Goal: Task Accomplishment & Management: Manage account settings

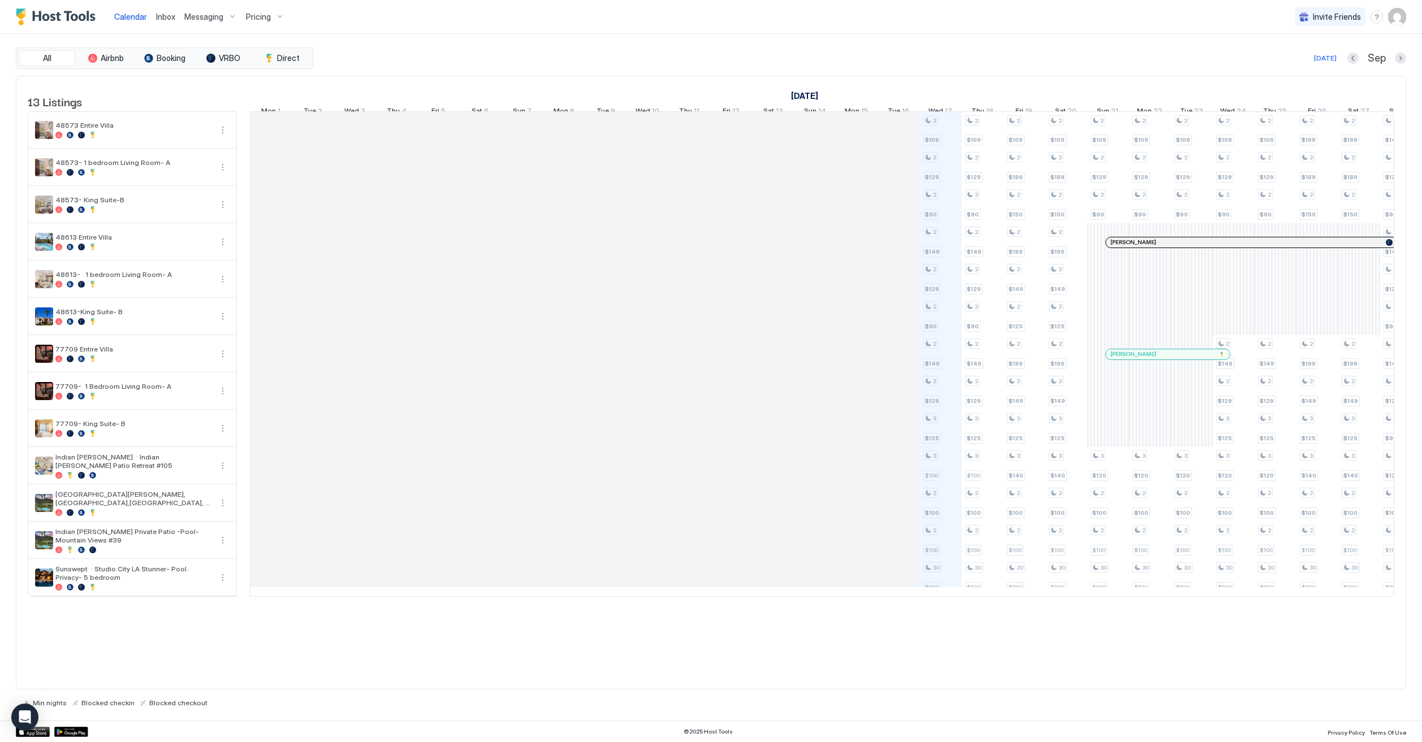
scroll to position [0, 628]
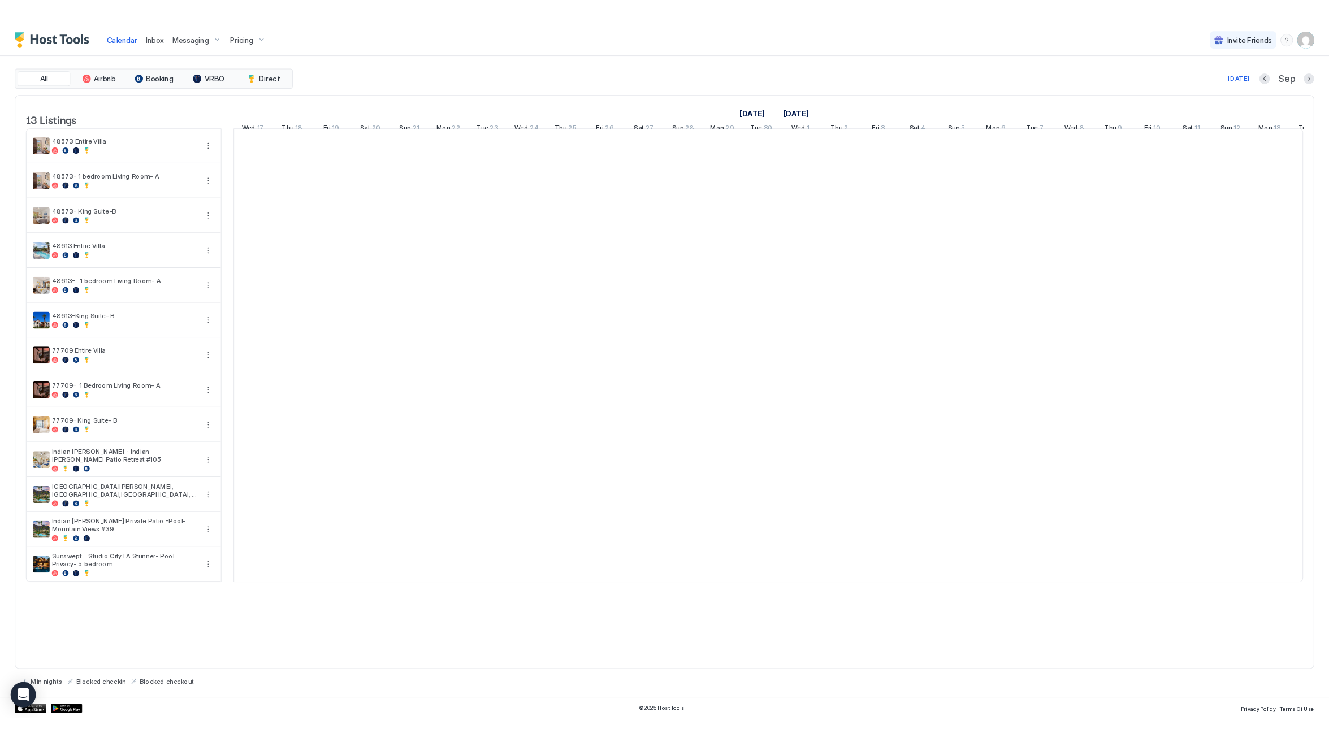
scroll to position [0, 628]
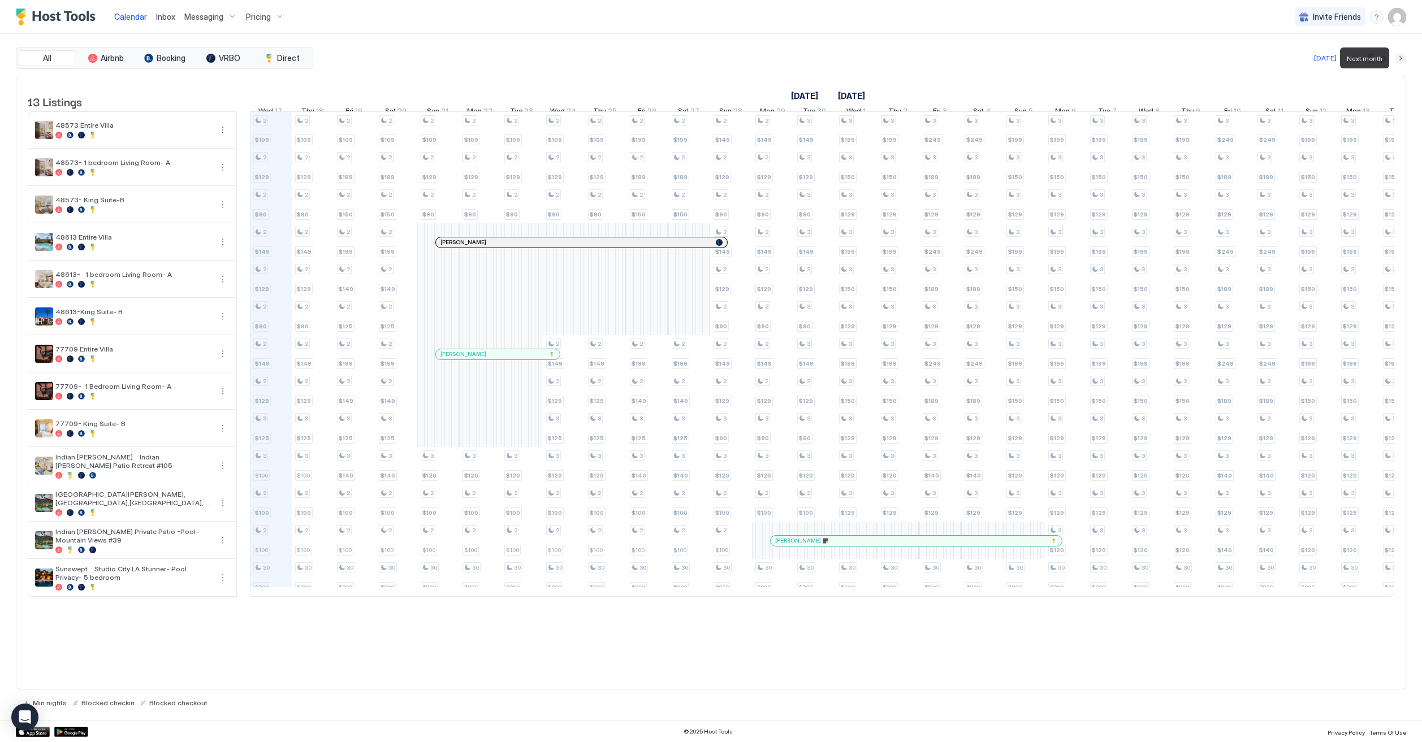
click at [1394, 58] on button "Next month" at bounding box center [1399, 58] width 11 height 11
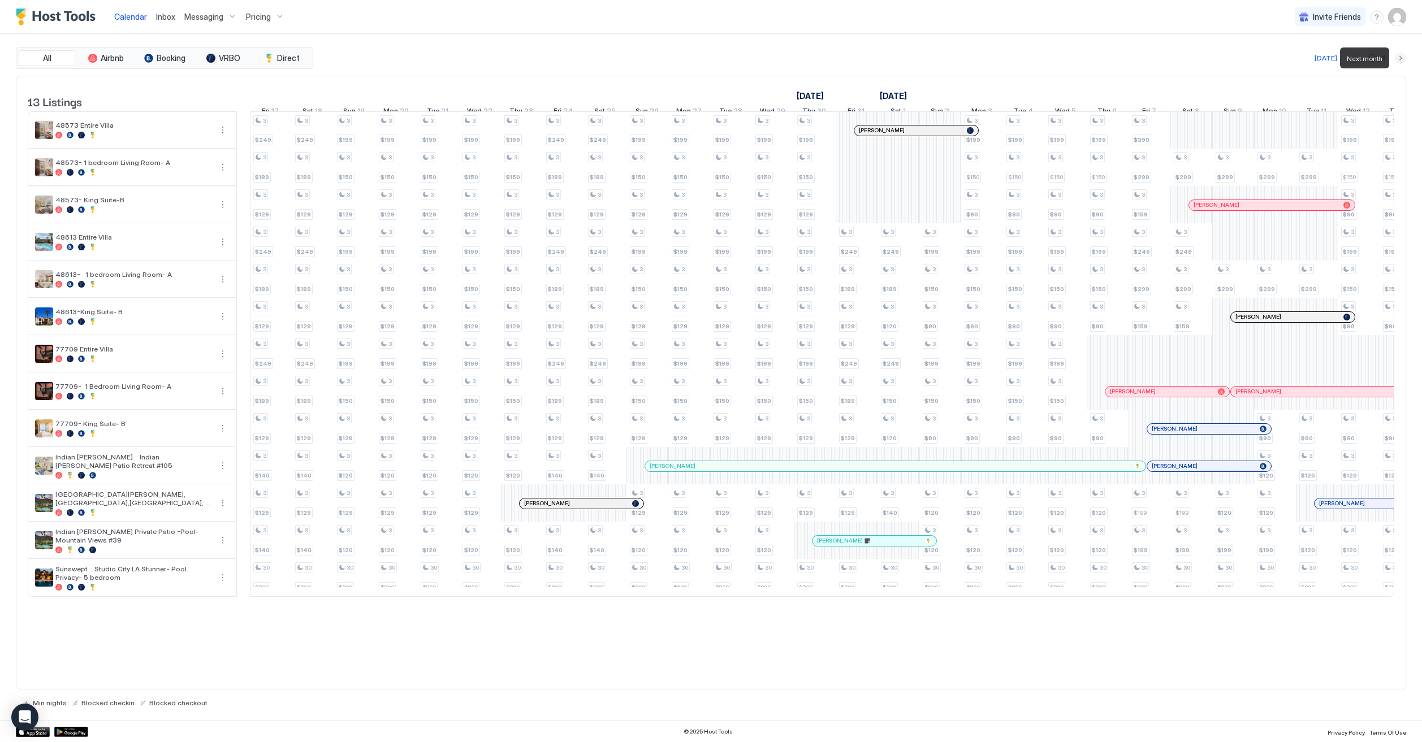
click at [1394, 58] on button "Next month" at bounding box center [1399, 58] width 11 height 11
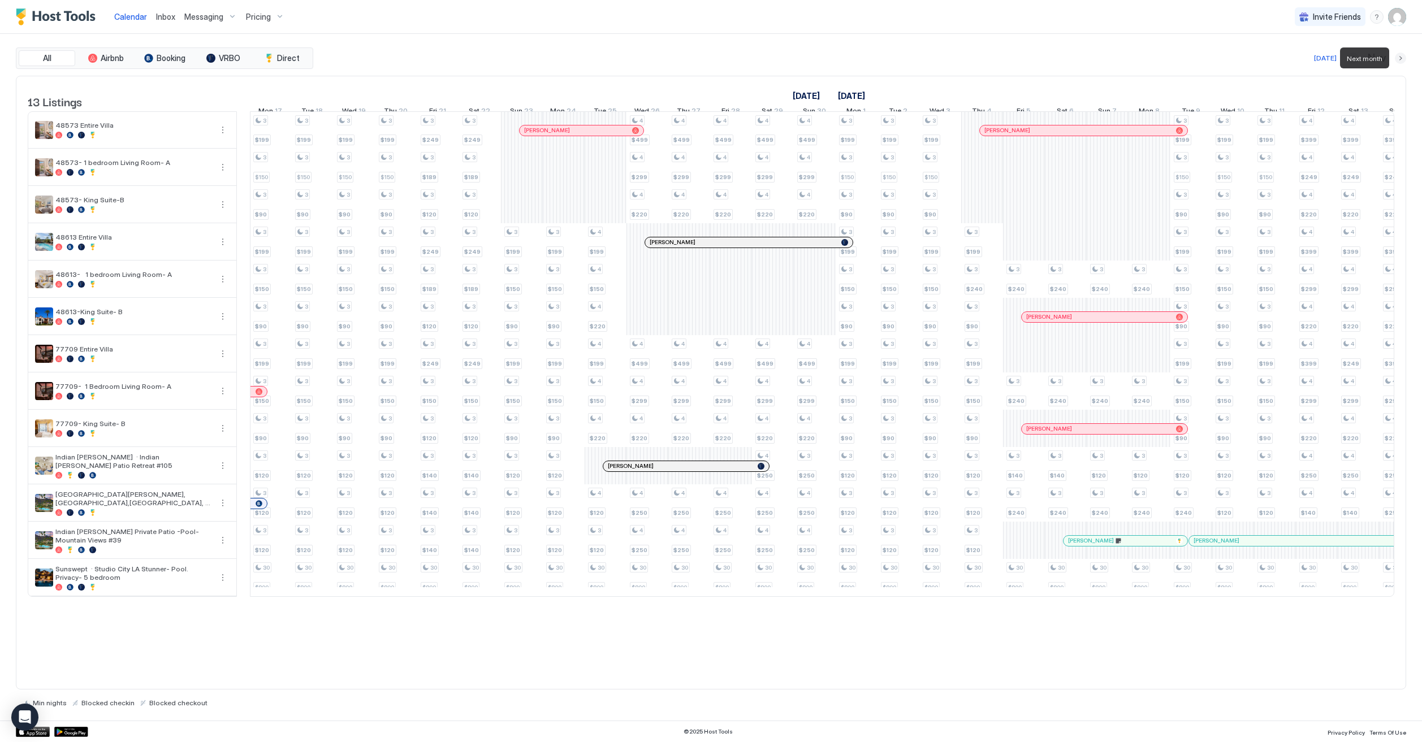
click at [1402, 59] on button "Next month" at bounding box center [1399, 58] width 11 height 11
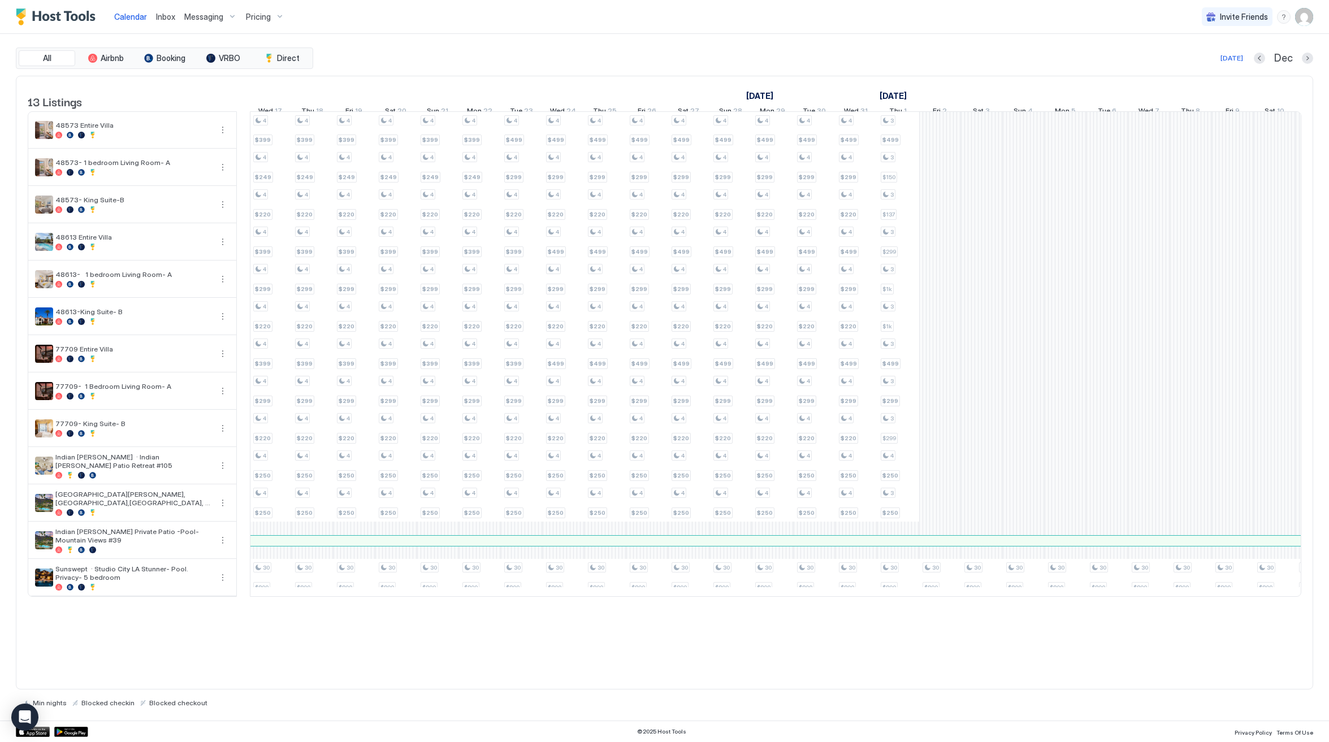
click at [1299, 16] on img "User profile" at bounding box center [1304, 17] width 18 height 18
click at [1240, 68] on div "Settings" at bounding box center [1241, 64] width 144 height 20
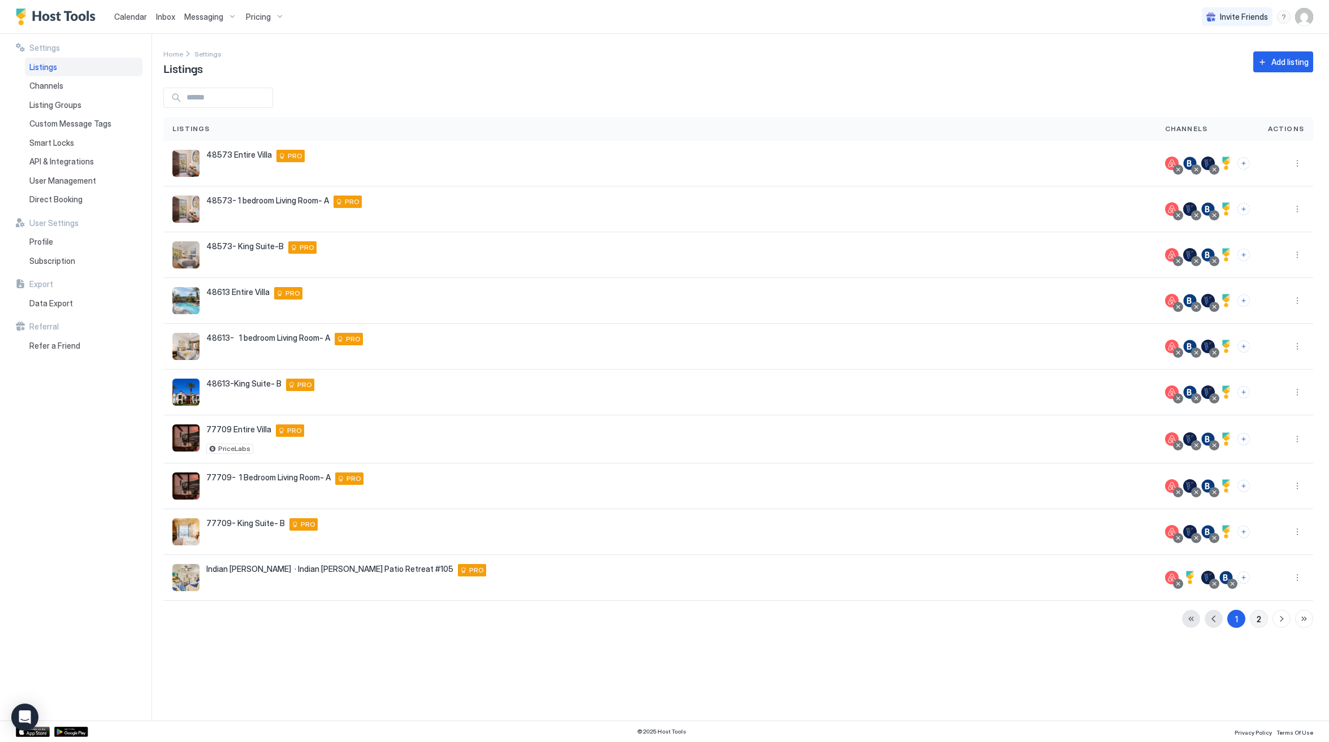
click at [1257, 614] on div "2" at bounding box center [1259, 619] width 5 height 12
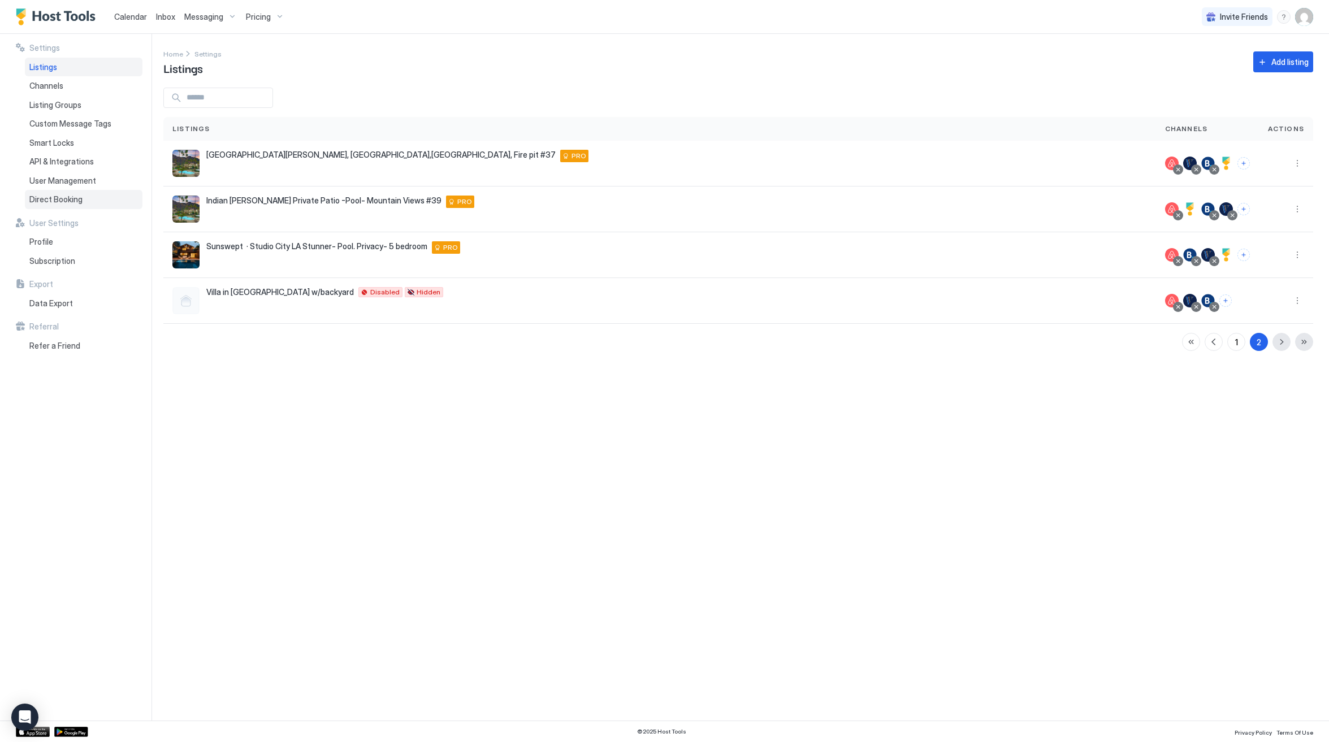
click at [79, 198] on span "Direct Booking" at bounding box center [55, 199] width 53 height 10
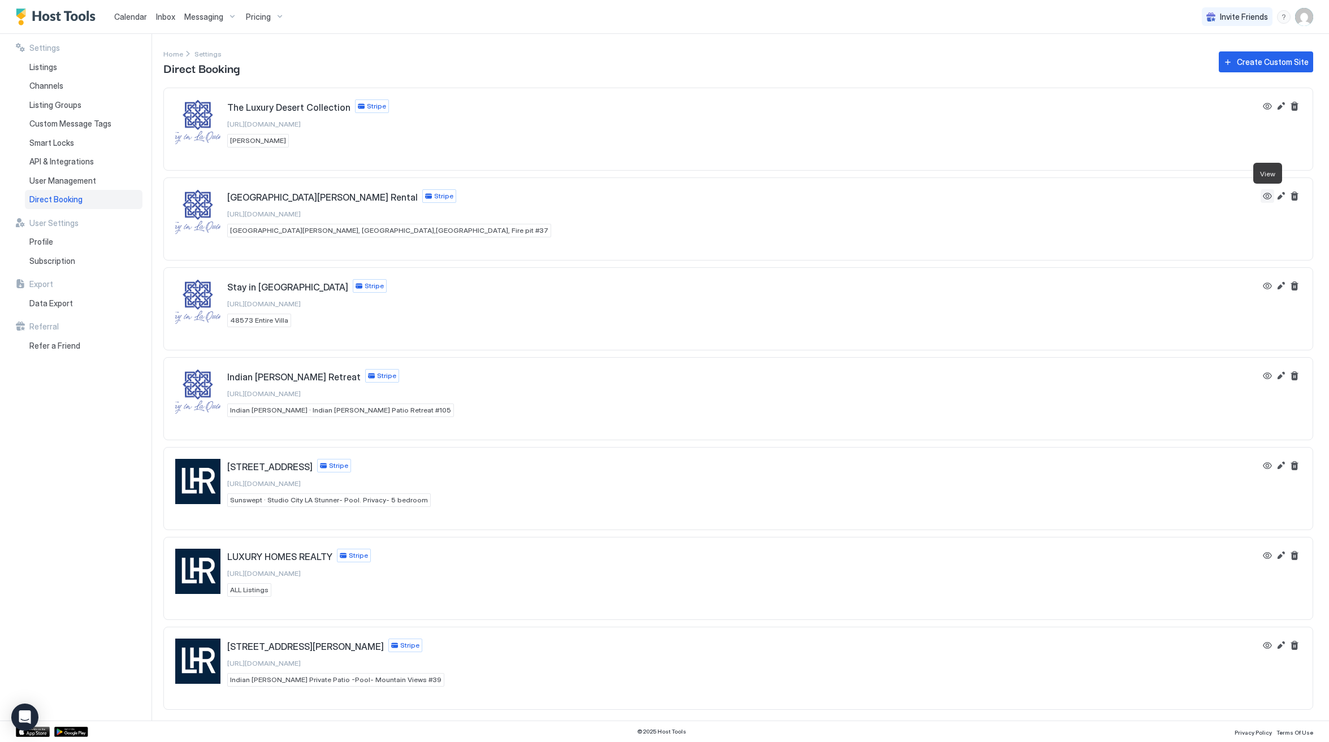
click at [1272, 199] on button "View" at bounding box center [1267, 196] width 14 height 14
click at [134, 11] on link "Calendar" at bounding box center [130, 17] width 33 height 12
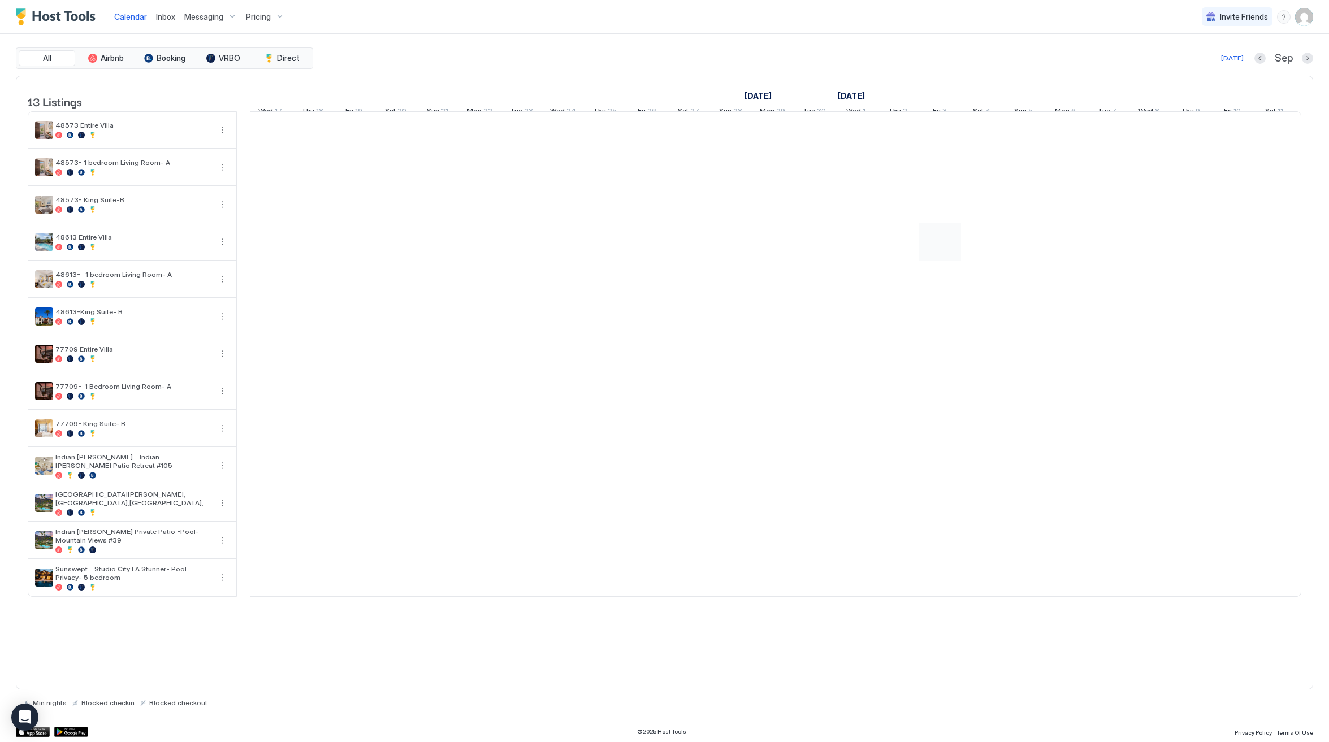
scroll to position [0, 628]
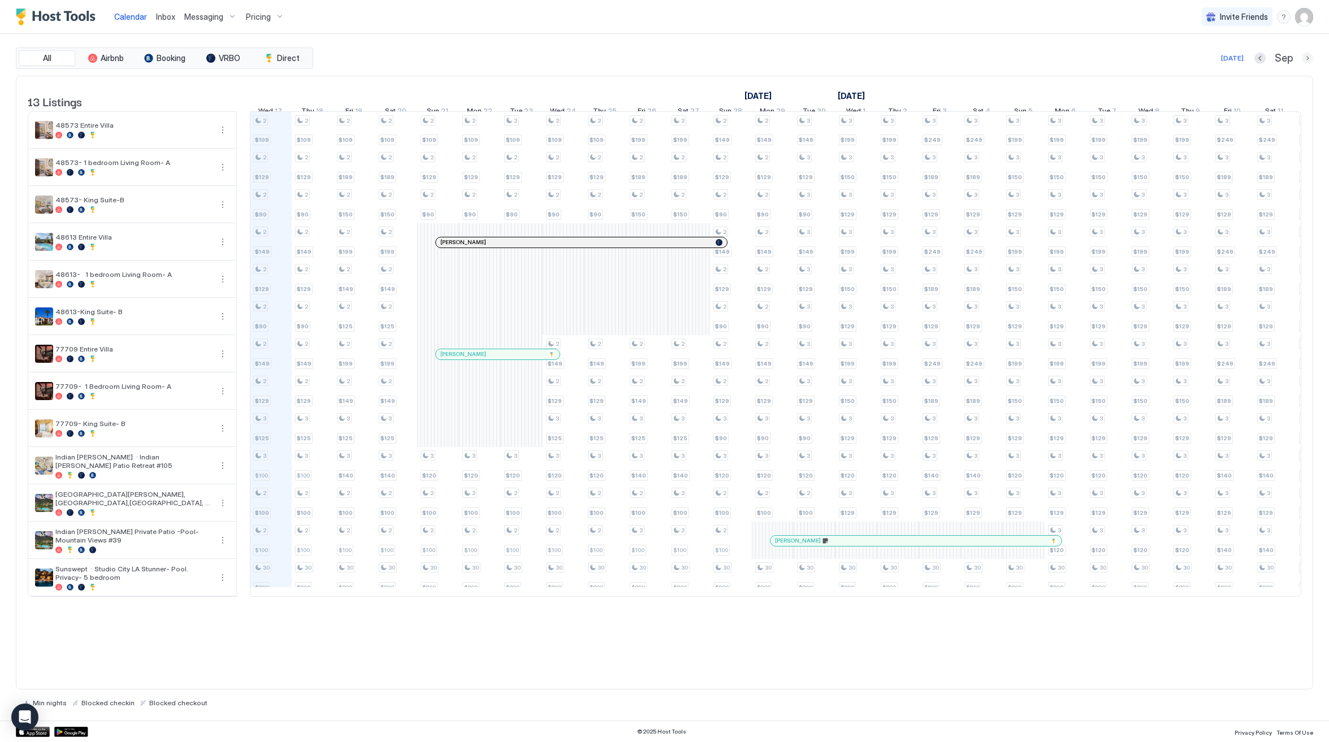
click at [1305, 60] on button "Next month" at bounding box center [1307, 58] width 11 height 11
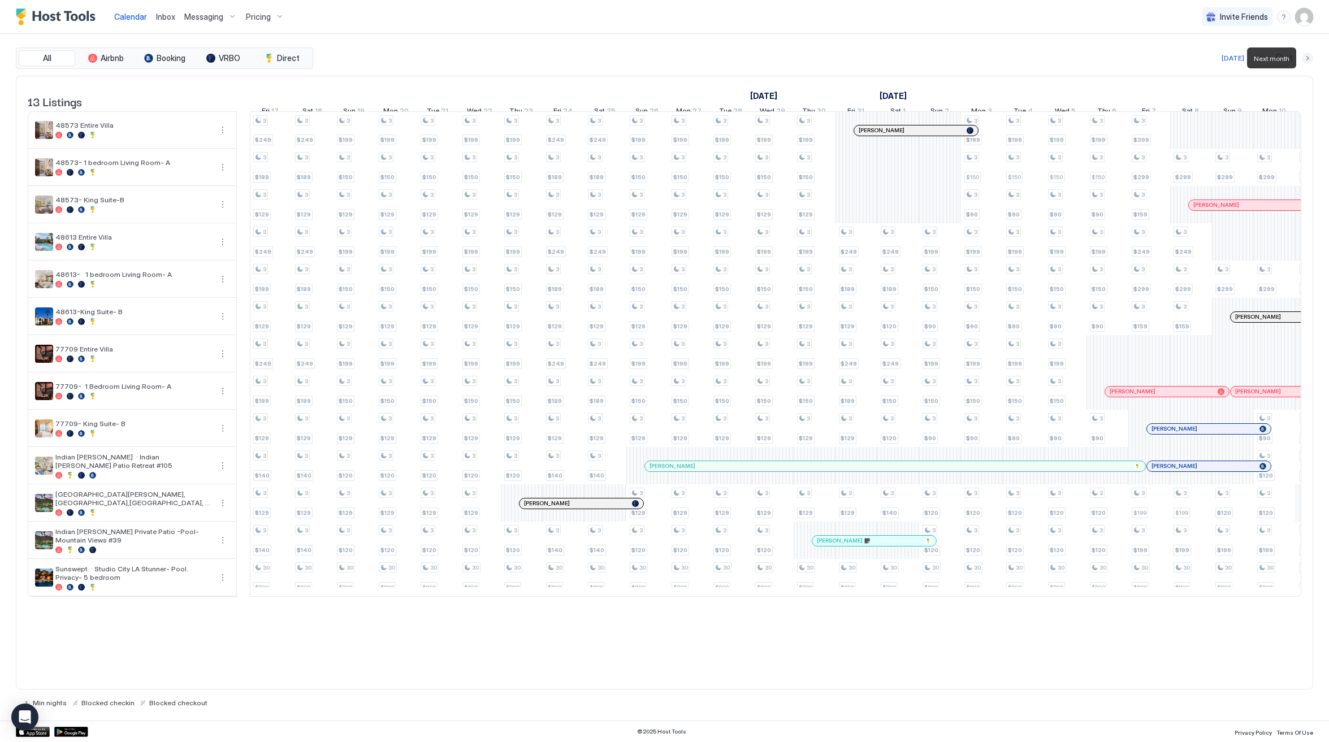
click at [1305, 60] on button "Next month" at bounding box center [1307, 58] width 11 height 11
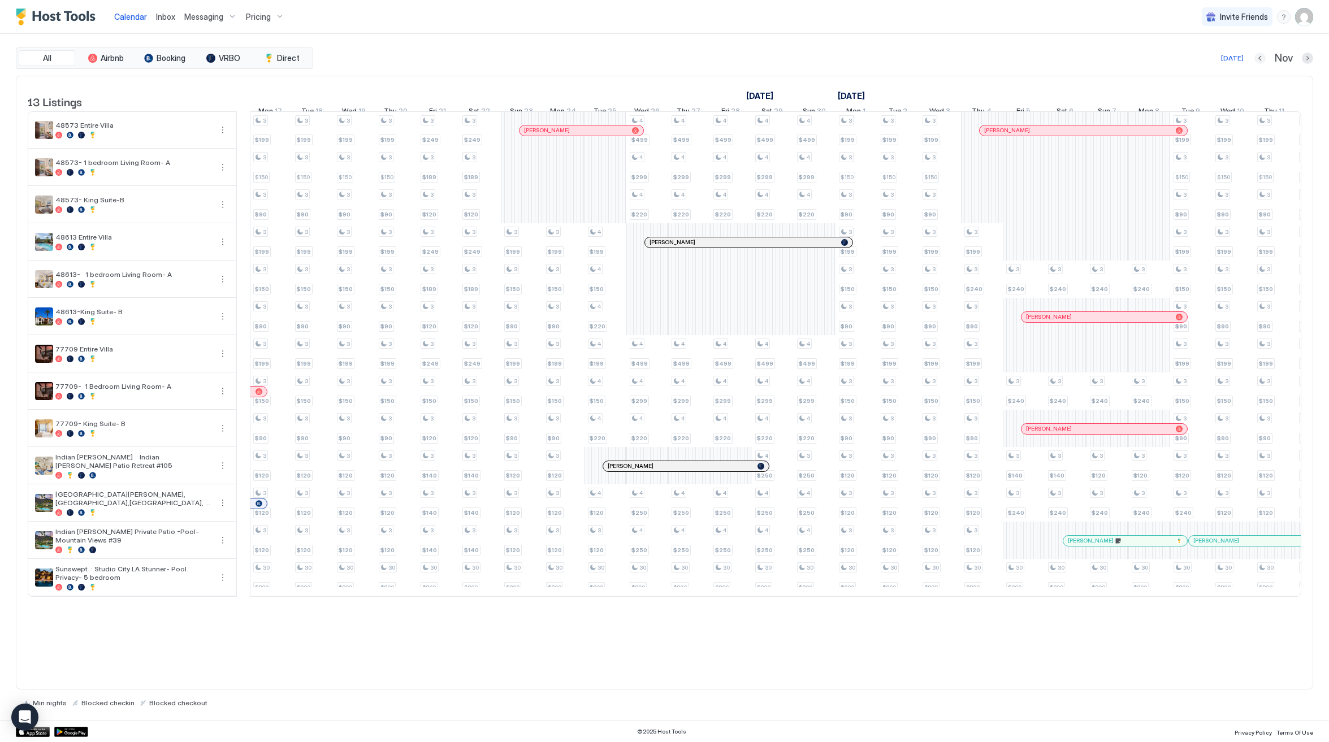
click at [1260, 58] on button "Previous month" at bounding box center [1259, 58] width 11 height 11
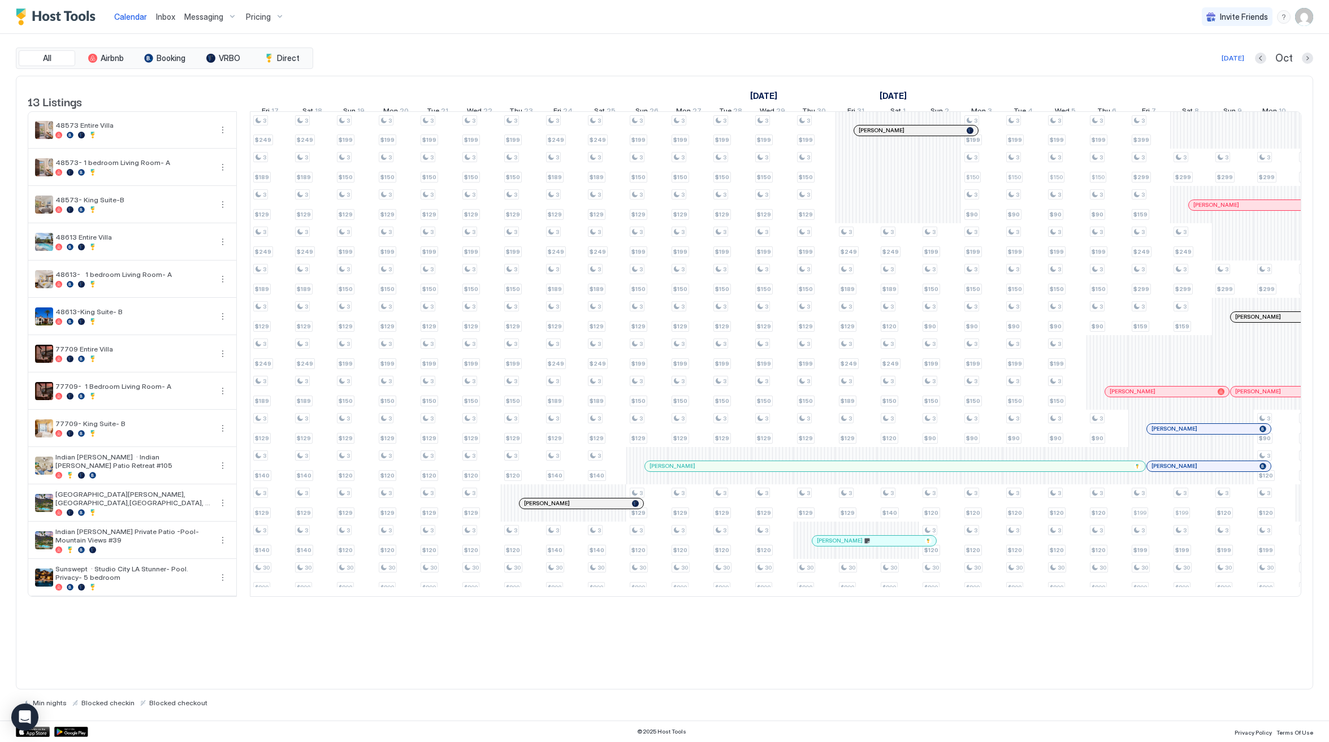
click at [1302, 20] on img "User profile" at bounding box center [1304, 17] width 18 height 18
click at [1228, 71] on div "Settings" at bounding box center [1241, 64] width 144 height 20
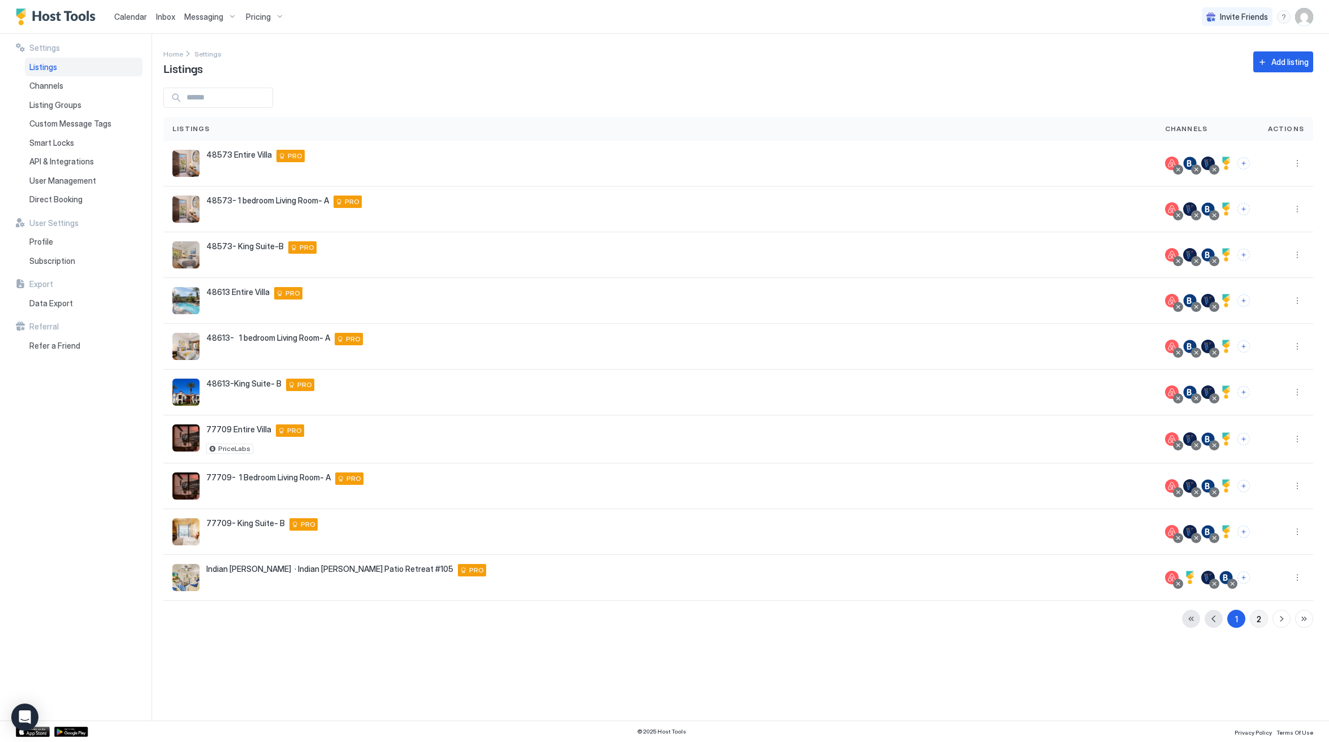
click at [1258, 617] on div "2" at bounding box center [1259, 619] width 5 height 12
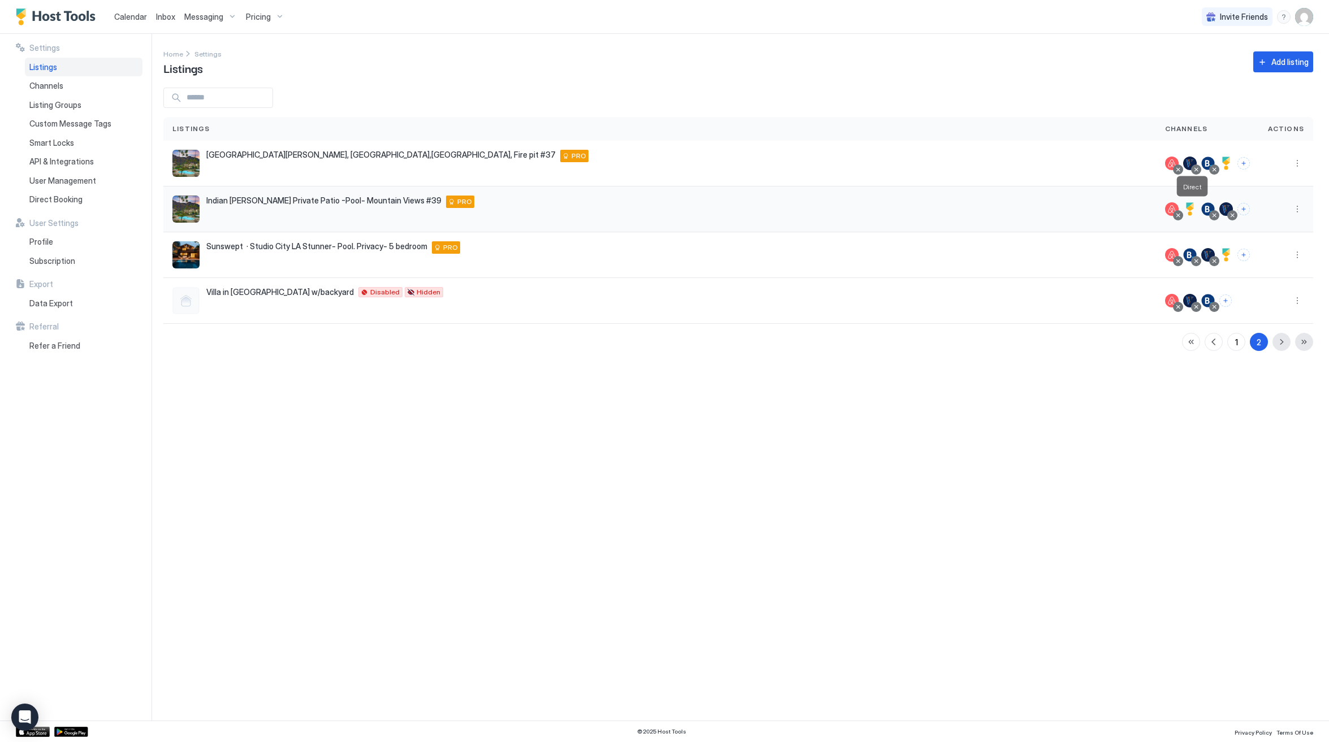
click at [1193, 213] on div at bounding box center [1190, 209] width 14 height 14
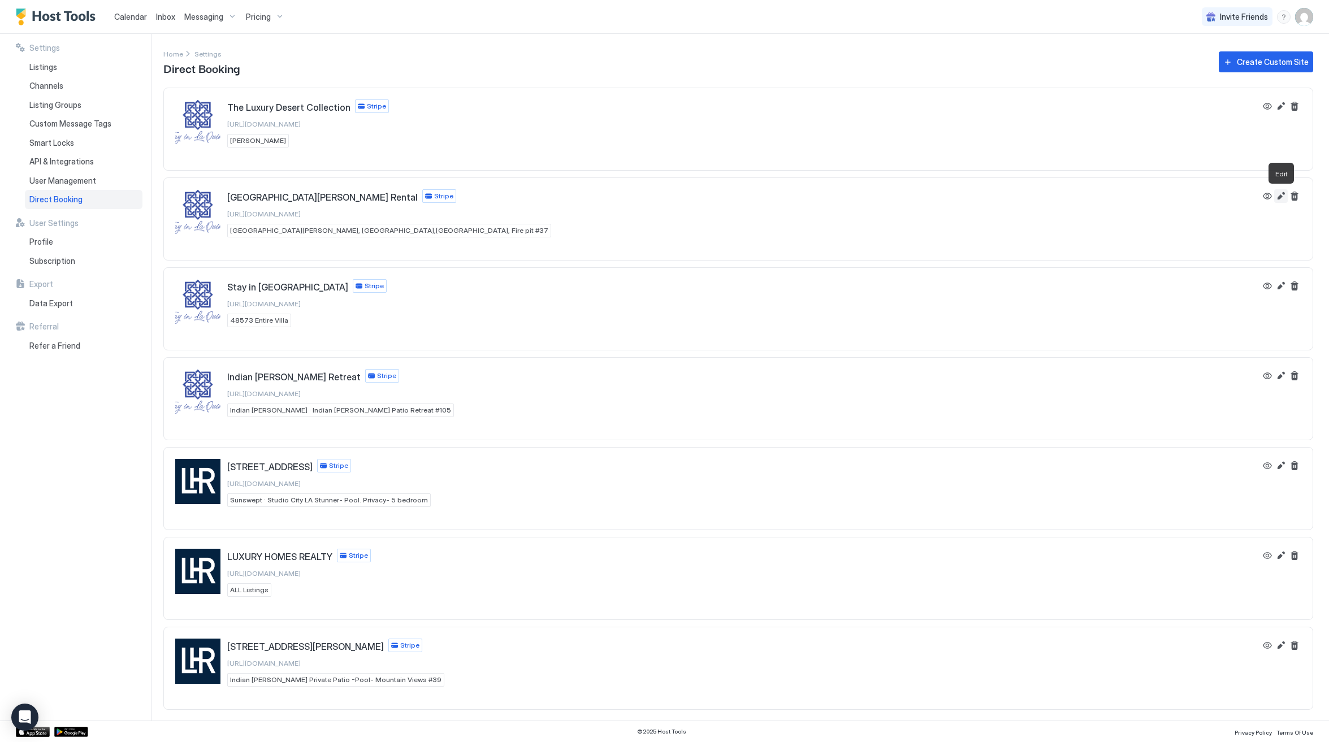
click at [1280, 202] on button "Edit" at bounding box center [1281, 196] width 14 height 14
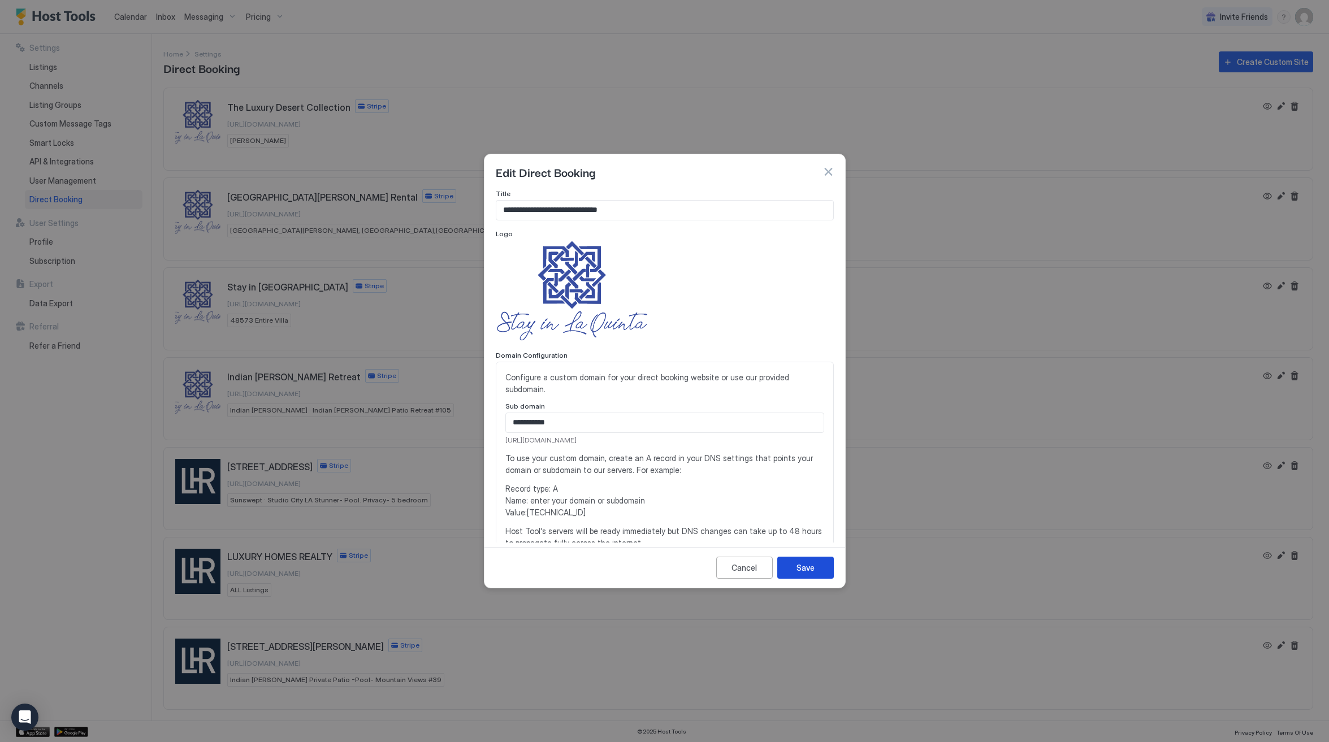
click at [787, 573] on button "Save" at bounding box center [805, 568] width 57 height 22
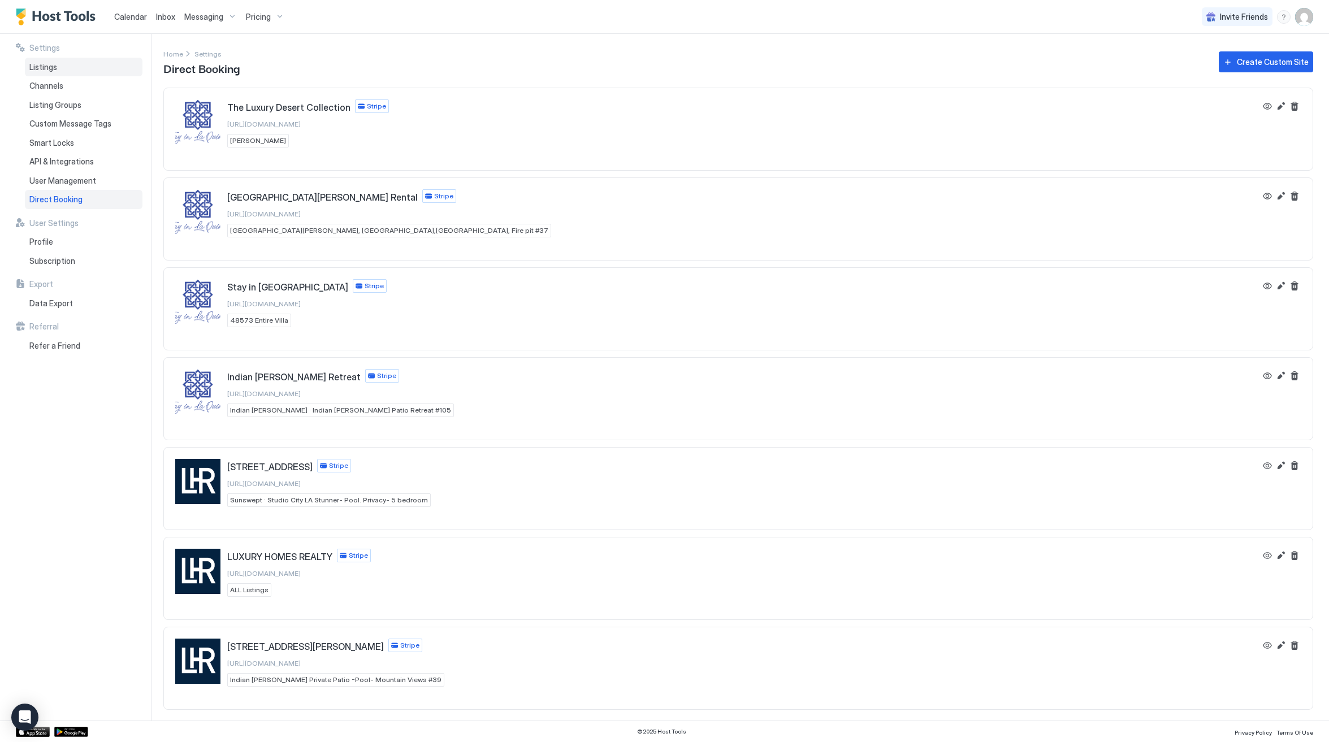
click at [75, 73] on div "Listings" at bounding box center [84, 67] width 118 height 19
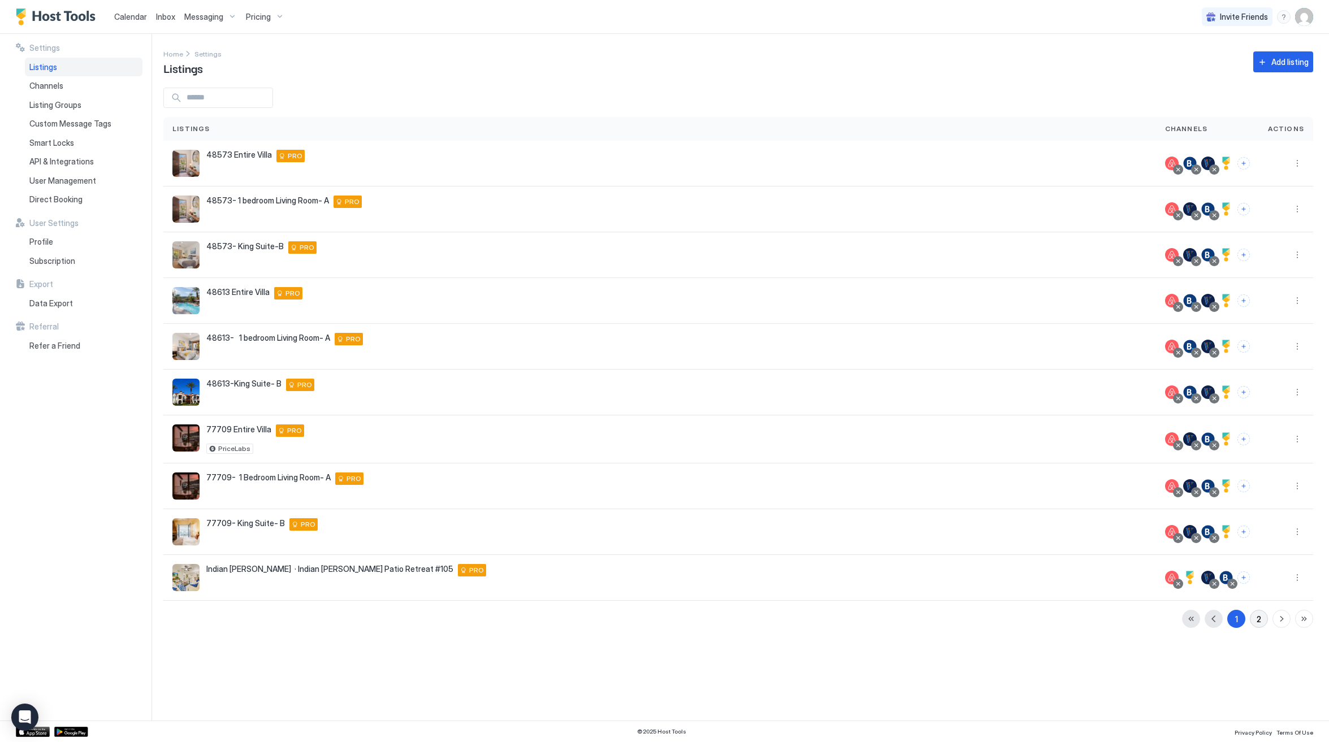
click at [1257, 617] on div "2" at bounding box center [1259, 619] width 5 height 12
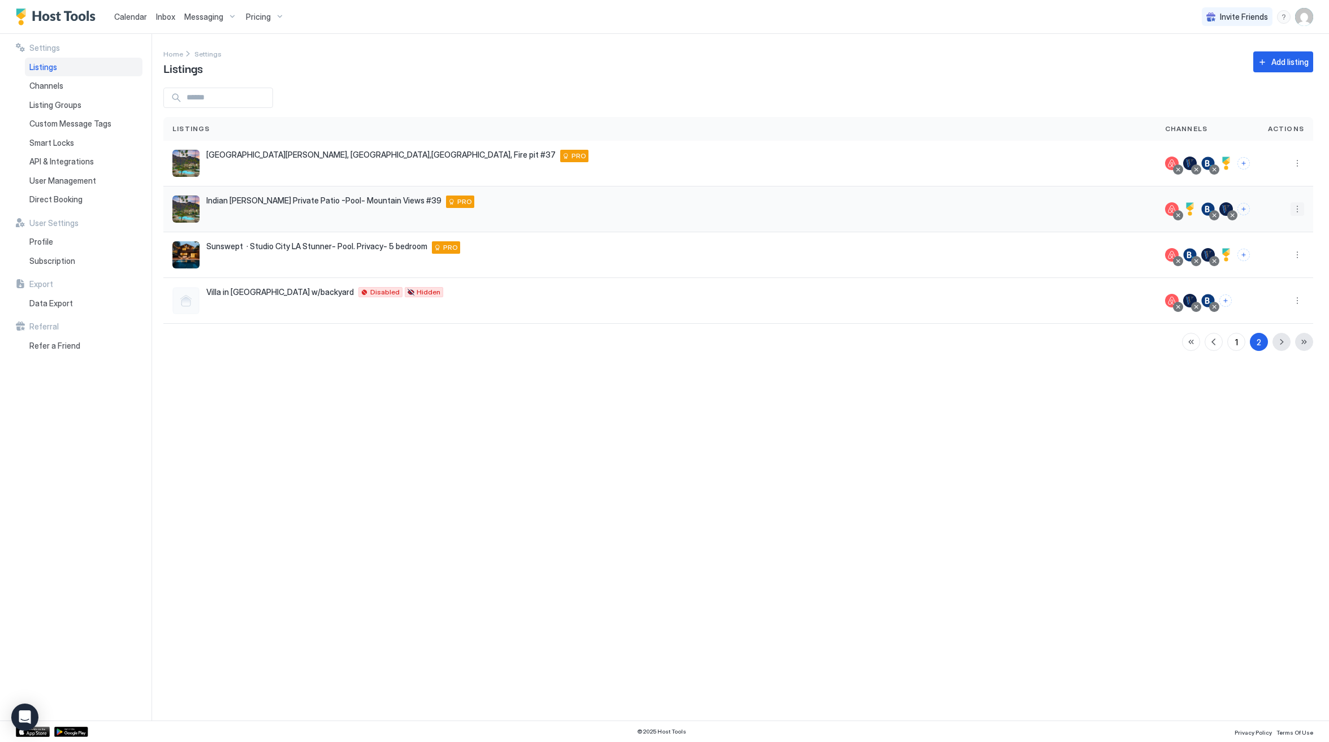
click at [1297, 211] on button "More options" at bounding box center [1297, 209] width 14 height 14
click at [1284, 257] on div "Listing Settings" at bounding box center [1267, 262] width 77 height 18
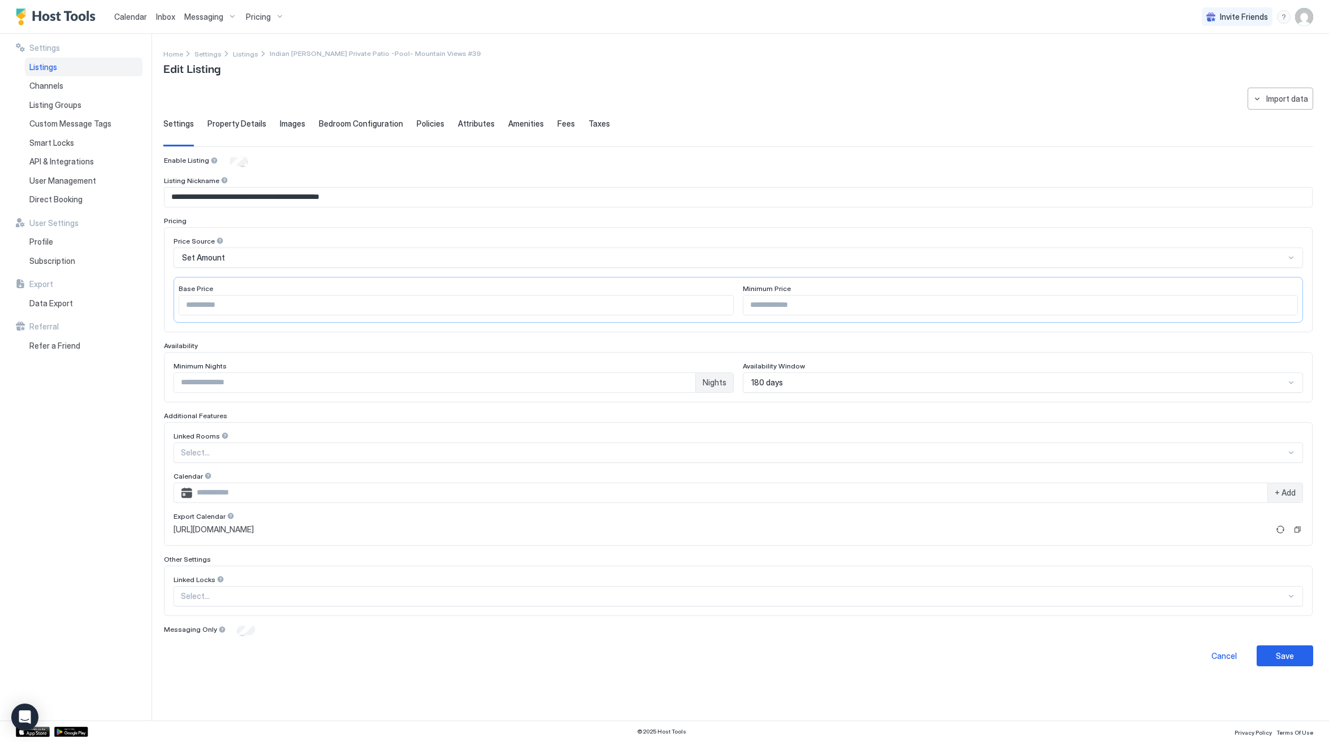
click at [795, 383] on div "180 days" at bounding box center [1018, 383] width 534 height 10
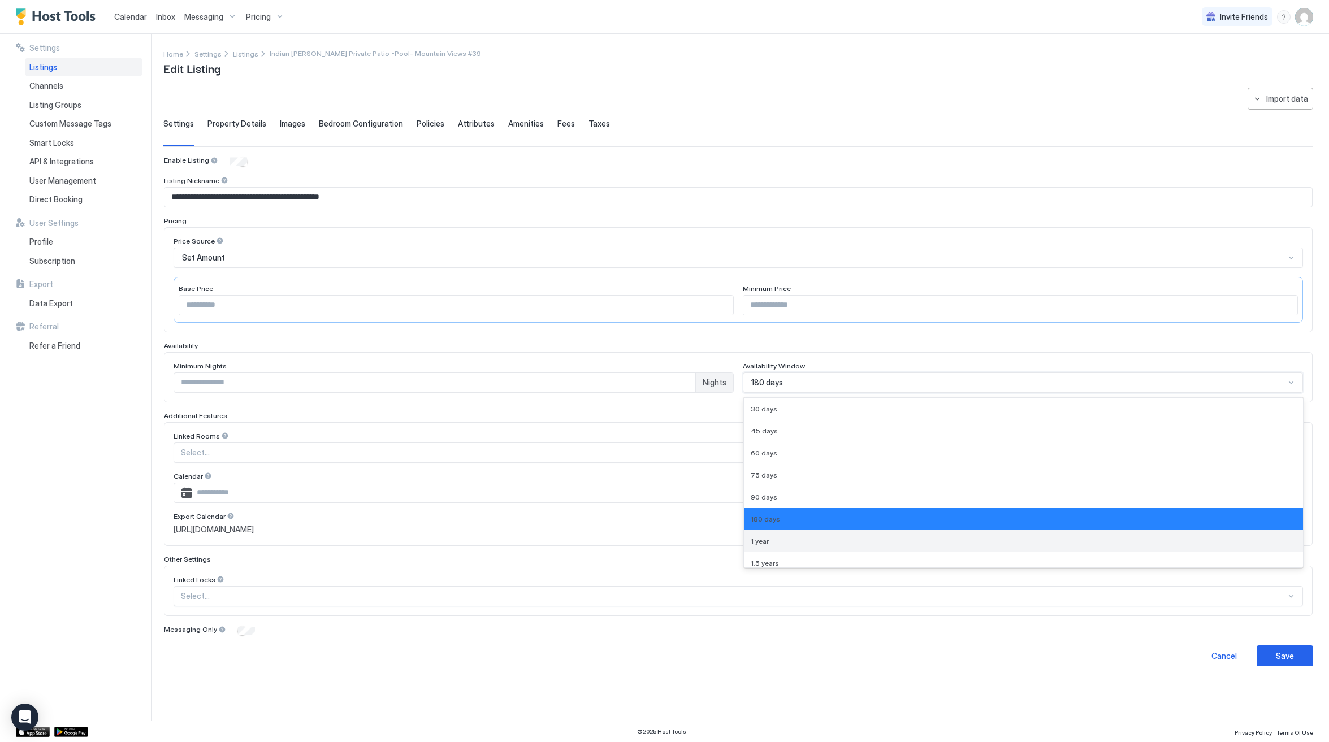
click at [775, 541] on div "1 year" at bounding box center [1023, 541] width 545 height 8
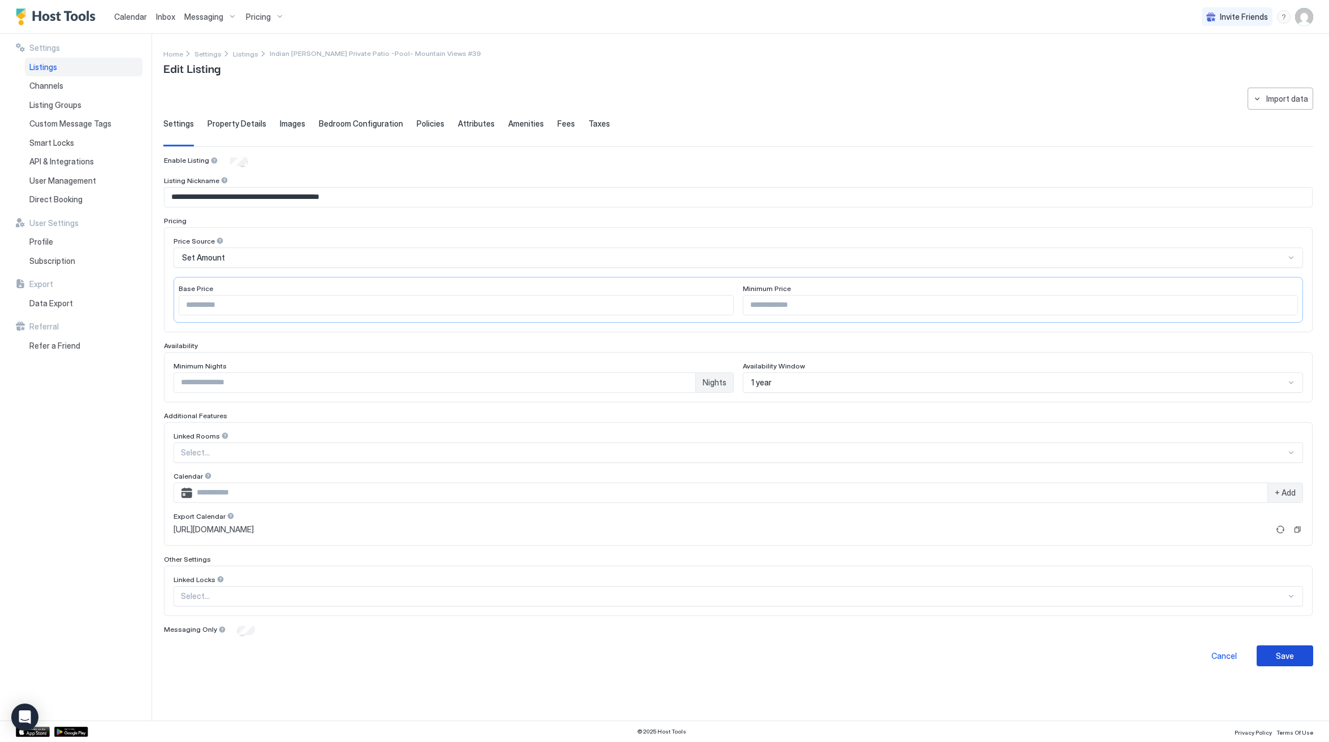
click at [1293, 657] on div "Save" at bounding box center [1285, 656] width 18 height 12
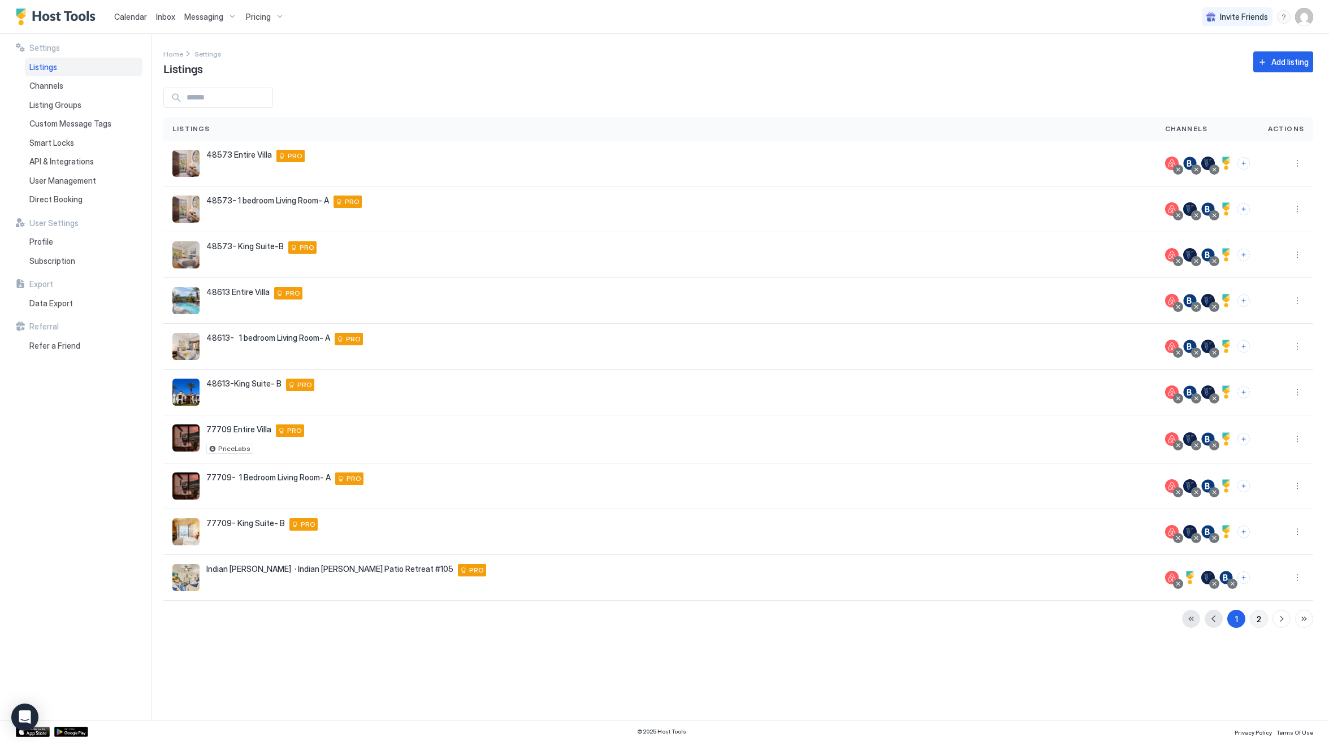
click at [1263, 622] on button "2" at bounding box center [1259, 619] width 18 height 18
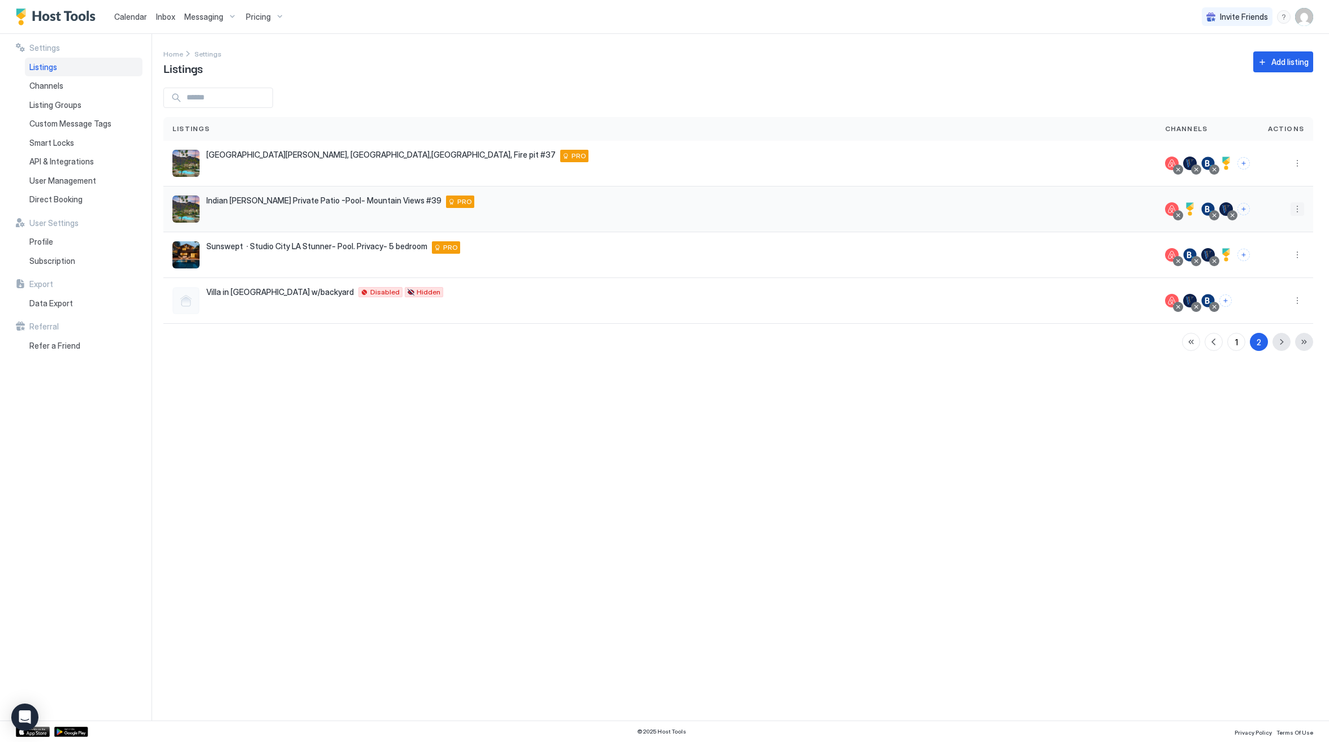
click at [1299, 210] on button "More options" at bounding box center [1297, 209] width 14 height 14
click at [1276, 255] on div "Listing Settings" at bounding box center [1267, 262] width 77 height 18
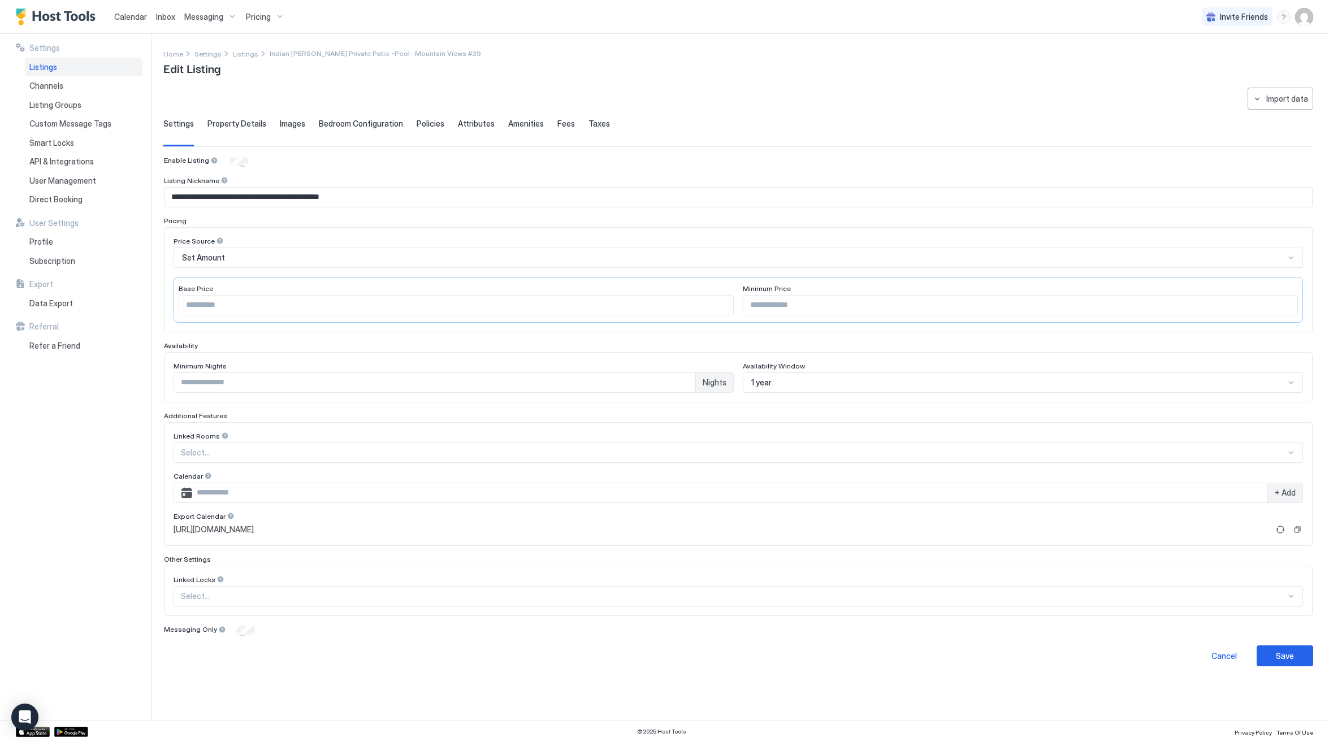
click at [227, 120] on span "Property Details" at bounding box center [236, 124] width 59 height 10
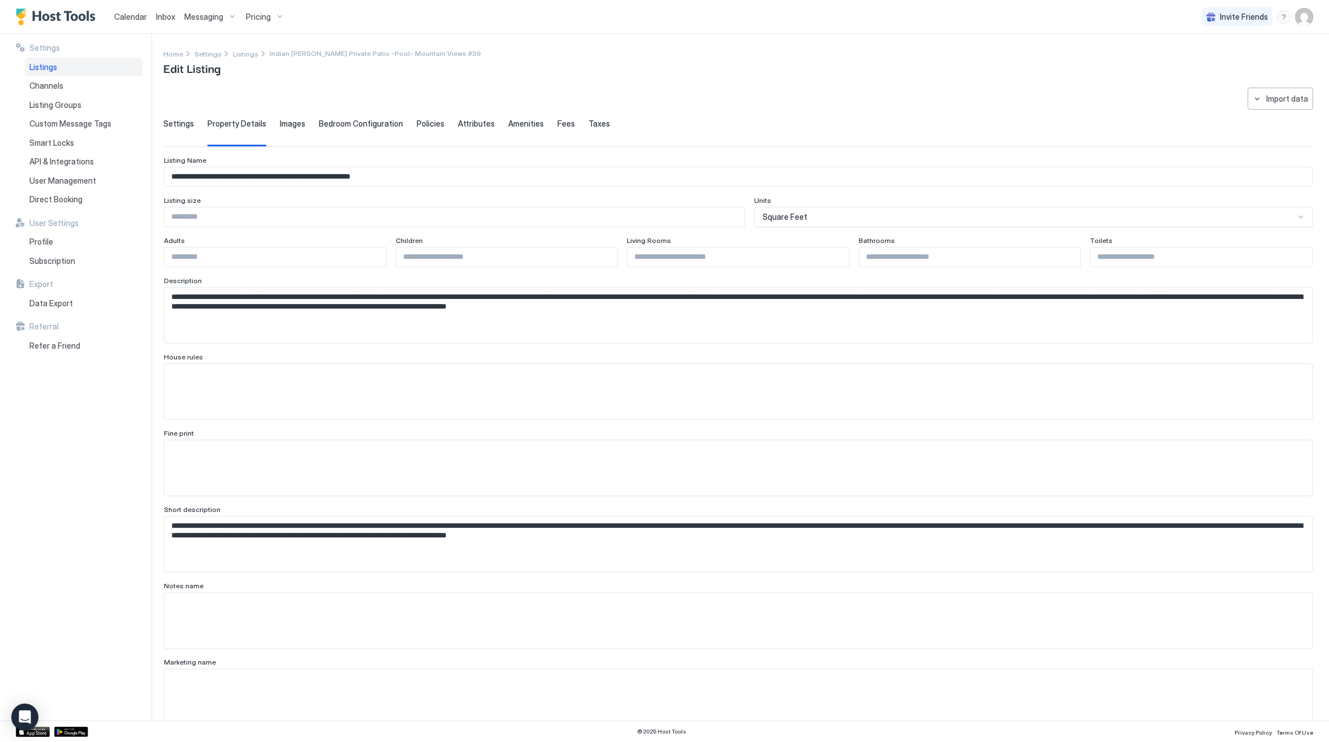
click at [325, 124] on span "Bedroom Configuration" at bounding box center [361, 124] width 84 height 10
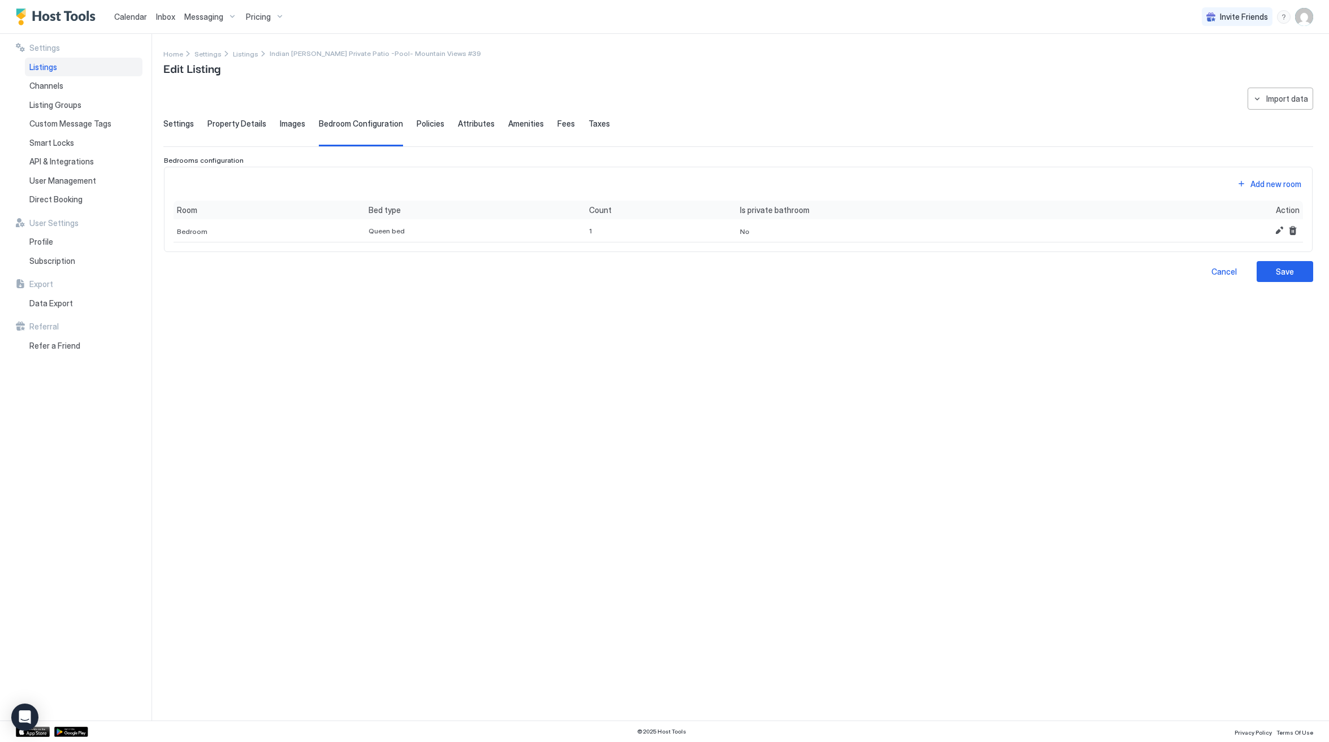
click at [437, 122] on span "Policies" at bounding box center [431, 124] width 28 height 10
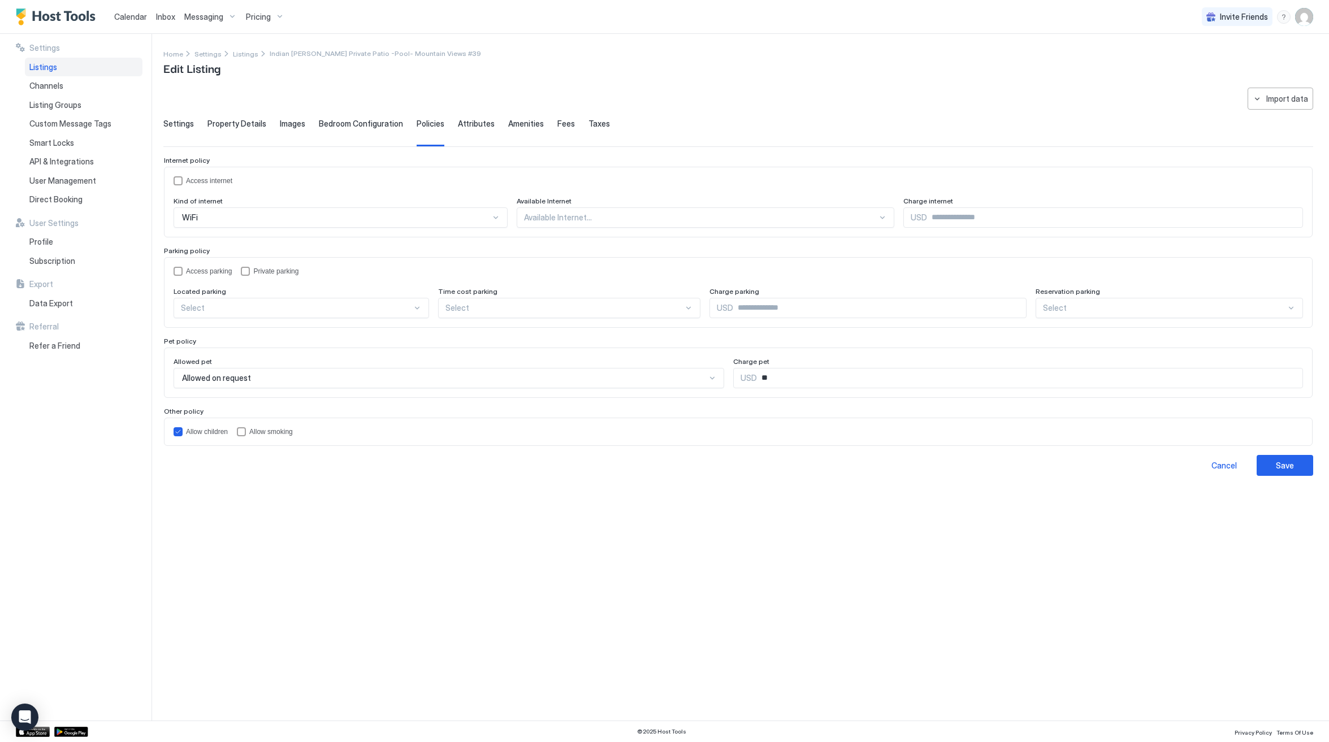
click at [458, 125] on span "Attributes" at bounding box center [476, 124] width 37 height 10
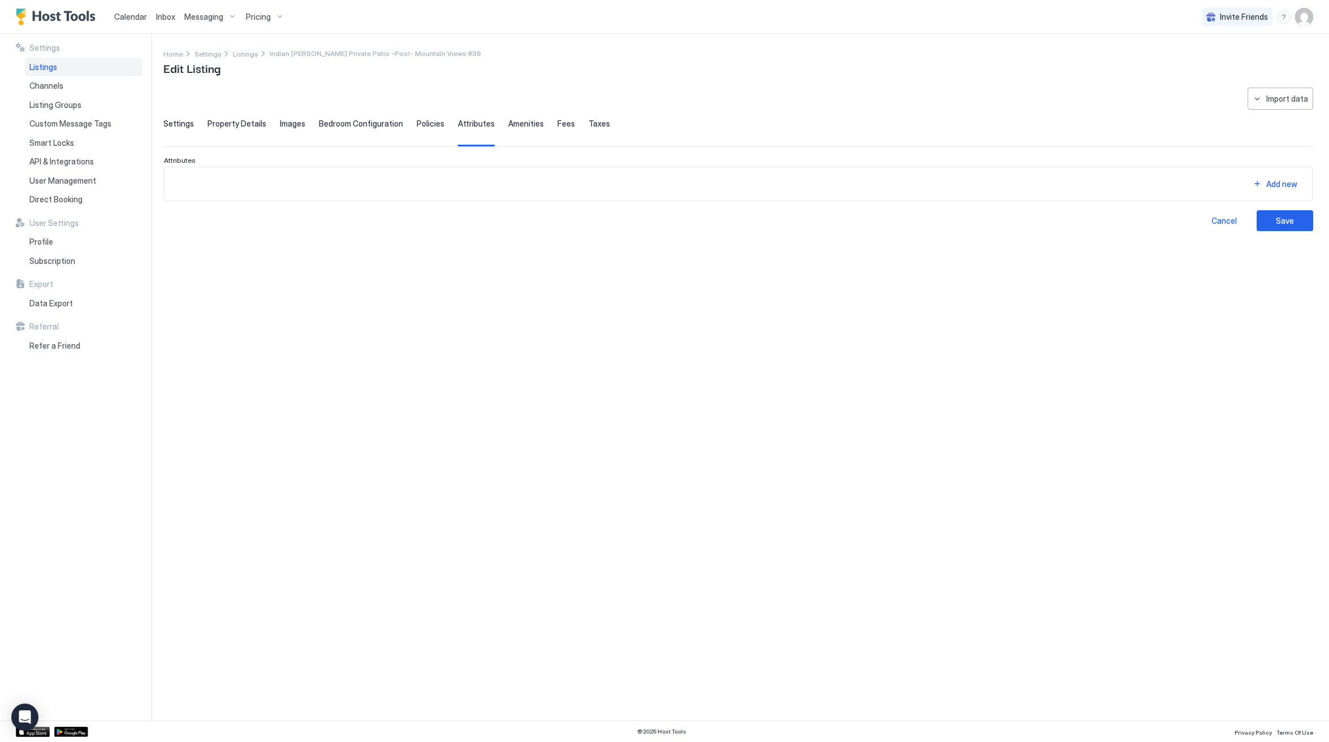
click at [511, 123] on span "Amenities" at bounding box center [526, 124] width 36 height 10
click at [557, 123] on span "Fees" at bounding box center [566, 124] width 18 height 10
click at [590, 124] on span "Taxes" at bounding box center [598, 124] width 21 height 10
click at [1288, 273] on div "Save" at bounding box center [1285, 272] width 18 height 12
click at [123, 22] on link "Calendar" at bounding box center [130, 17] width 33 height 12
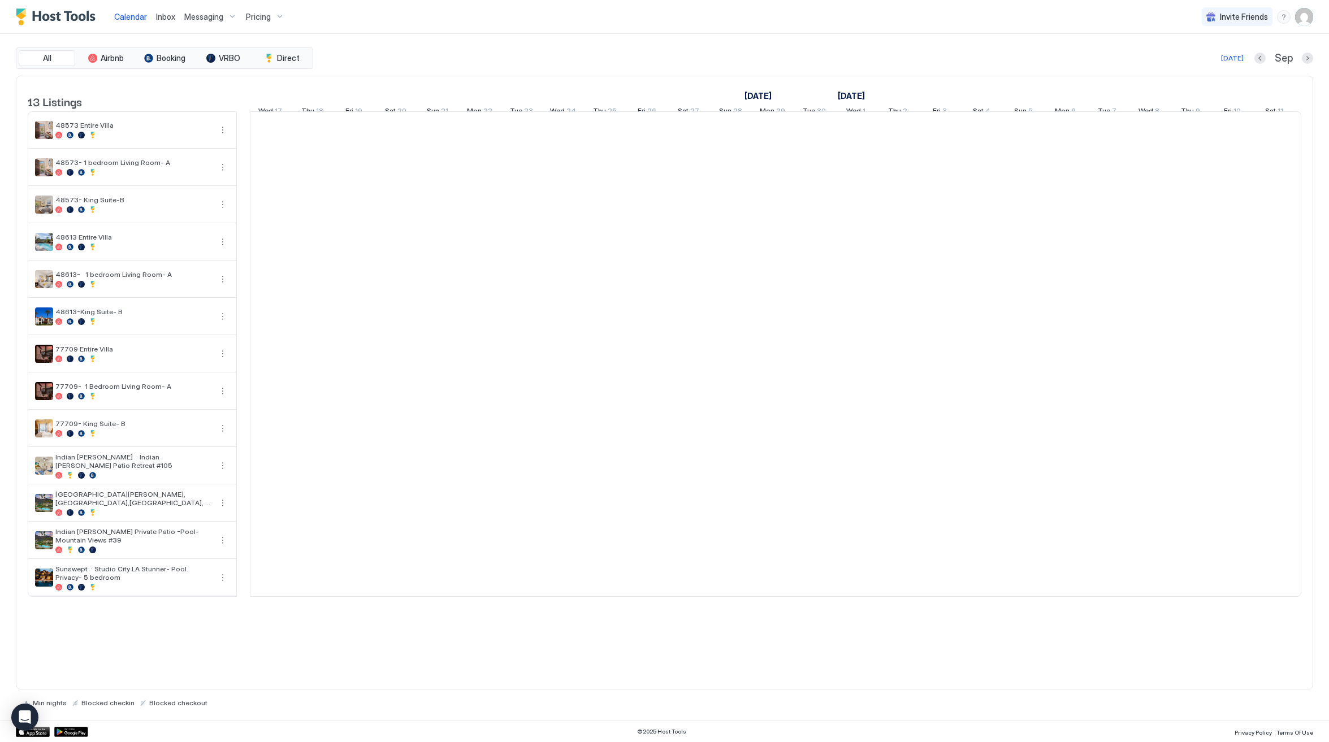
scroll to position [0, 628]
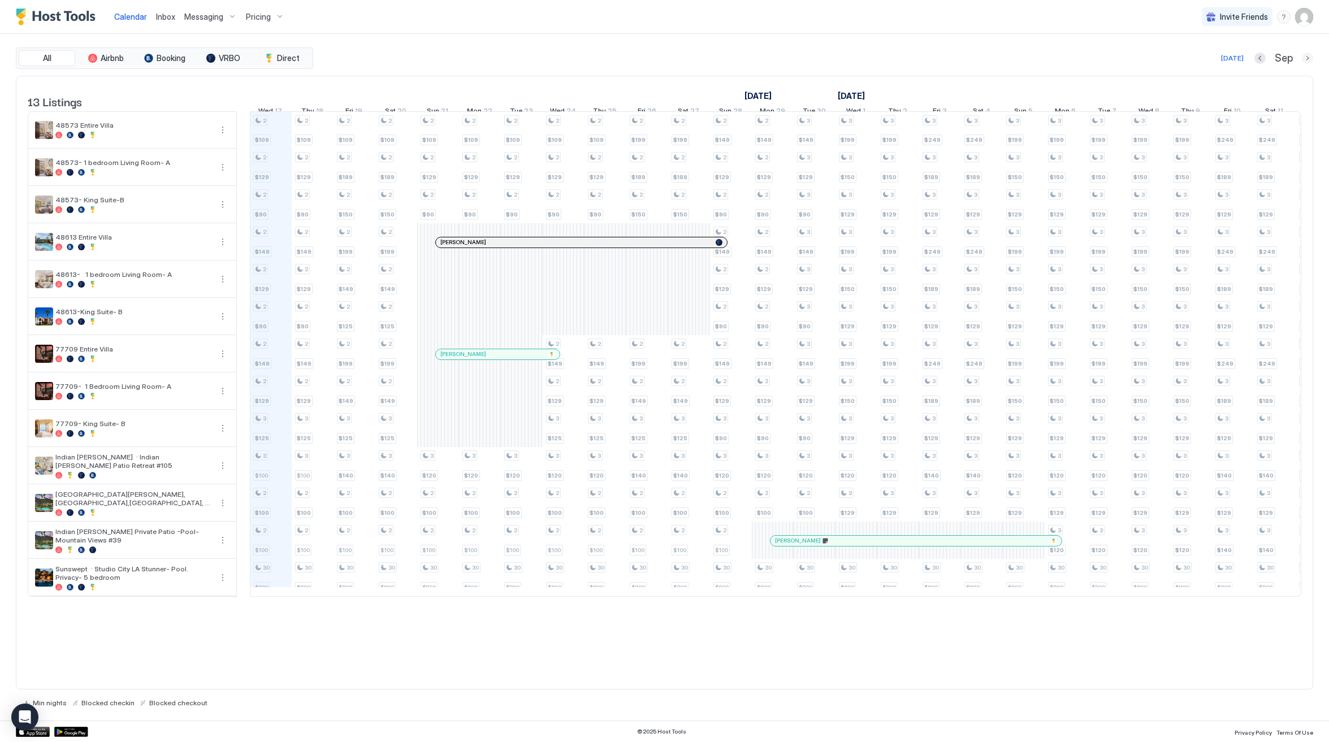
click at [1305, 59] on button "Next month" at bounding box center [1307, 58] width 11 height 11
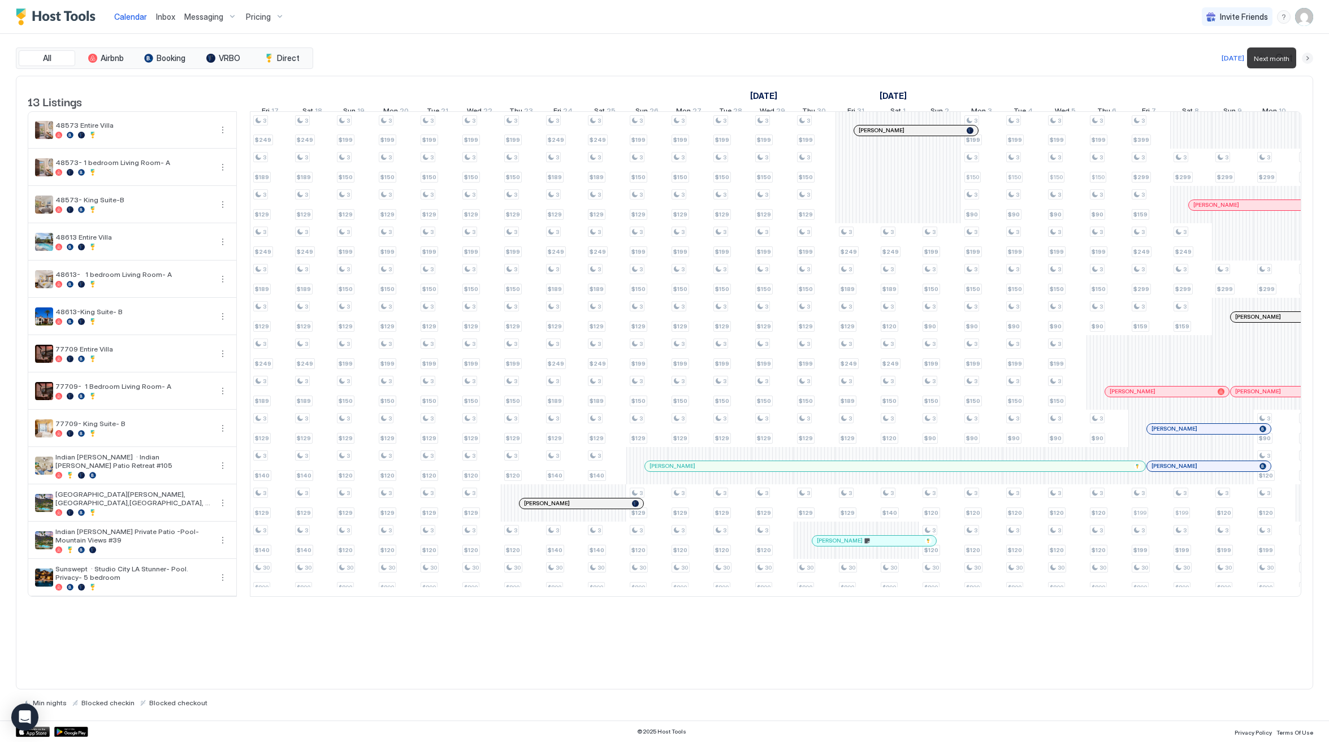
click at [1305, 59] on button "Next month" at bounding box center [1307, 58] width 11 height 11
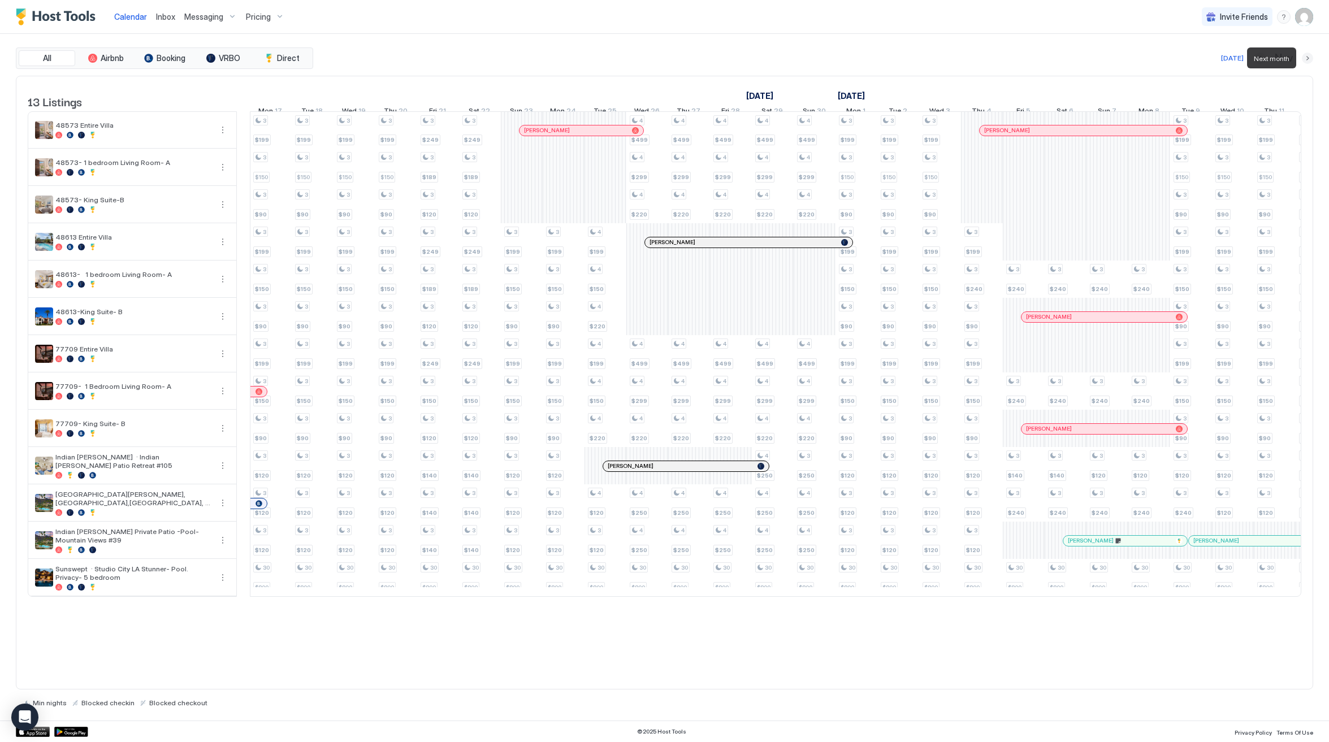
click at [1305, 59] on button "Next month" at bounding box center [1307, 58] width 11 height 11
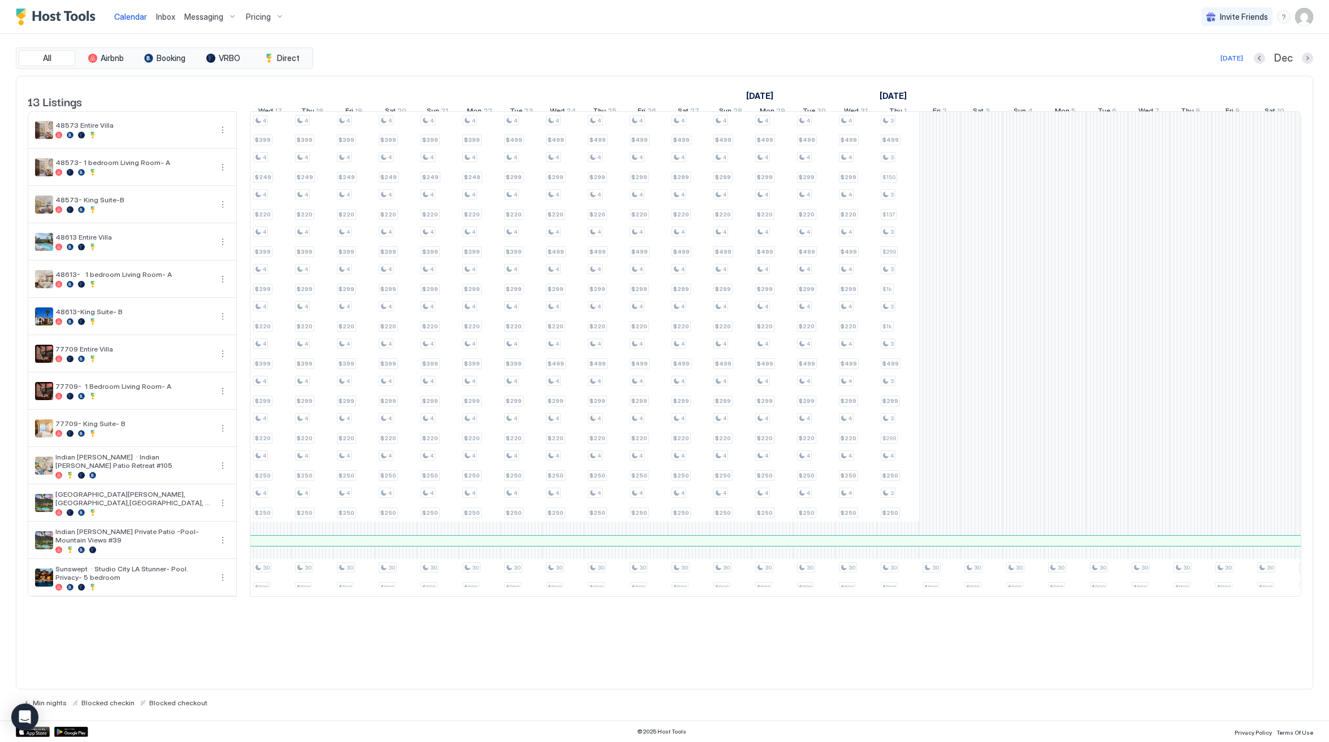
click at [249, 18] on span "Pricing" at bounding box center [258, 17] width 25 height 10
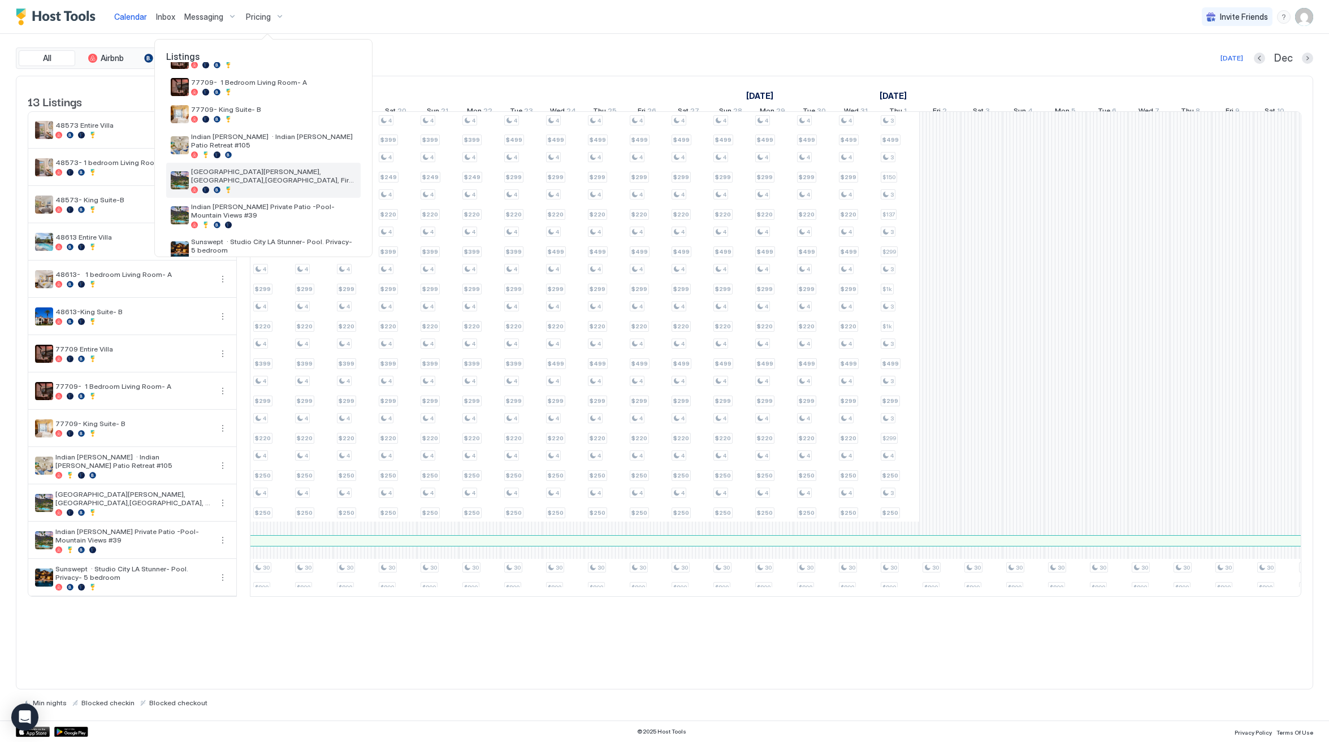
scroll to position [216, 0]
click at [276, 168] on span "[GEOGRAPHIC_DATA][PERSON_NAME], [GEOGRAPHIC_DATA],[GEOGRAPHIC_DATA], Fire pit #…" at bounding box center [273, 176] width 165 height 17
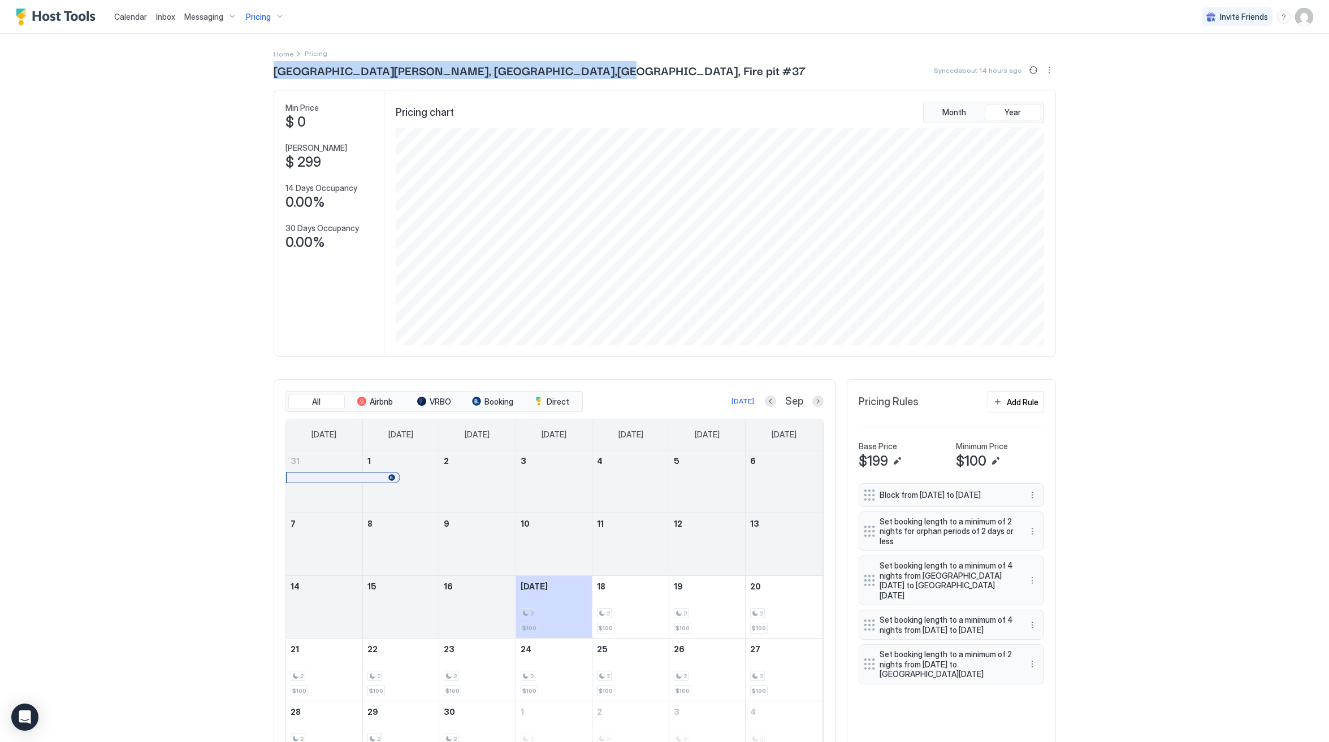
drag, startPoint x: 260, startPoint y: 71, endPoint x: 546, endPoint y: 76, distance: 286.0
click at [558, 75] on div "Home Pricing Indian Wells Mtn Cove Kitchen, LR,Patio, Fire pit #37 Synced about…" at bounding box center [665, 411] width 814 height 754
copy span "[GEOGRAPHIC_DATA][PERSON_NAME], [GEOGRAPHIC_DATA],[GEOGRAPHIC_DATA], Fire pit #…"
click at [816, 402] on button "Next month" at bounding box center [817, 401] width 11 height 11
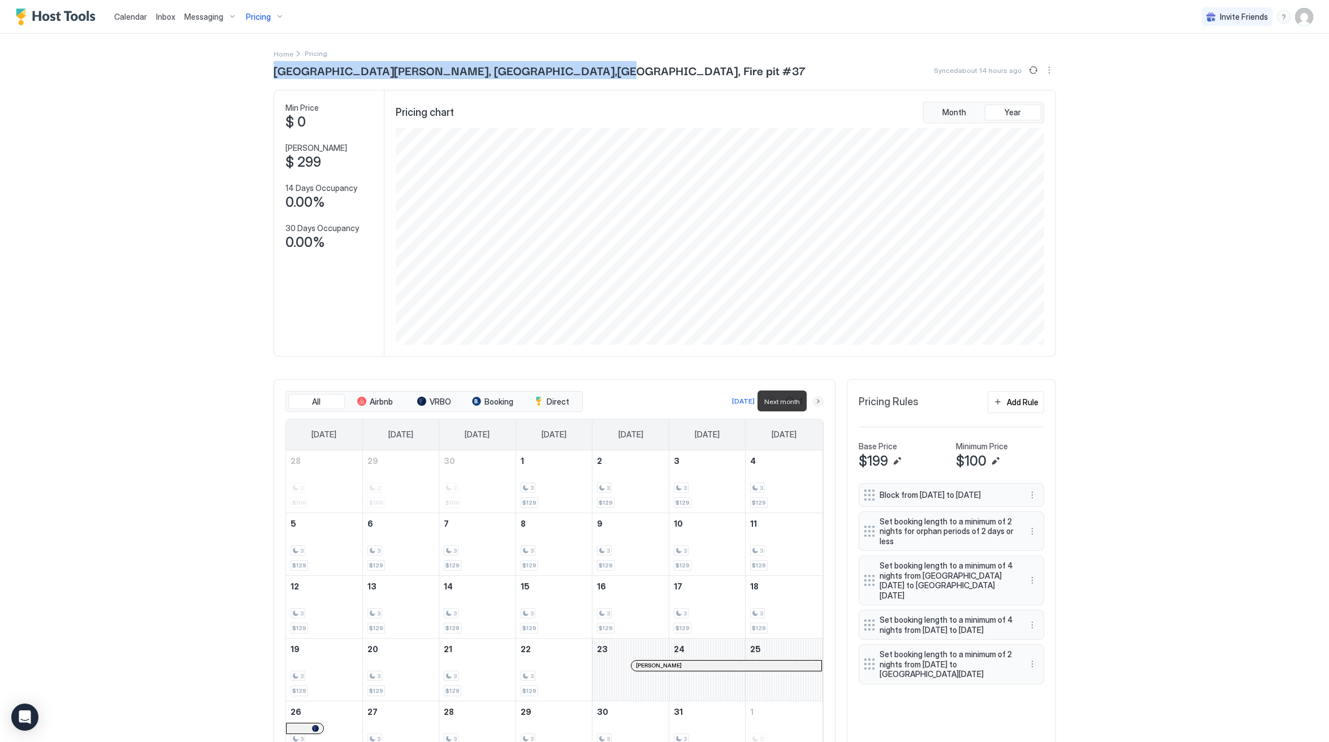
click at [816, 401] on button "Next month" at bounding box center [817, 401] width 11 height 11
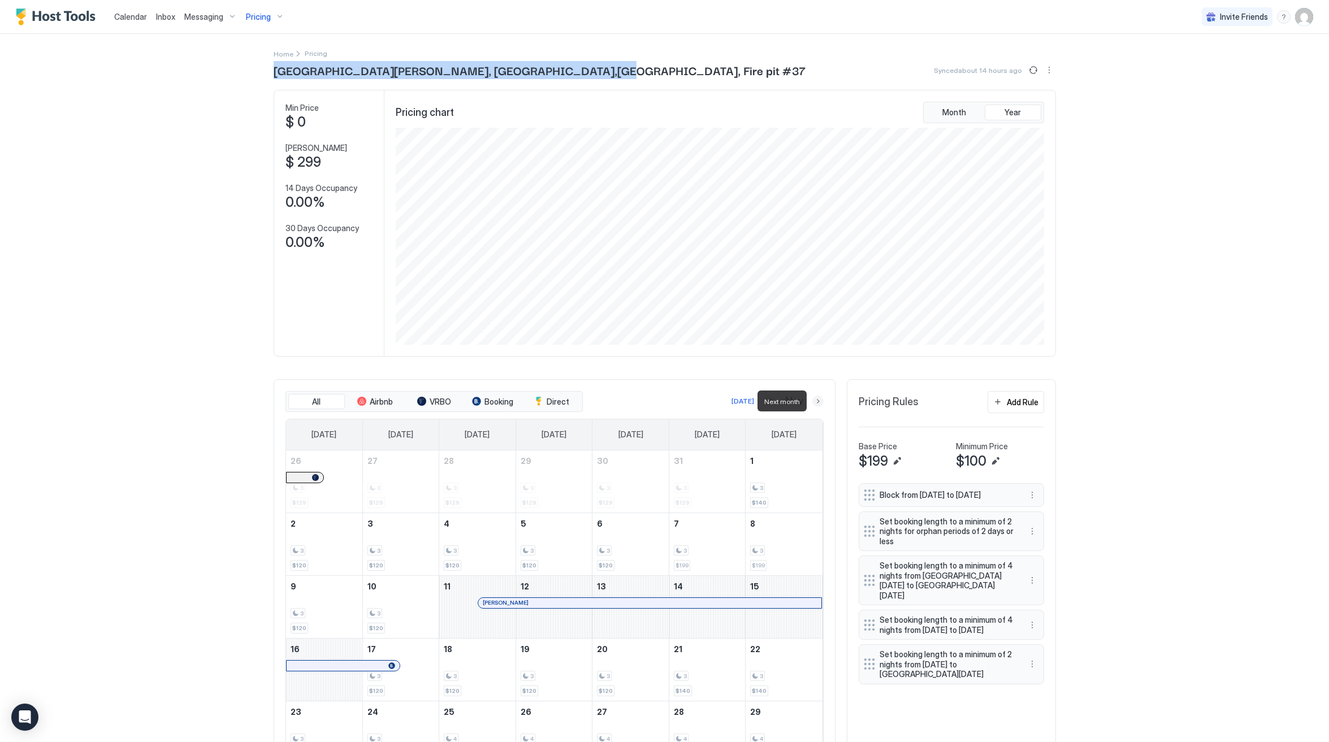
click at [813, 399] on button "Next month" at bounding box center [817, 401] width 11 height 11
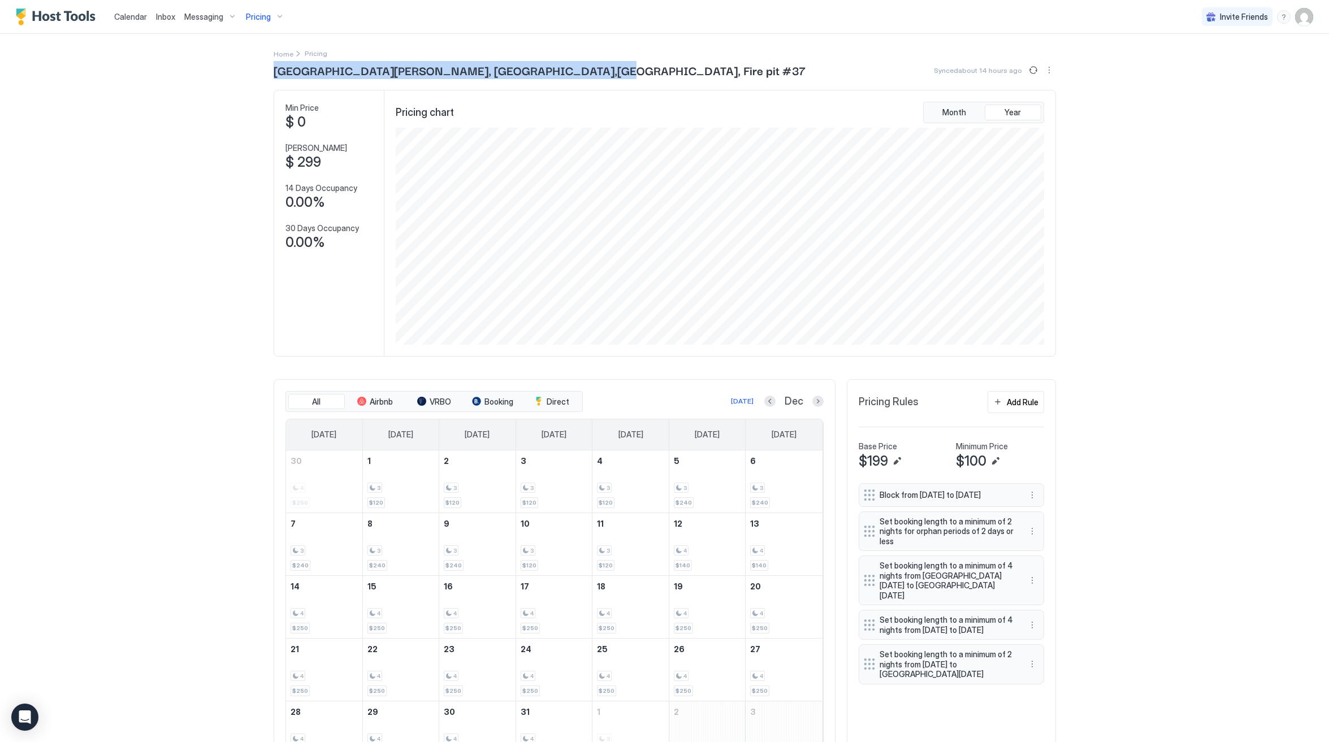
click at [135, 20] on span "Calendar" at bounding box center [130, 17] width 33 height 10
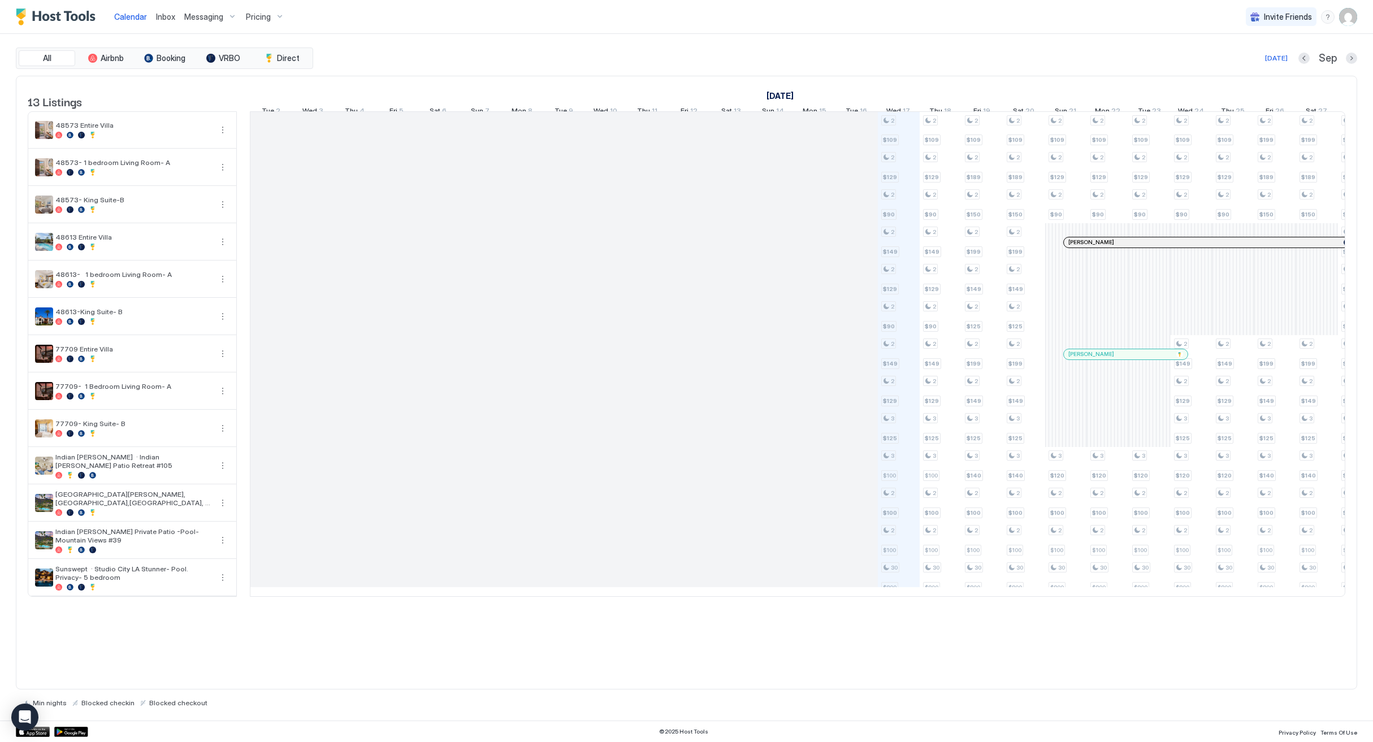
click at [252, 17] on span "Pricing" at bounding box center [258, 17] width 25 height 10
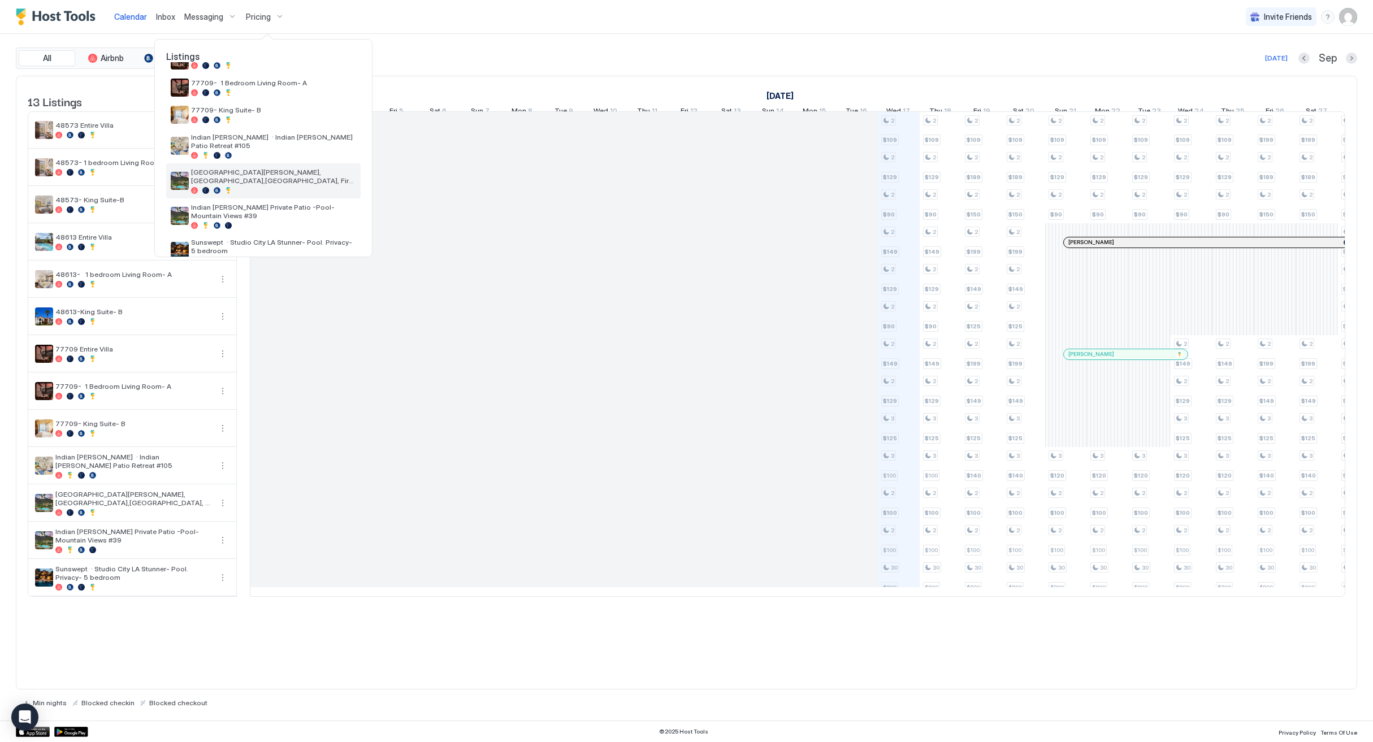
scroll to position [216, 0]
click at [221, 208] on div "Indian [PERSON_NAME] Private Patio -Pool- Mountain Views #39" at bounding box center [263, 216] width 194 height 35
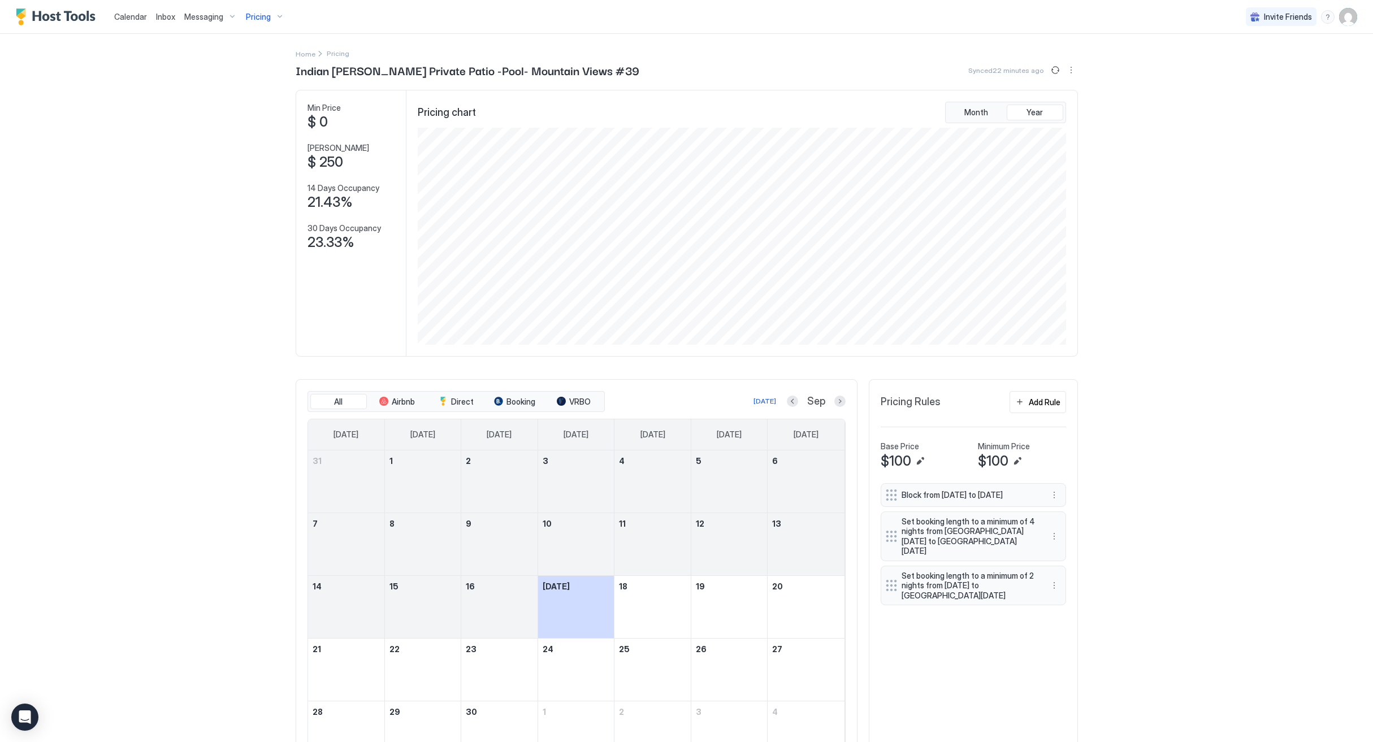
scroll to position [217, 651]
click at [255, 18] on span "Pricing" at bounding box center [258, 17] width 25 height 10
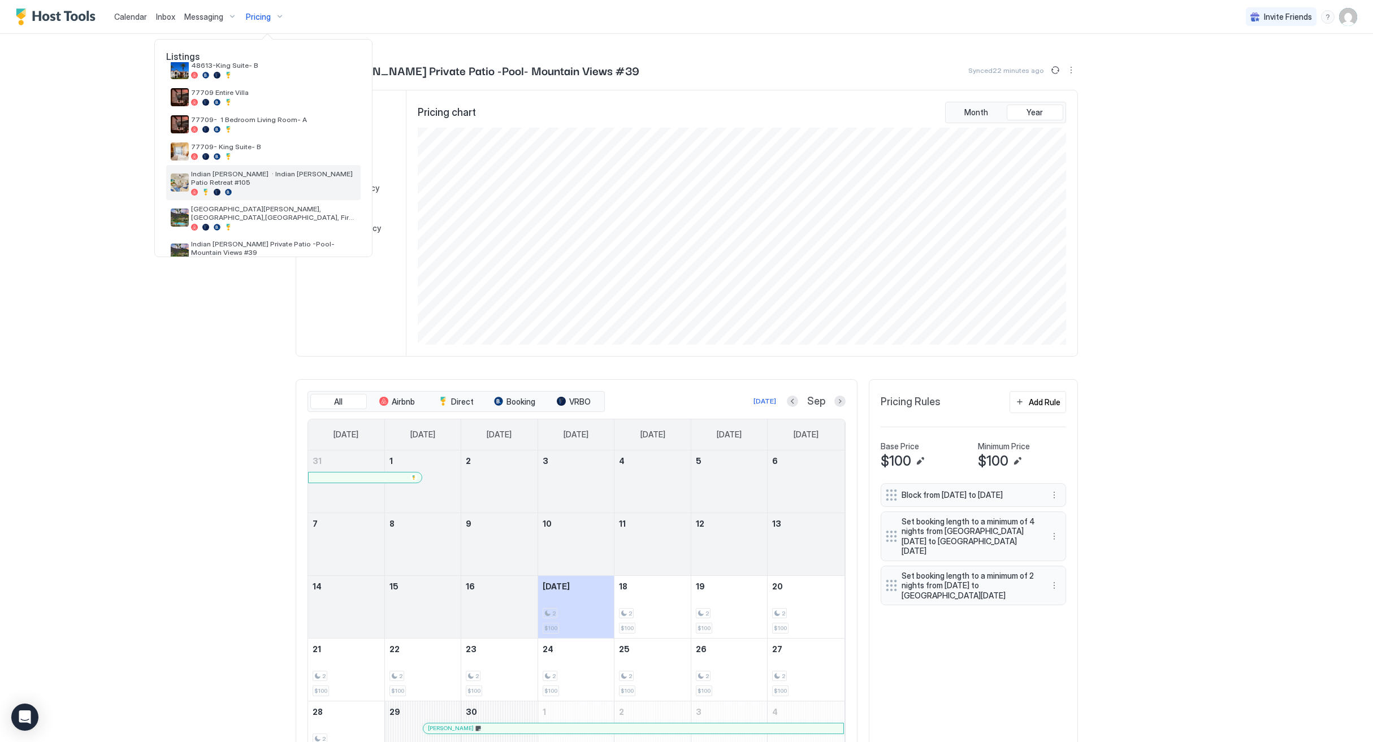
scroll to position [180, 0]
click at [268, 204] on span "[GEOGRAPHIC_DATA][PERSON_NAME], [GEOGRAPHIC_DATA],[GEOGRAPHIC_DATA], Fire pit #…" at bounding box center [273, 212] width 165 height 17
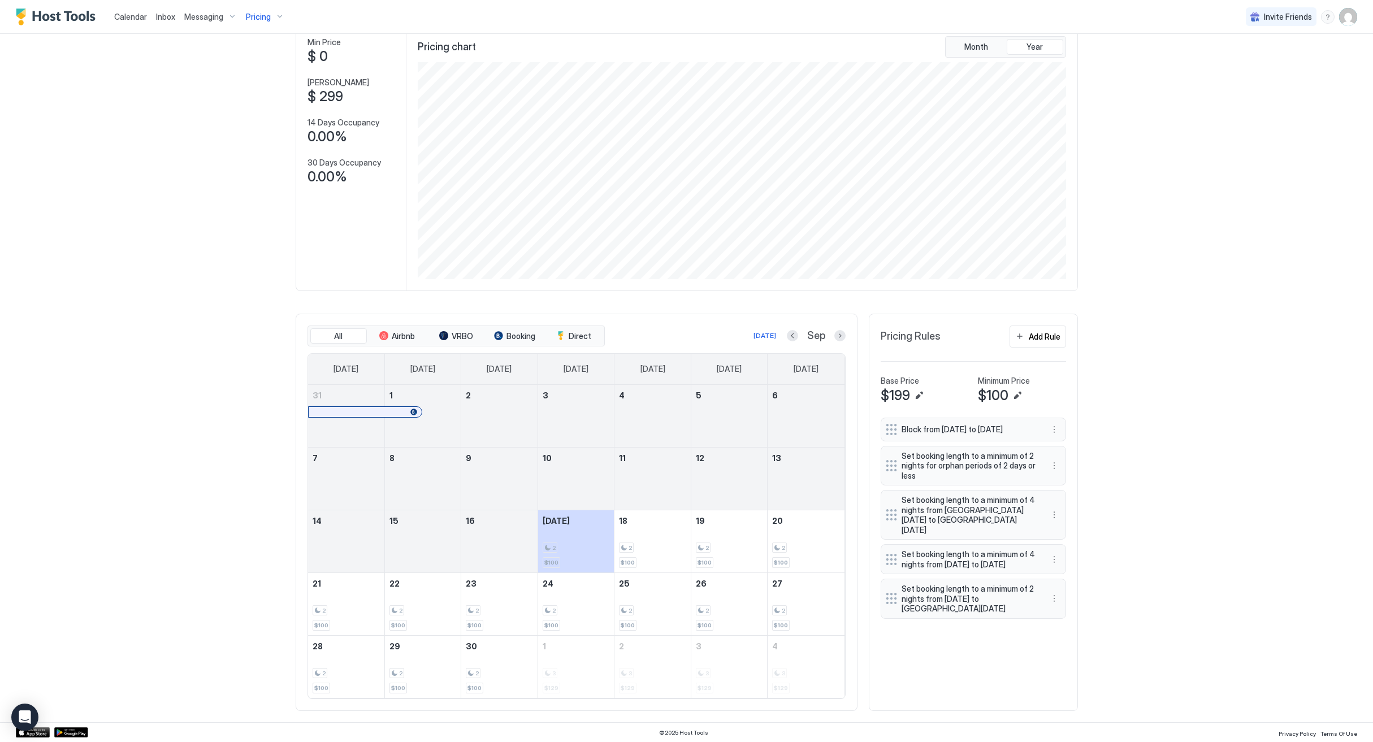
scroll to position [65, 0]
click at [841, 335] on button "Next month" at bounding box center [839, 336] width 11 height 11
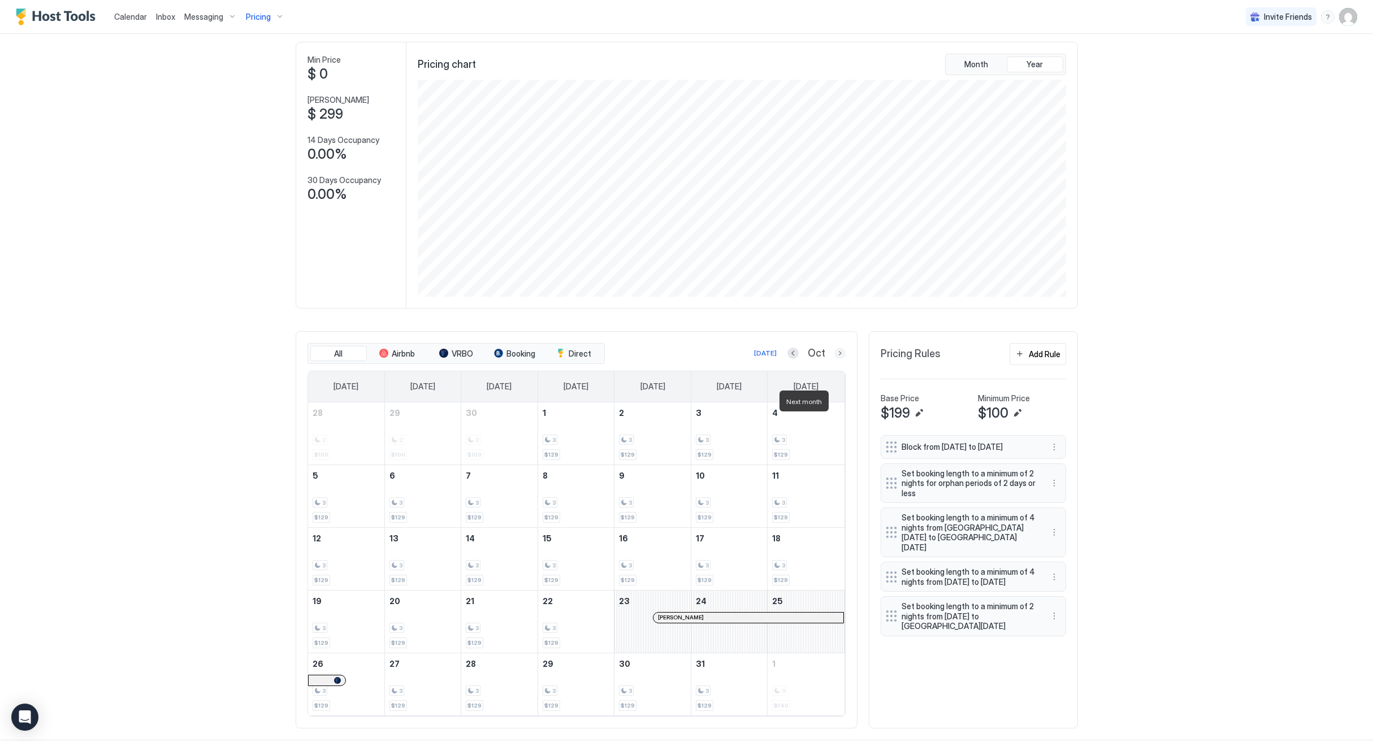
scroll to position [55, 0]
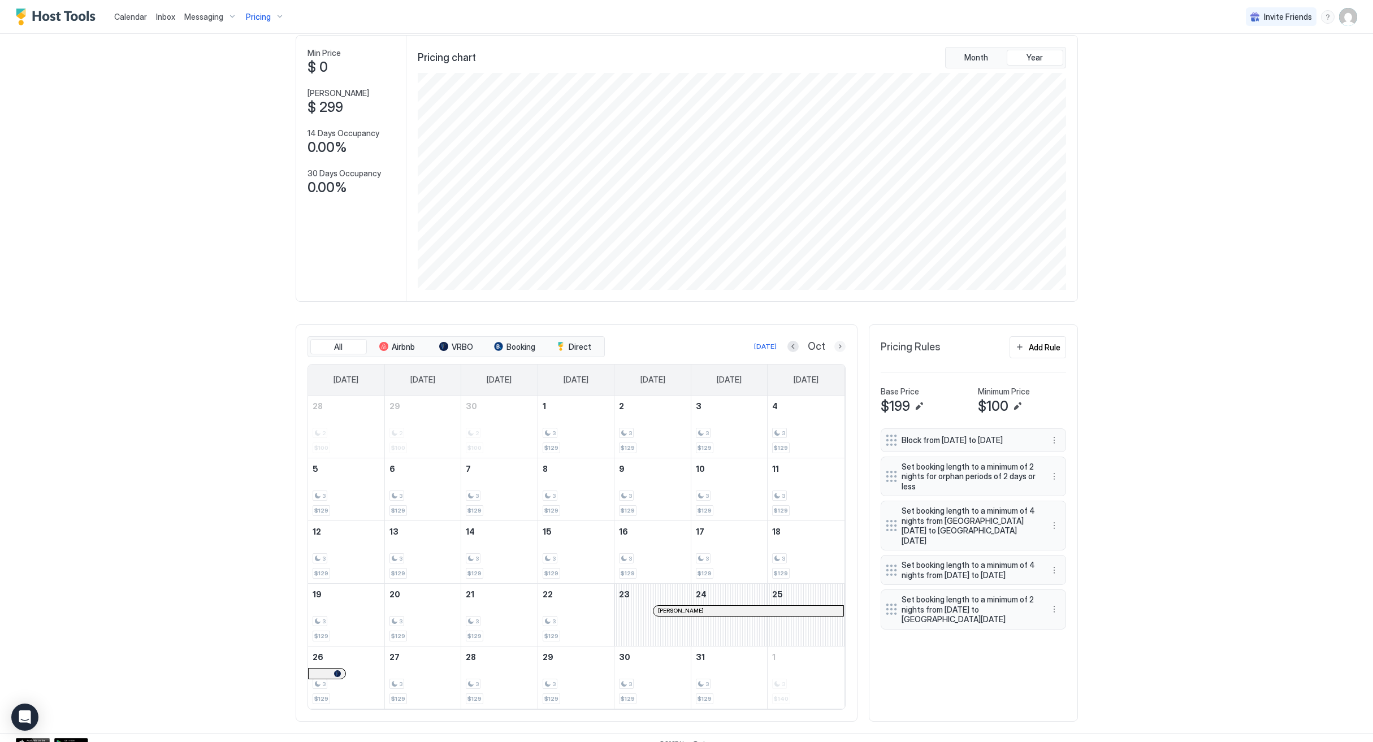
click at [838, 348] on button "Next month" at bounding box center [839, 346] width 11 height 11
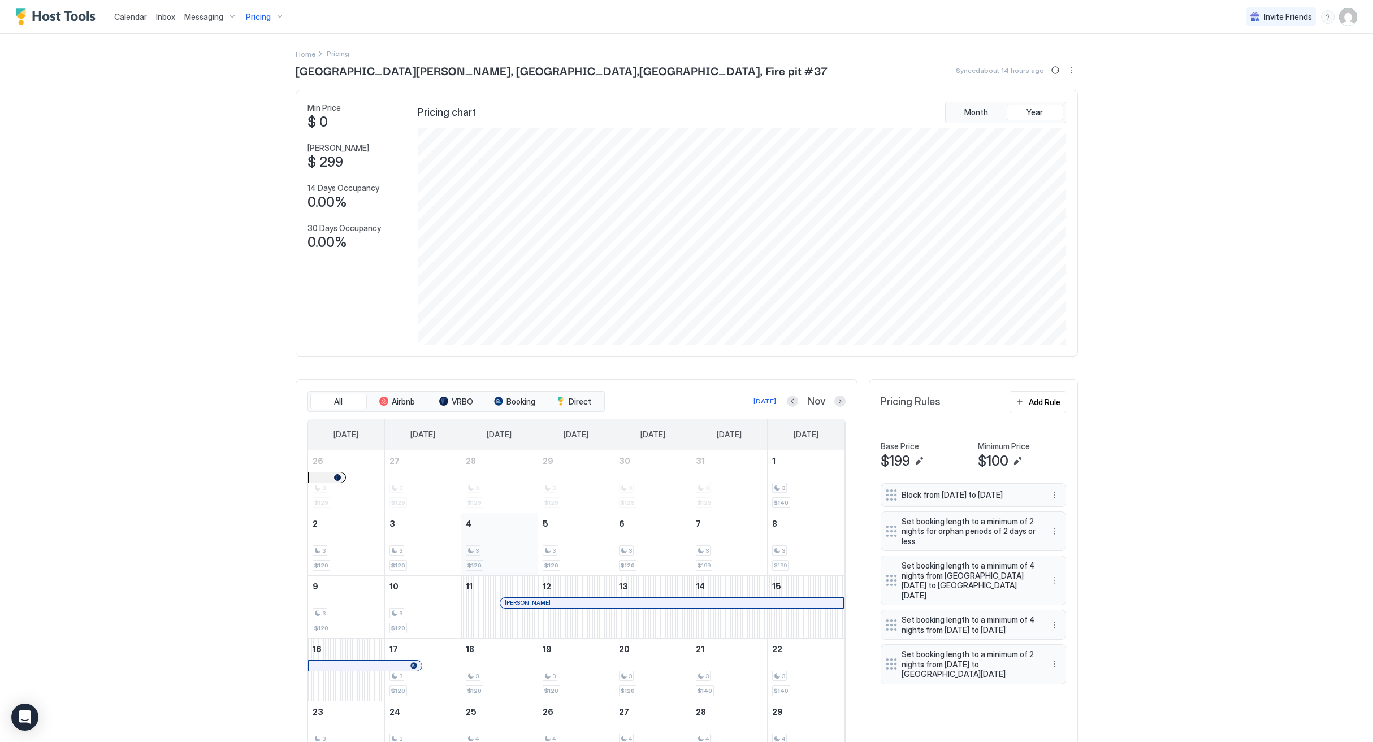
scroll to position [0, 0]
click at [838, 401] on button "Next month" at bounding box center [839, 401] width 11 height 11
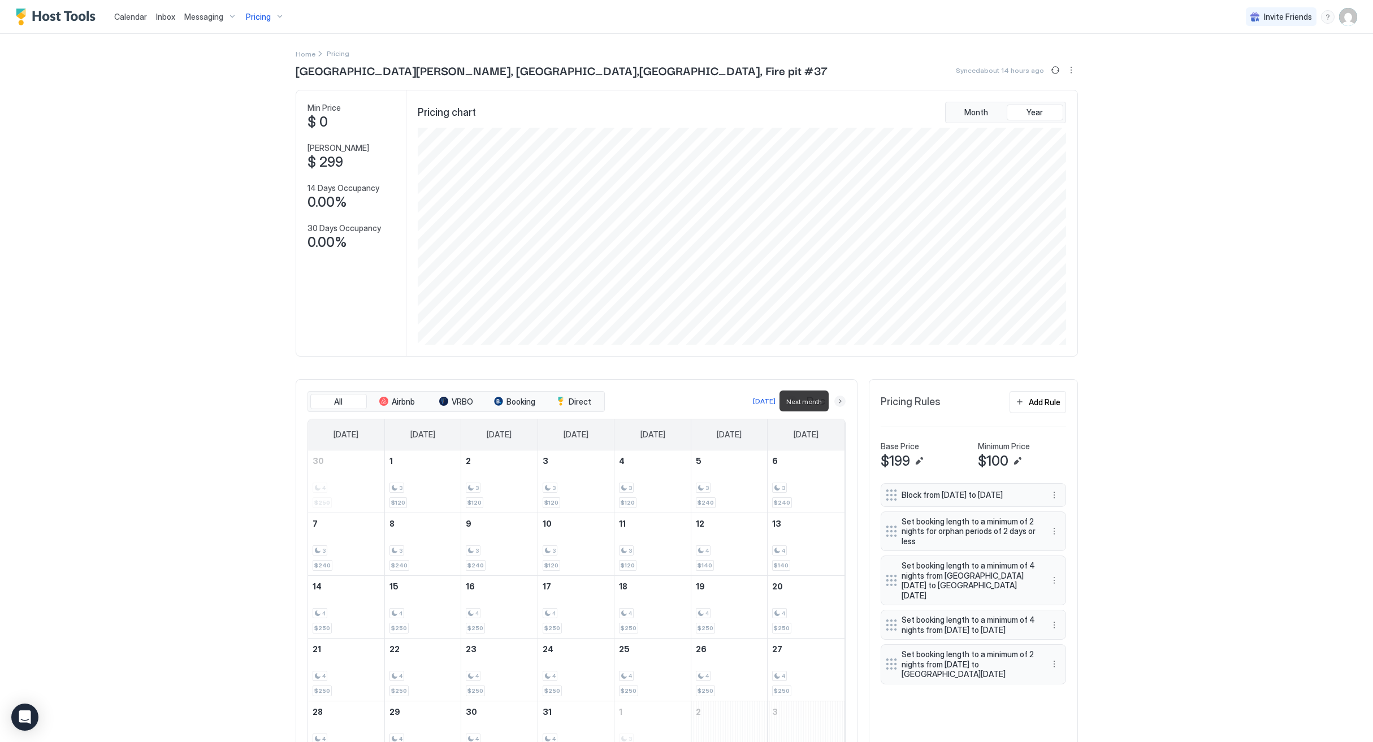
click at [834, 398] on button "Next month" at bounding box center [839, 401] width 11 height 11
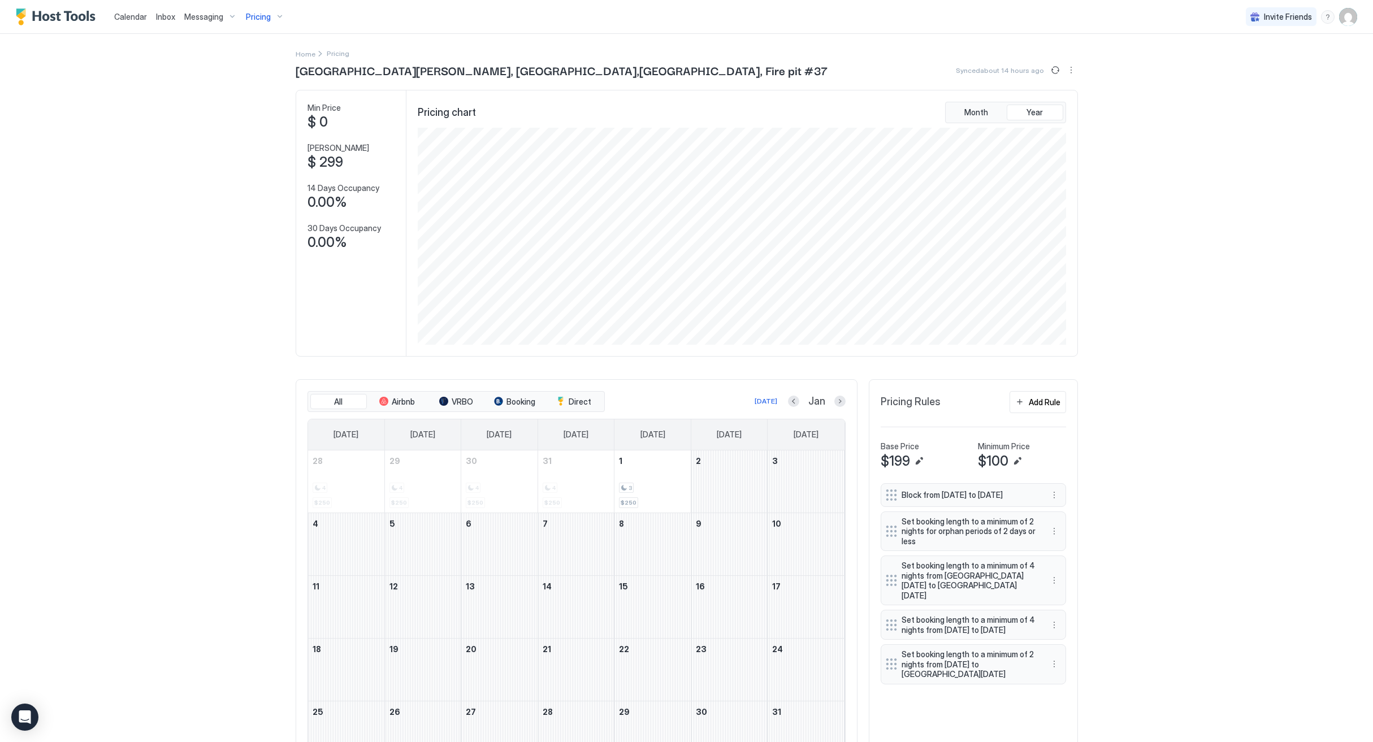
click at [246, 12] on span "Pricing" at bounding box center [258, 17] width 25 height 10
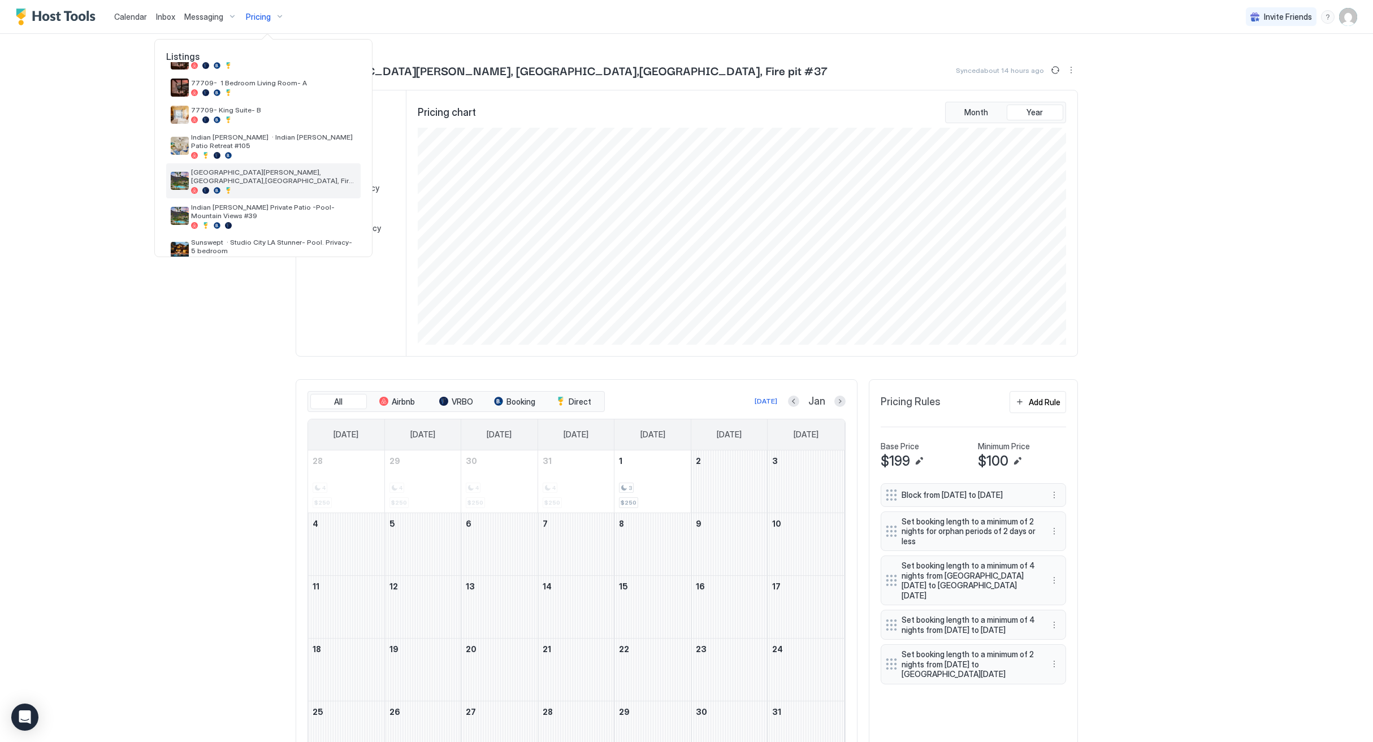
scroll to position [216, 0]
click at [265, 153] on div at bounding box center [273, 156] width 165 height 7
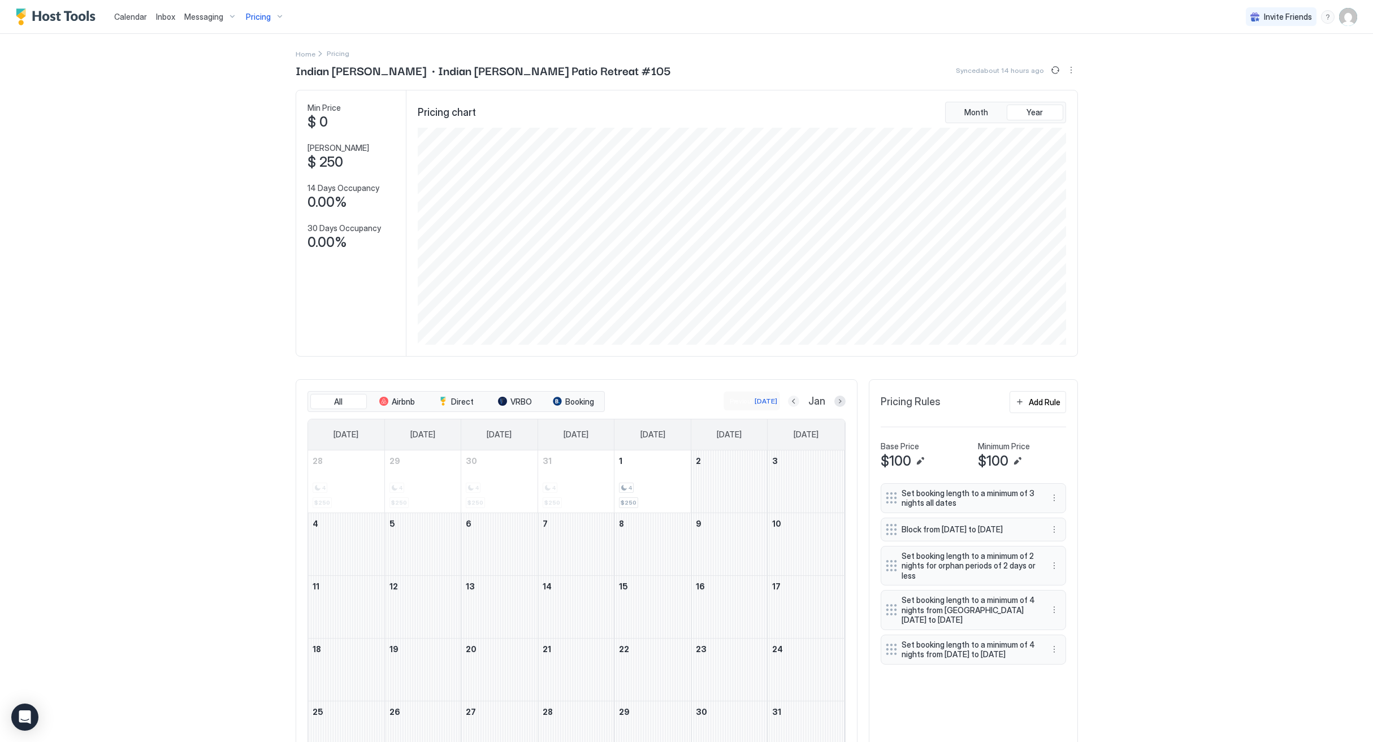
click at [798, 403] on button "Previous month" at bounding box center [793, 401] width 11 height 11
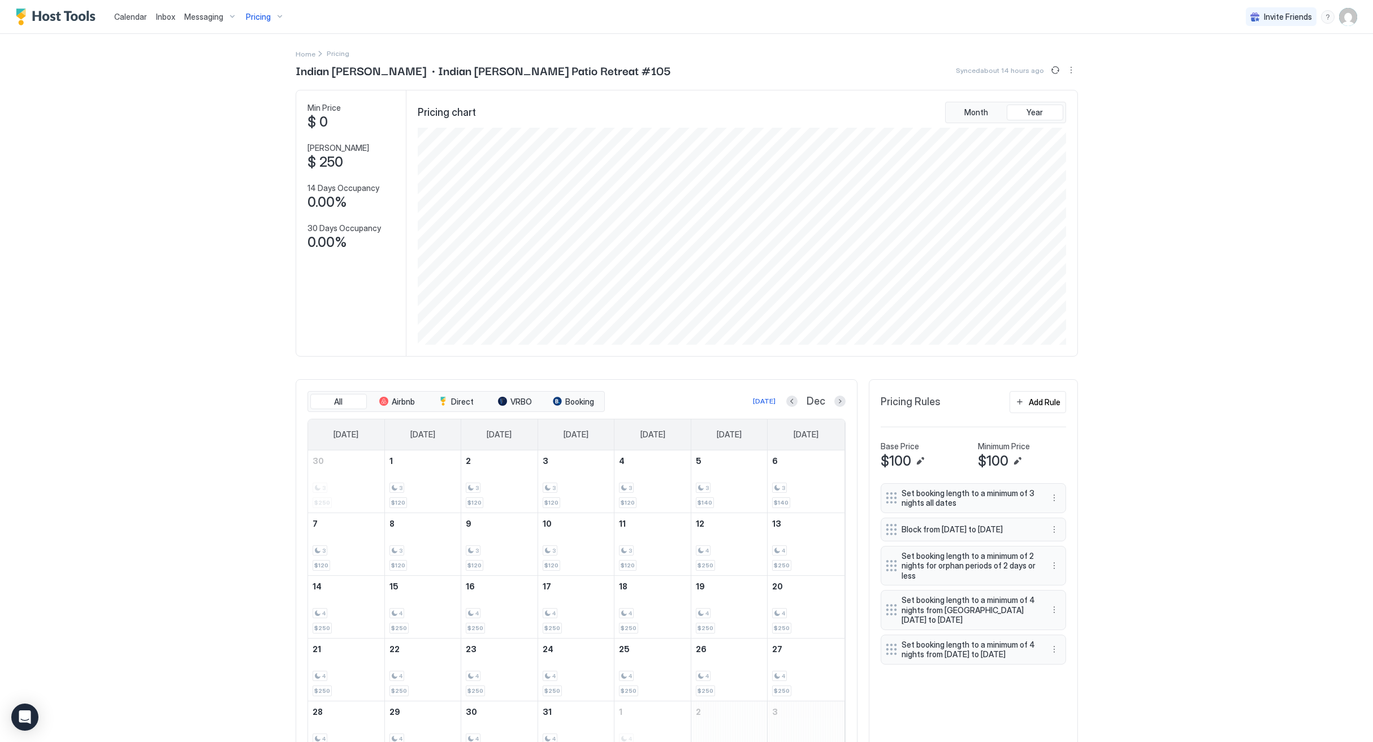
click at [798, 403] on div "Dec" at bounding box center [815, 401] width 59 height 13
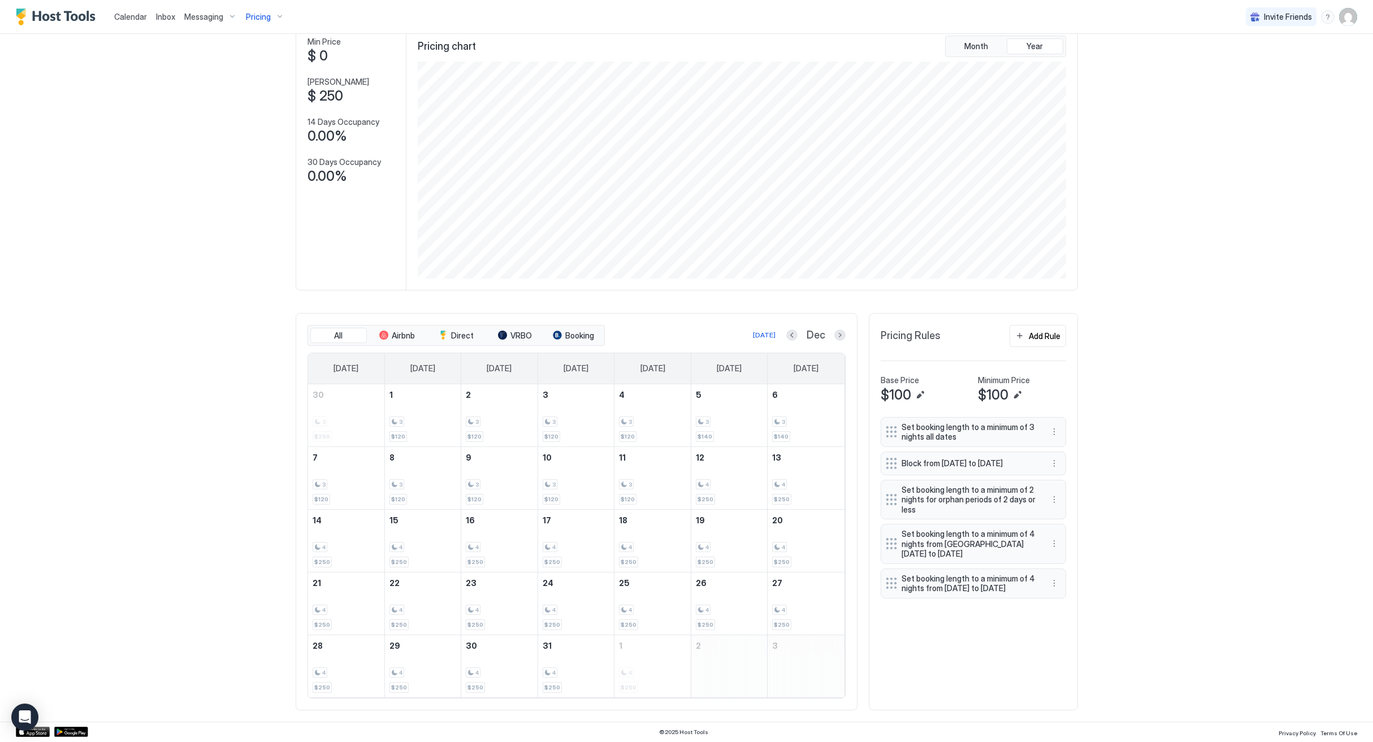
scroll to position [65, 0]
click at [791, 336] on button "Previous month" at bounding box center [791, 336] width 11 height 11
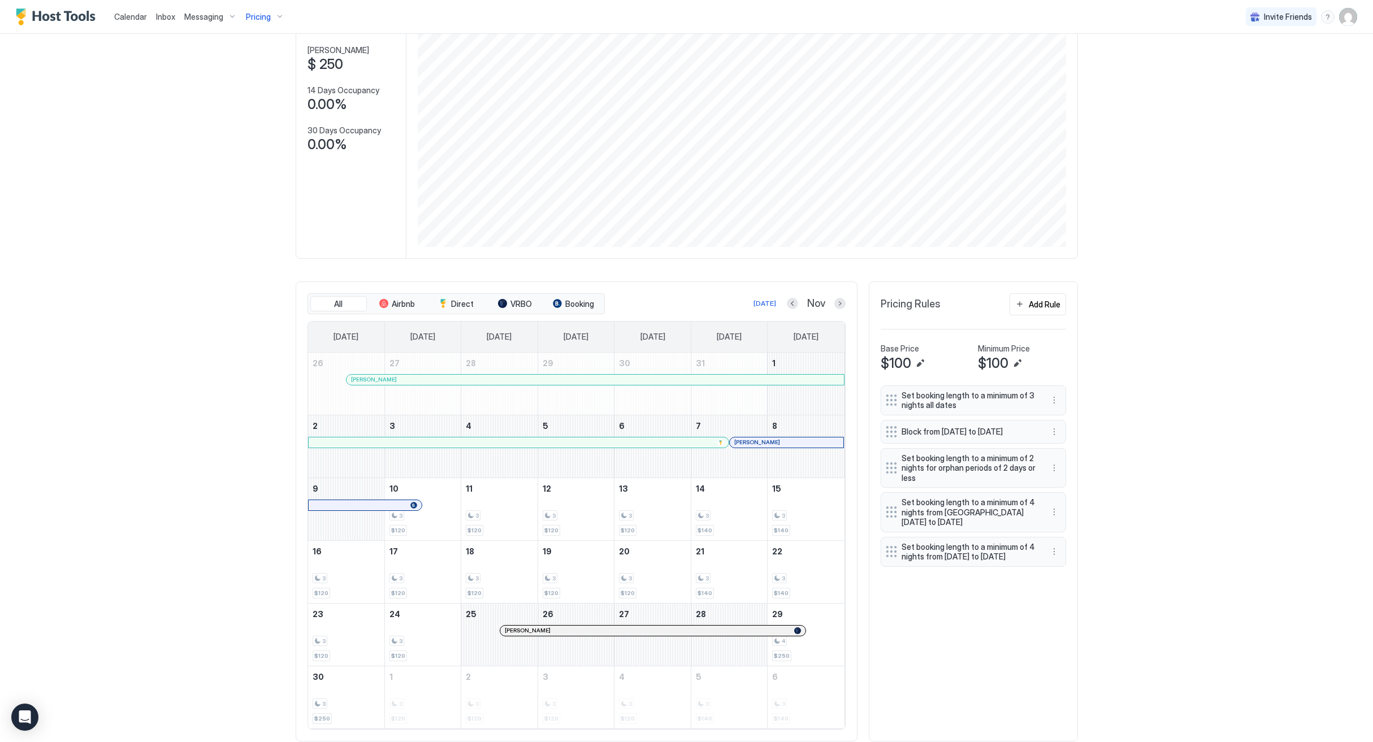
scroll to position [104, 0]
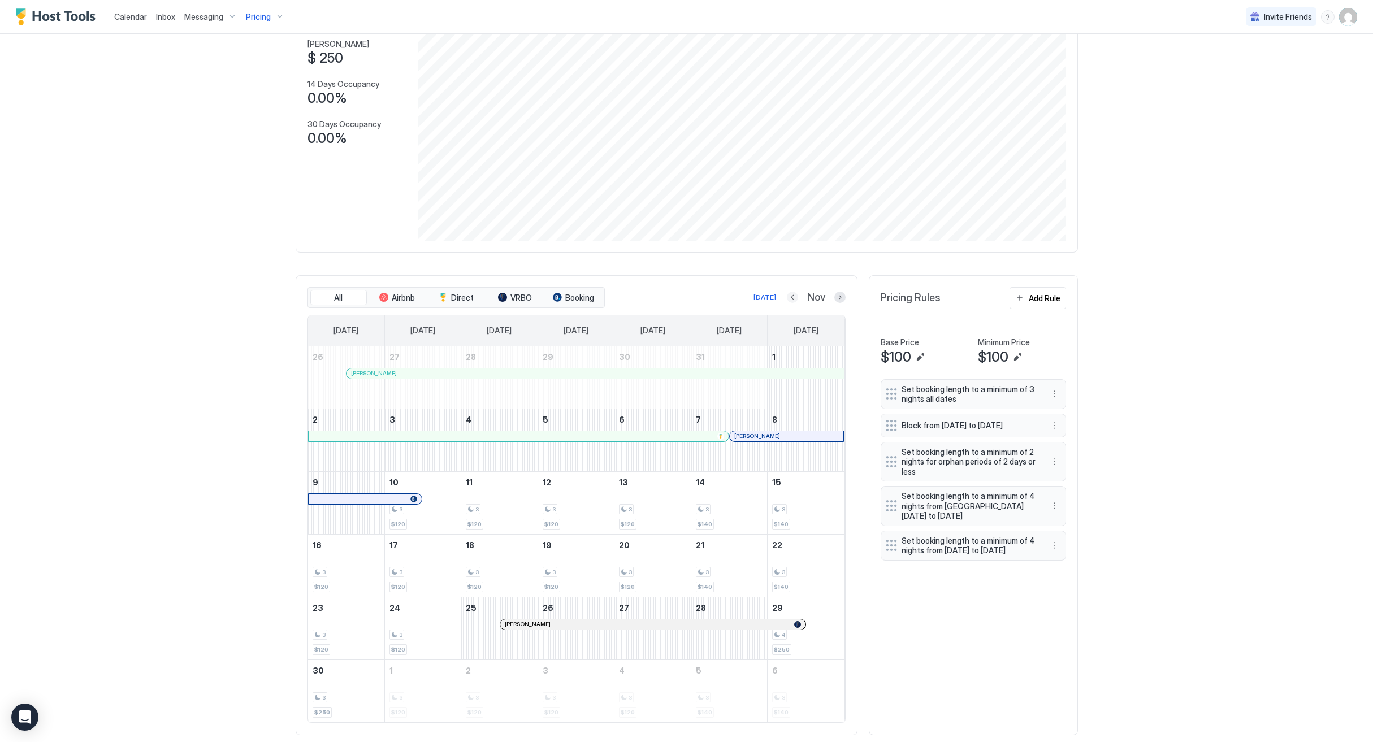
click at [795, 300] on button "Previous month" at bounding box center [792, 297] width 11 height 11
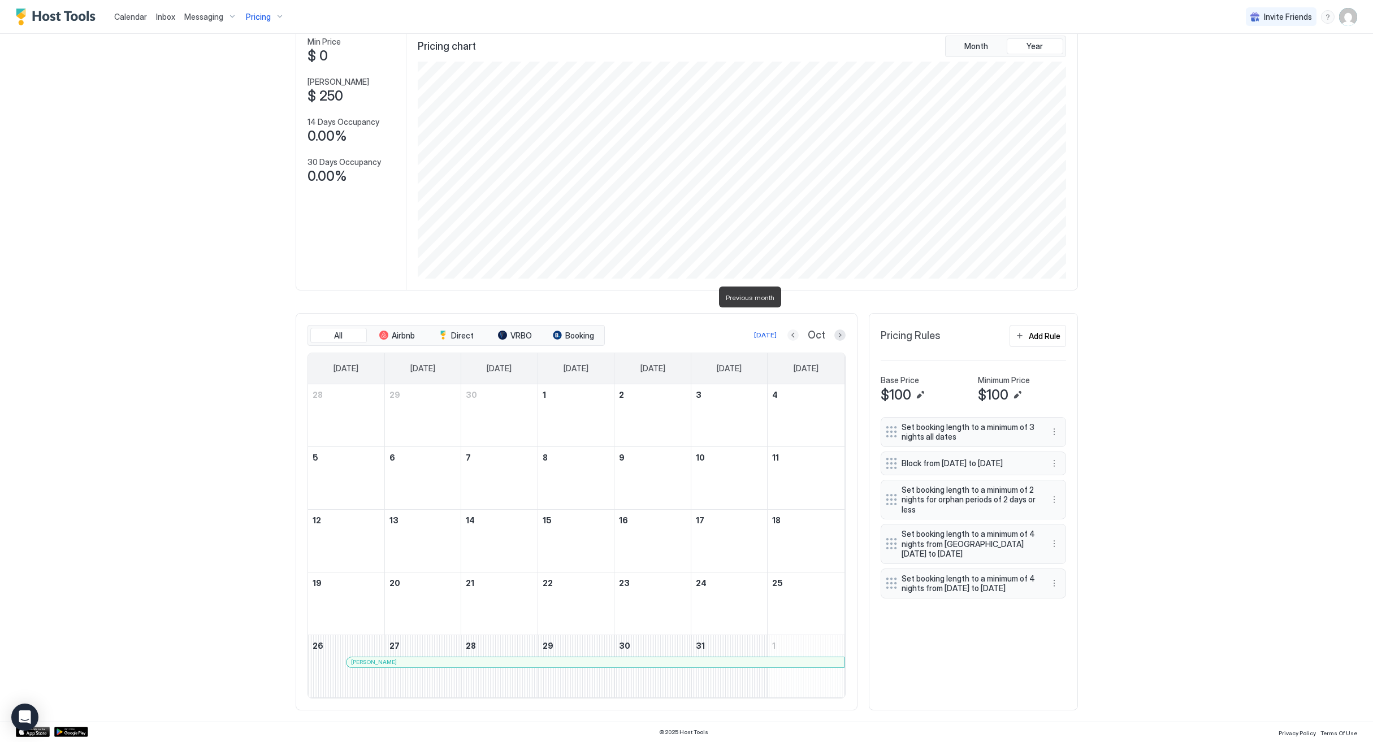
scroll to position [0, 0]
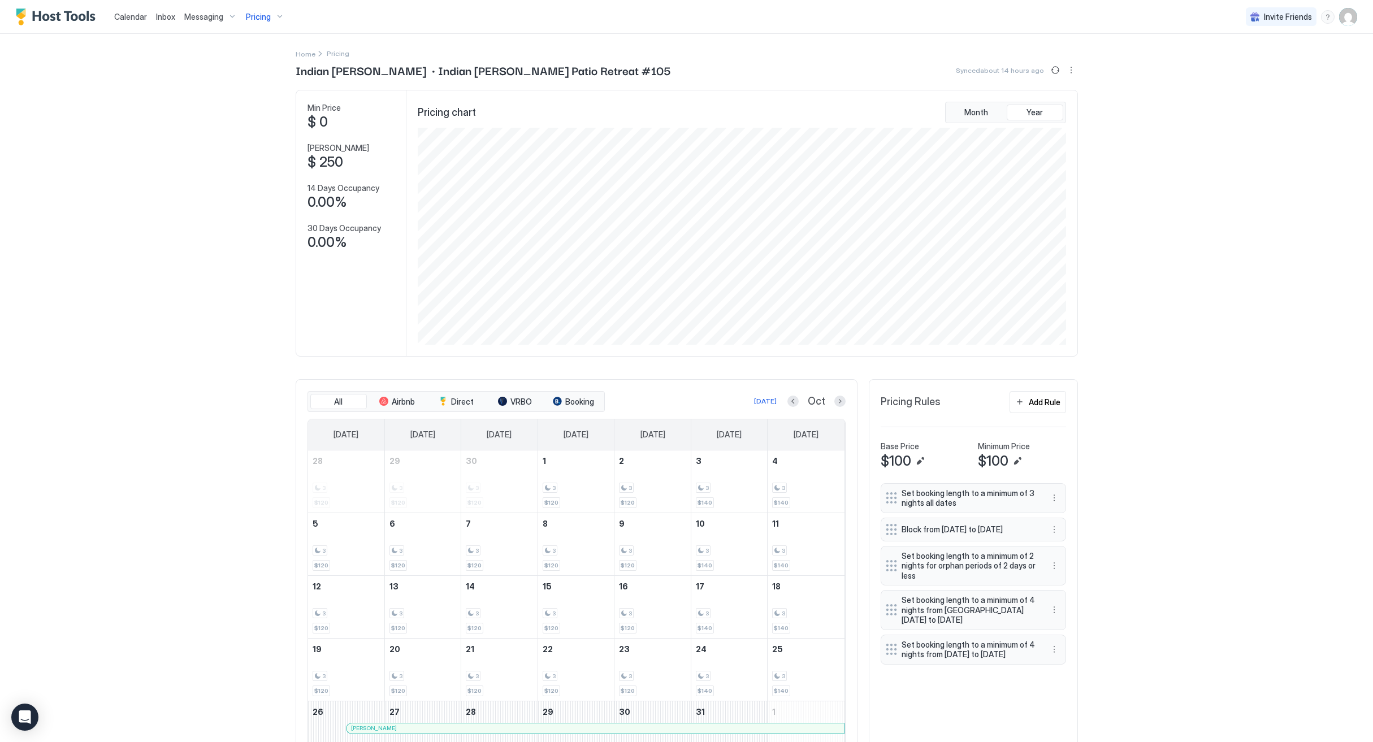
click at [138, 14] on span "Calendar" at bounding box center [130, 17] width 33 height 10
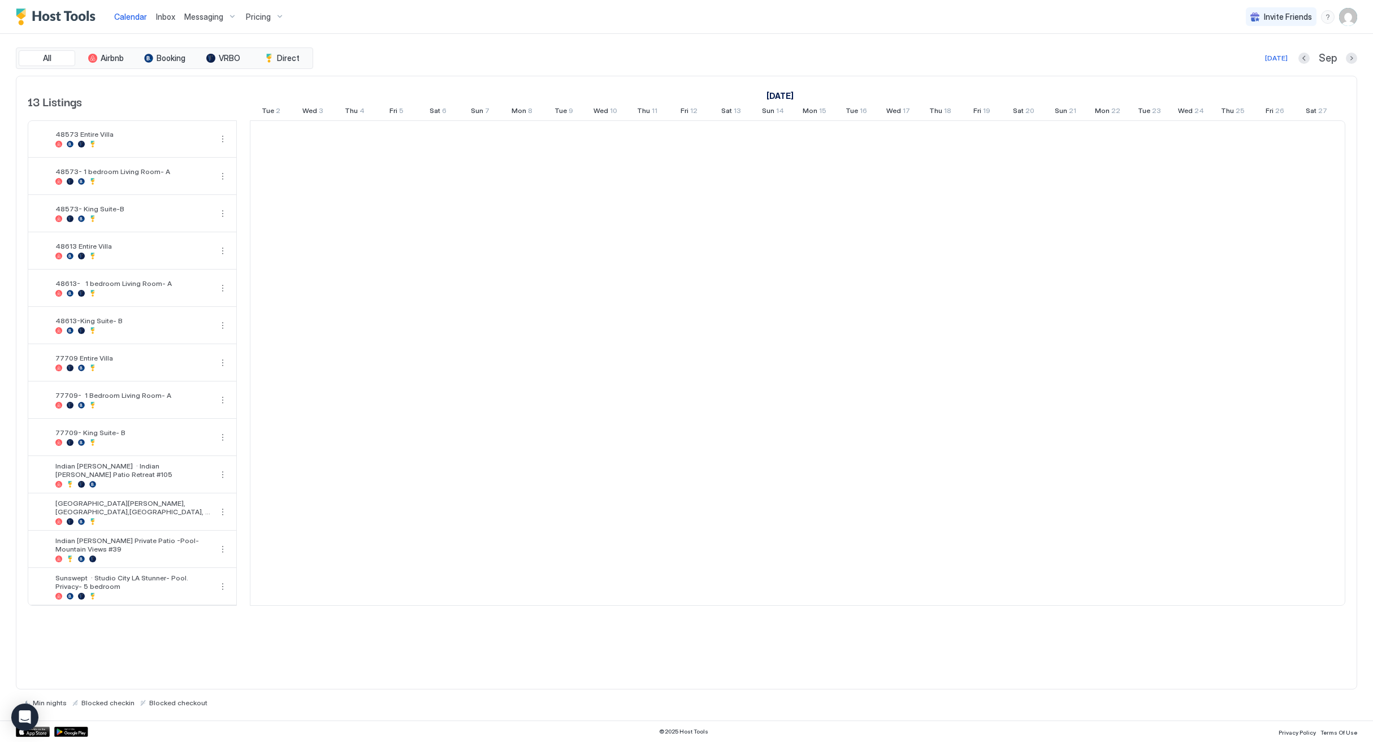
scroll to position [0, 628]
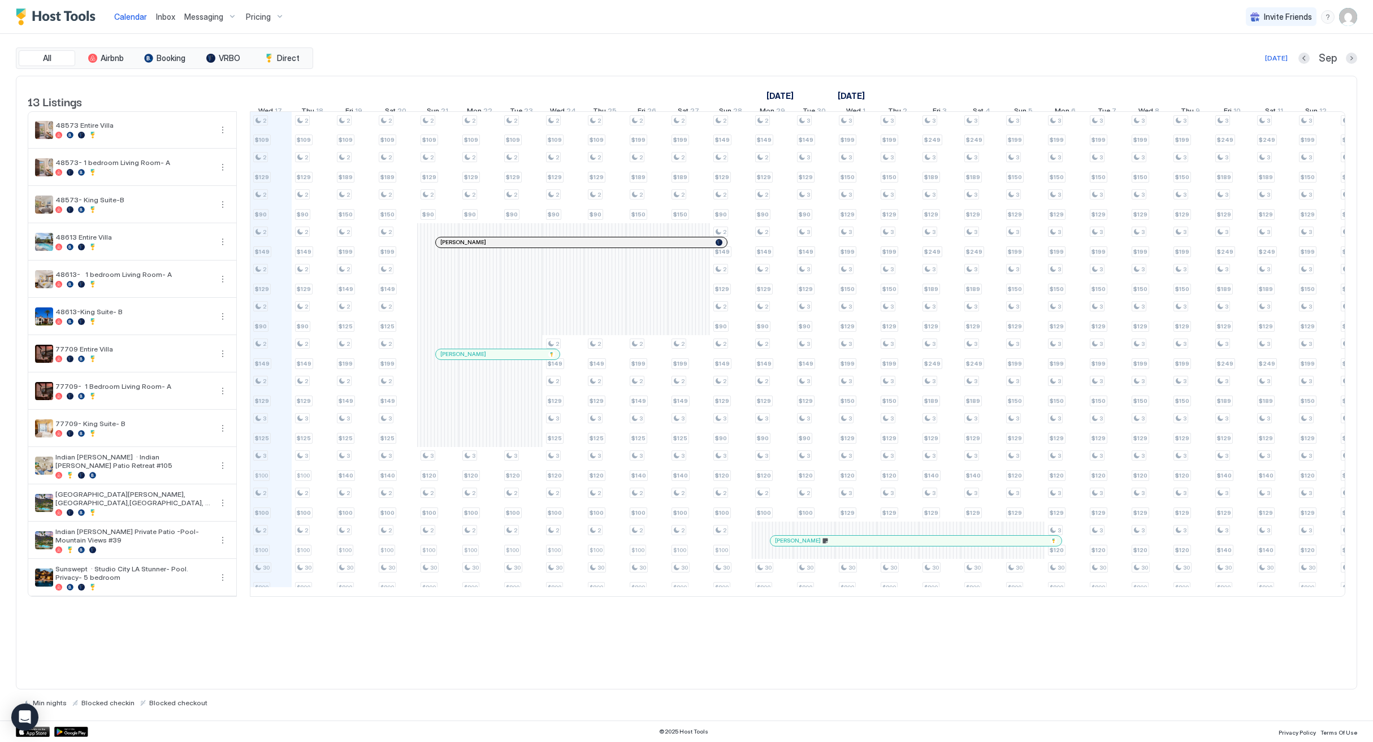
click at [267, 16] on span "Pricing" at bounding box center [258, 17] width 25 height 10
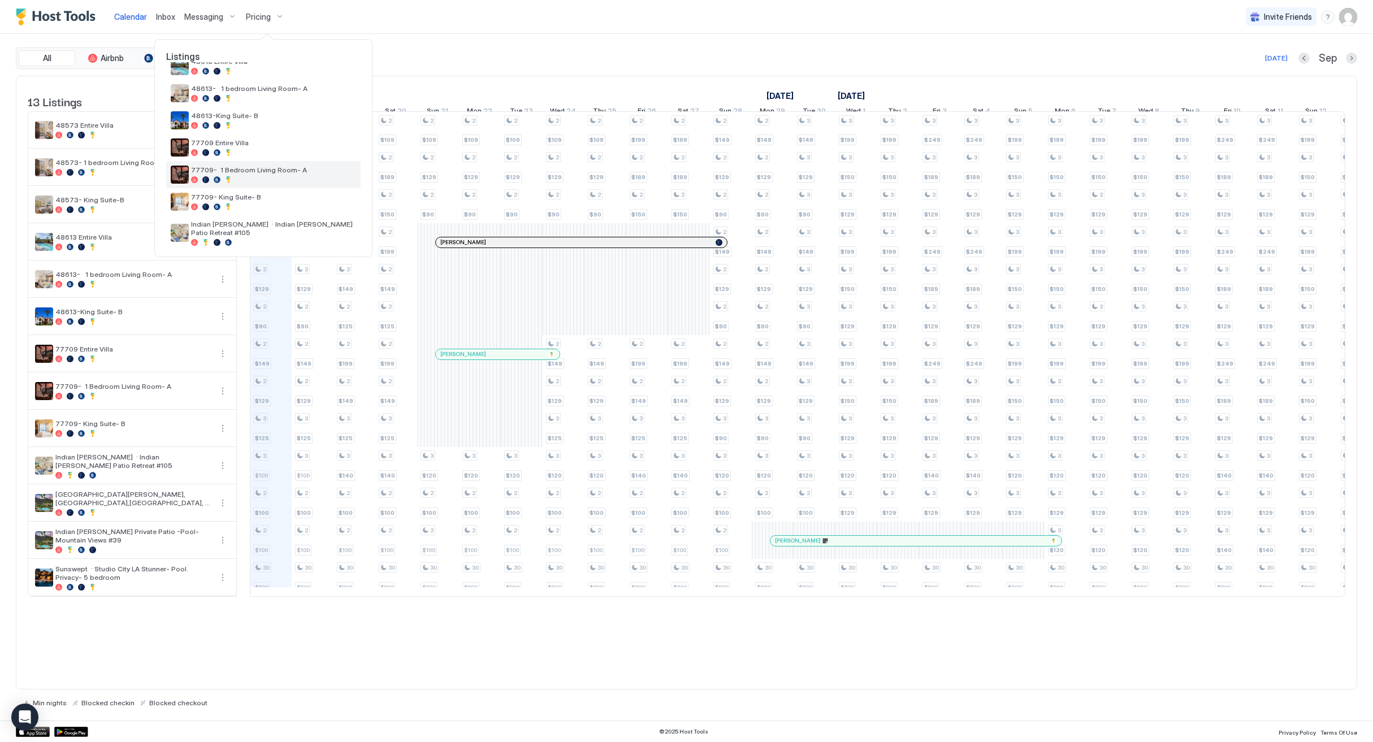
scroll to position [132, 0]
click at [274, 155] on div "77709 Entire Villa" at bounding box center [263, 145] width 194 height 27
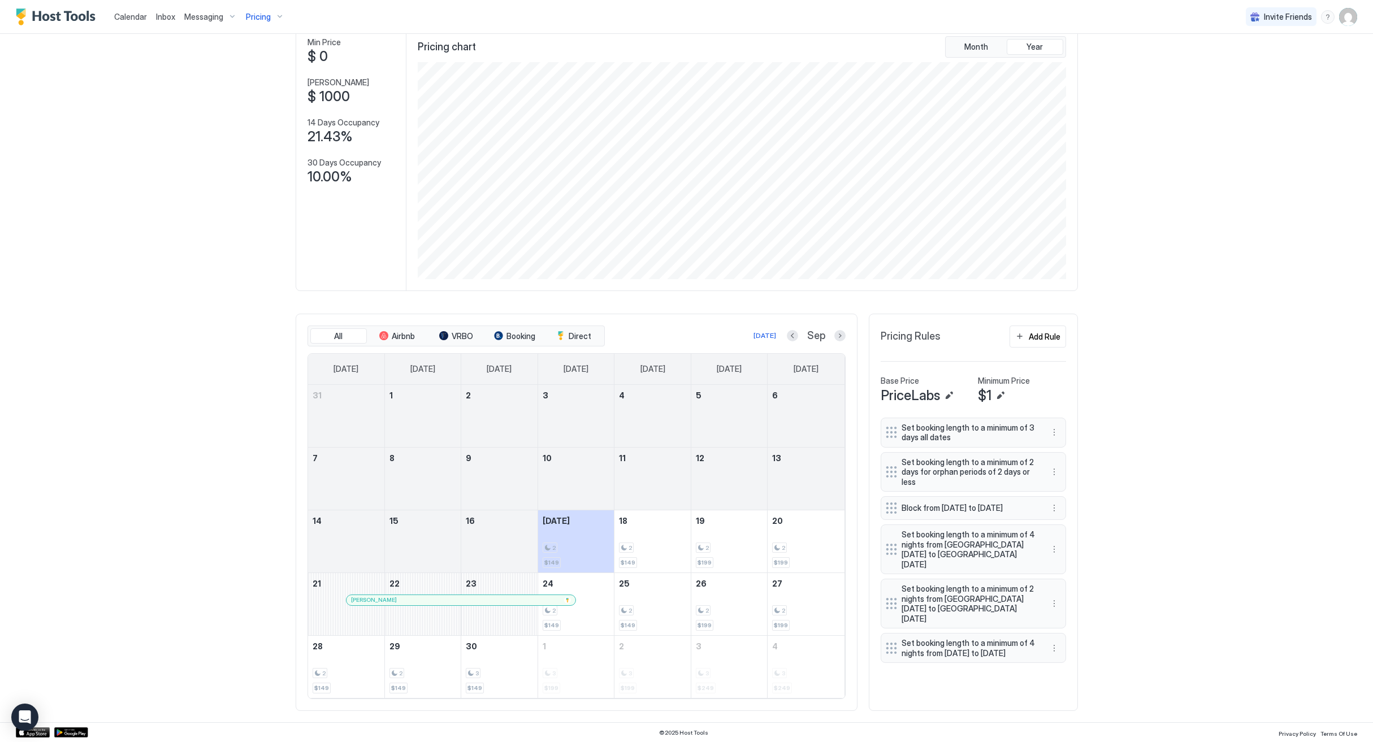
scroll to position [65, 0]
click at [842, 337] on button "Next month" at bounding box center [839, 336] width 11 height 11
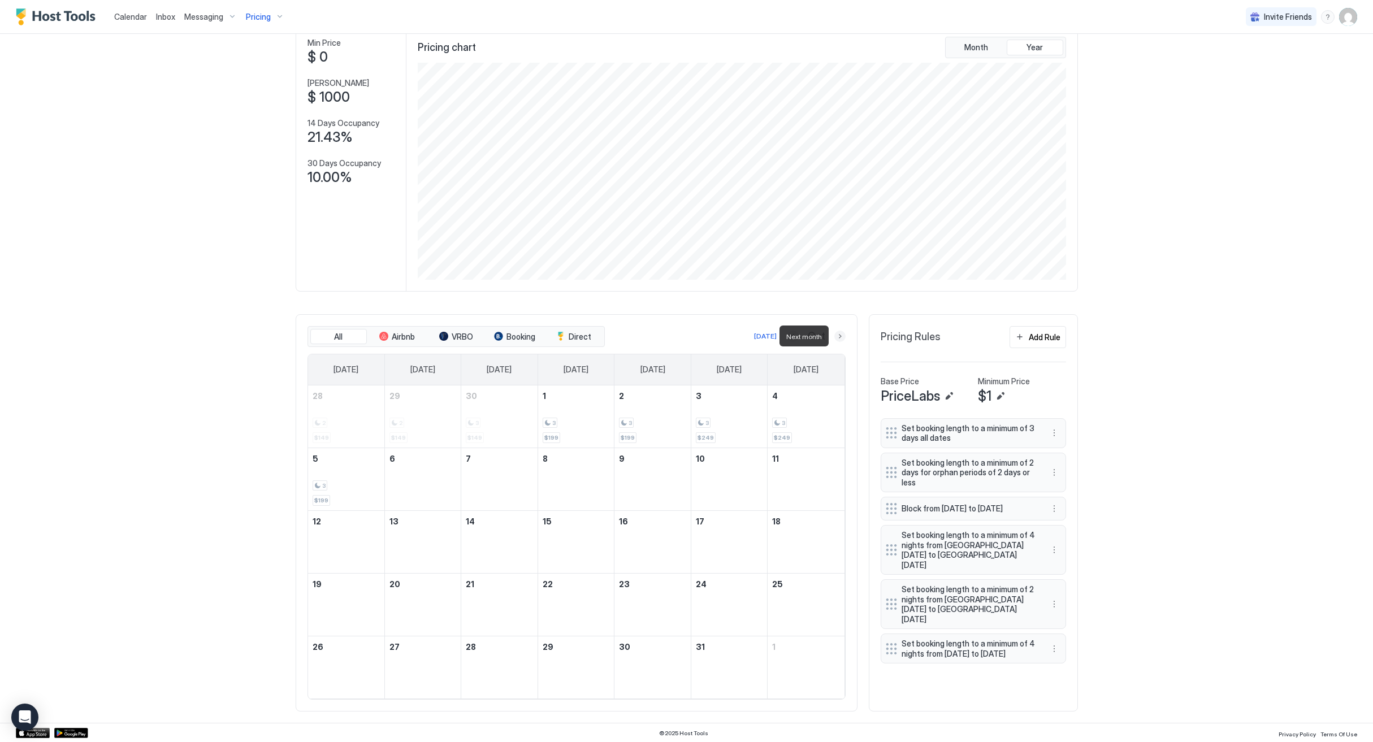
scroll to position [21, 0]
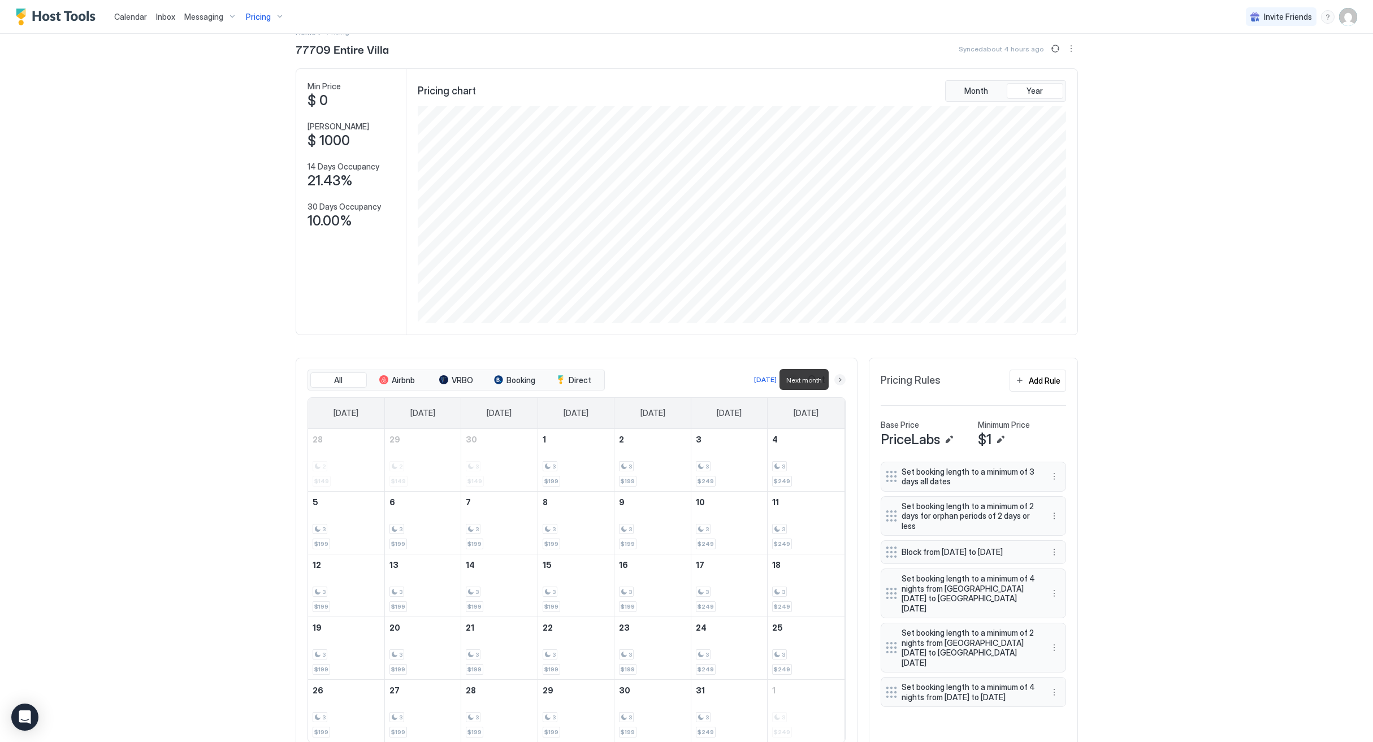
click at [835, 378] on button "Next month" at bounding box center [839, 379] width 11 height 11
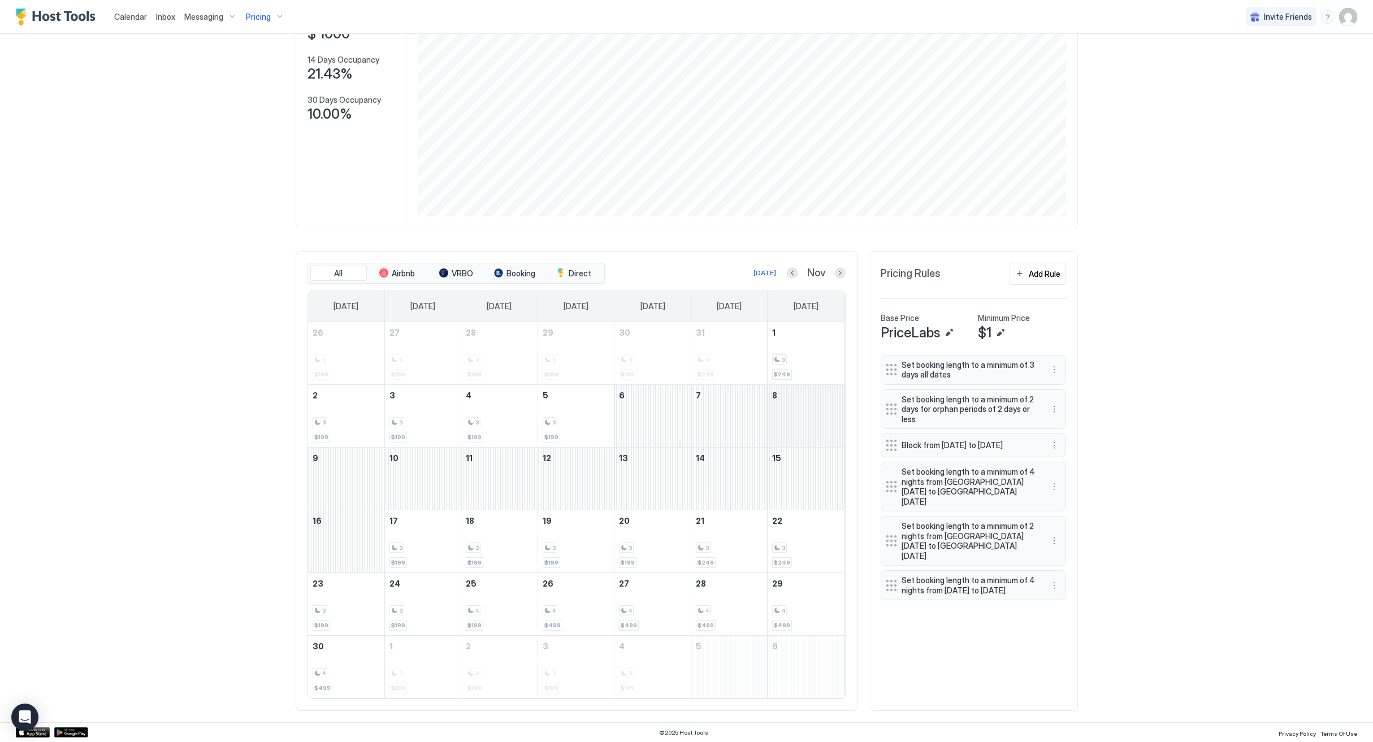
scroll to position [128, 0]
click at [835, 272] on button "Next month" at bounding box center [839, 273] width 11 height 11
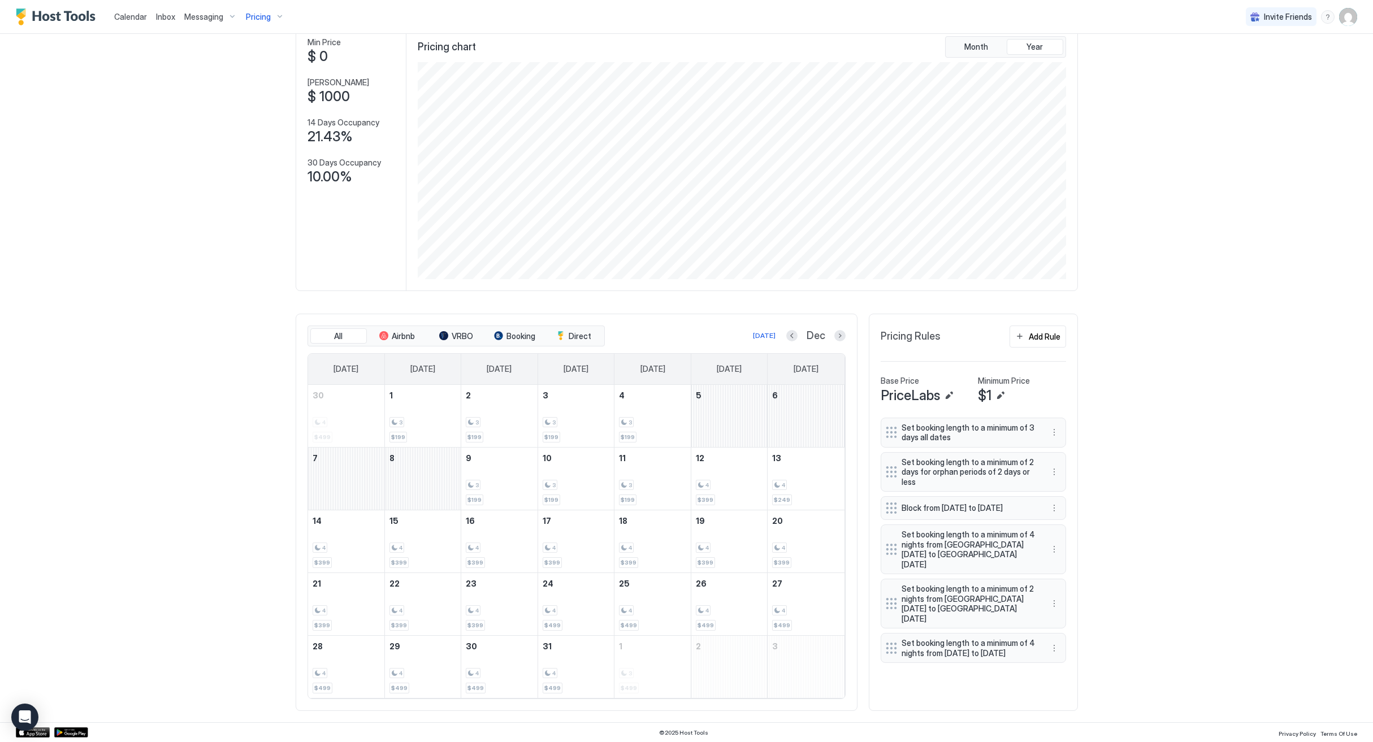
scroll to position [65, 0]
click at [838, 335] on button "Next month" at bounding box center [839, 336] width 11 height 11
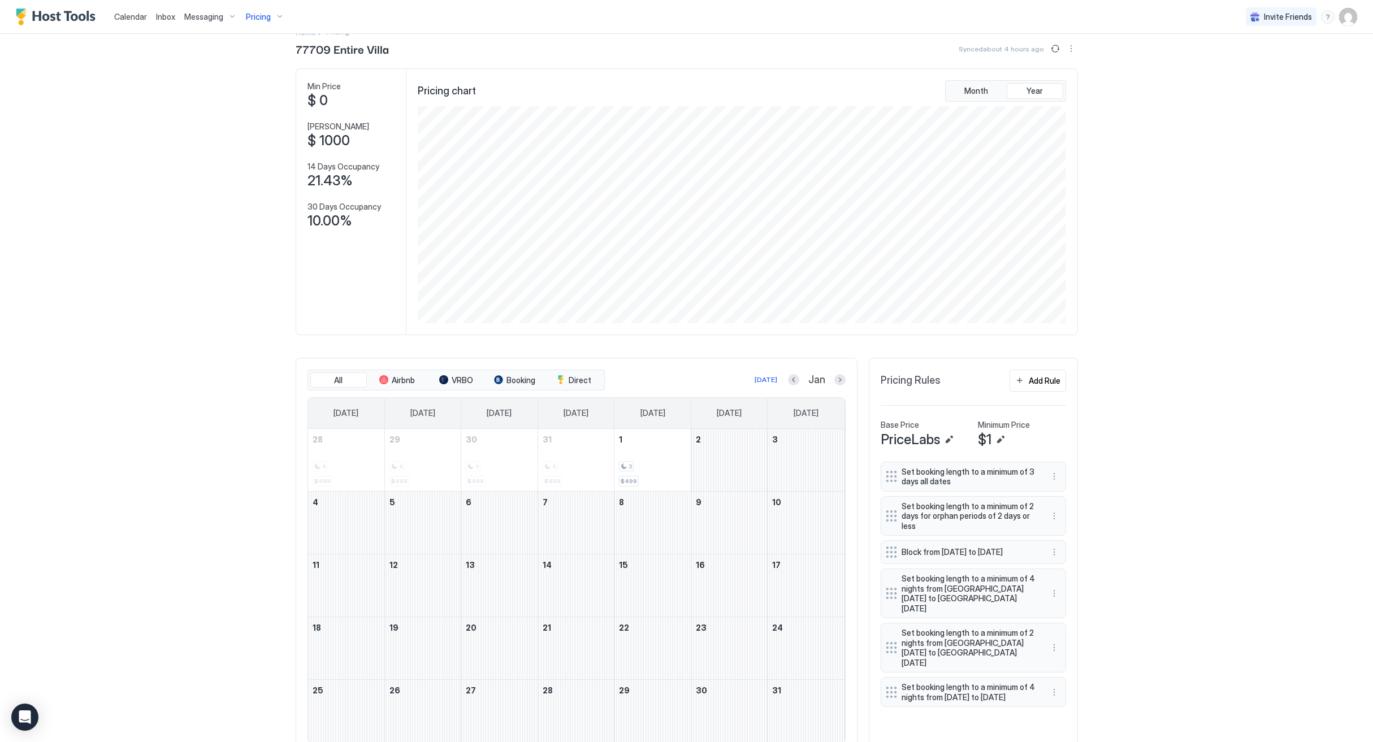
click at [1349, 8] on img "User profile" at bounding box center [1348, 17] width 18 height 18
click at [1278, 64] on div "Settings" at bounding box center [1285, 64] width 144 height 20
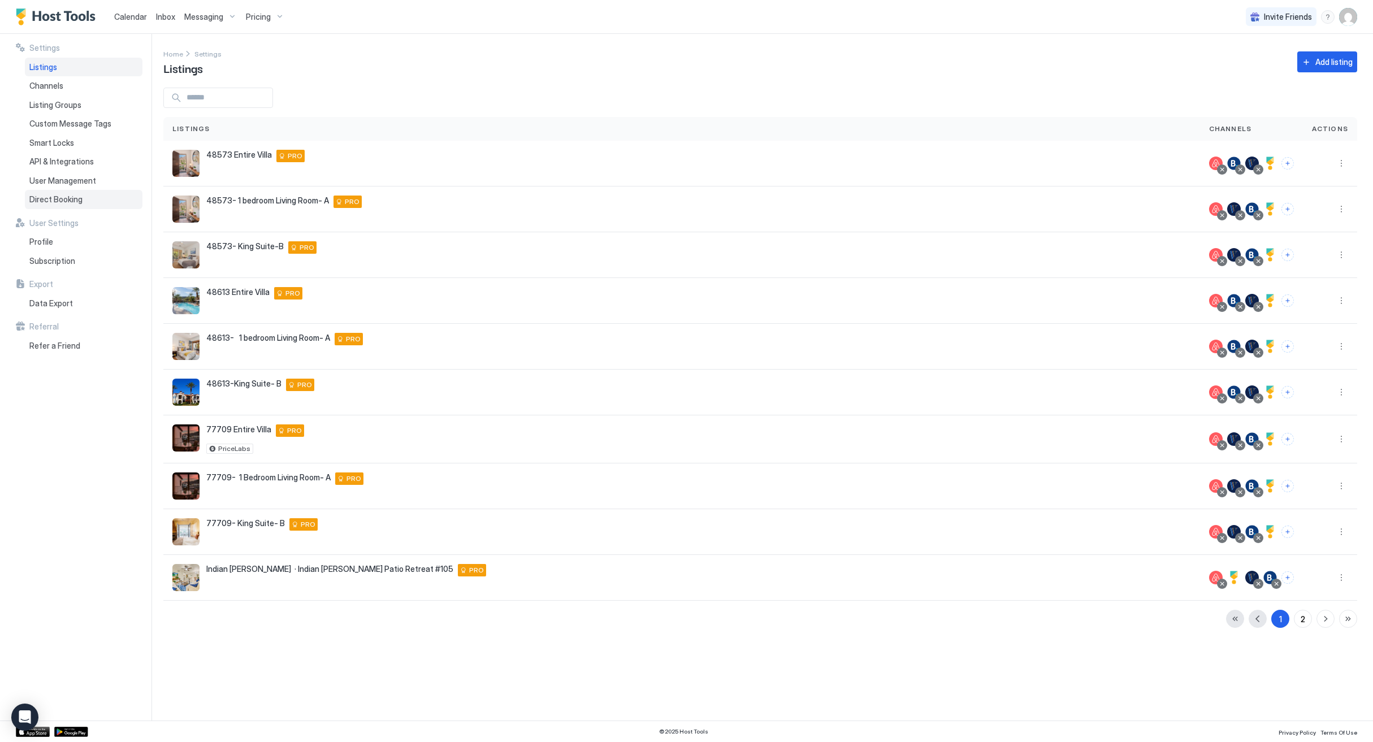
click at [60, 200] on span "Direct Booking" at bounding box center [55, 199] width 53 height 10
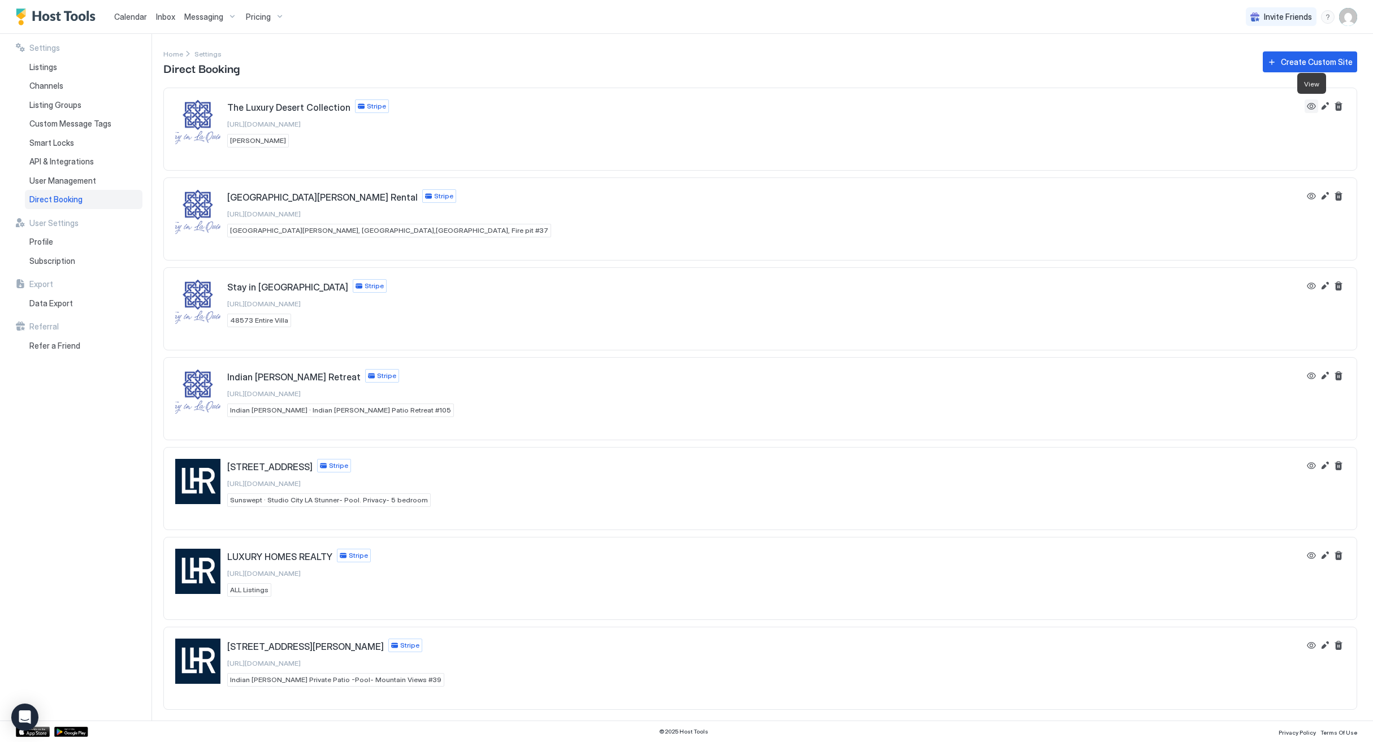
click at [1311, 107] on button "View" at bounding box center [1312, 106] width 14 height 14
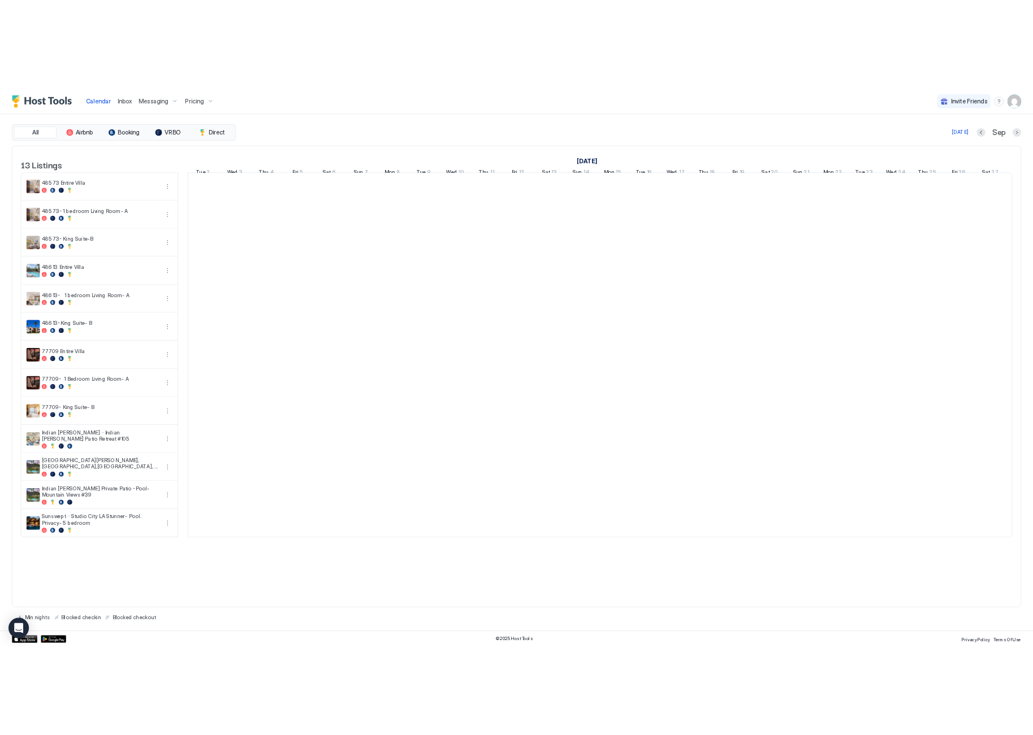
scroll to position [0, 628]
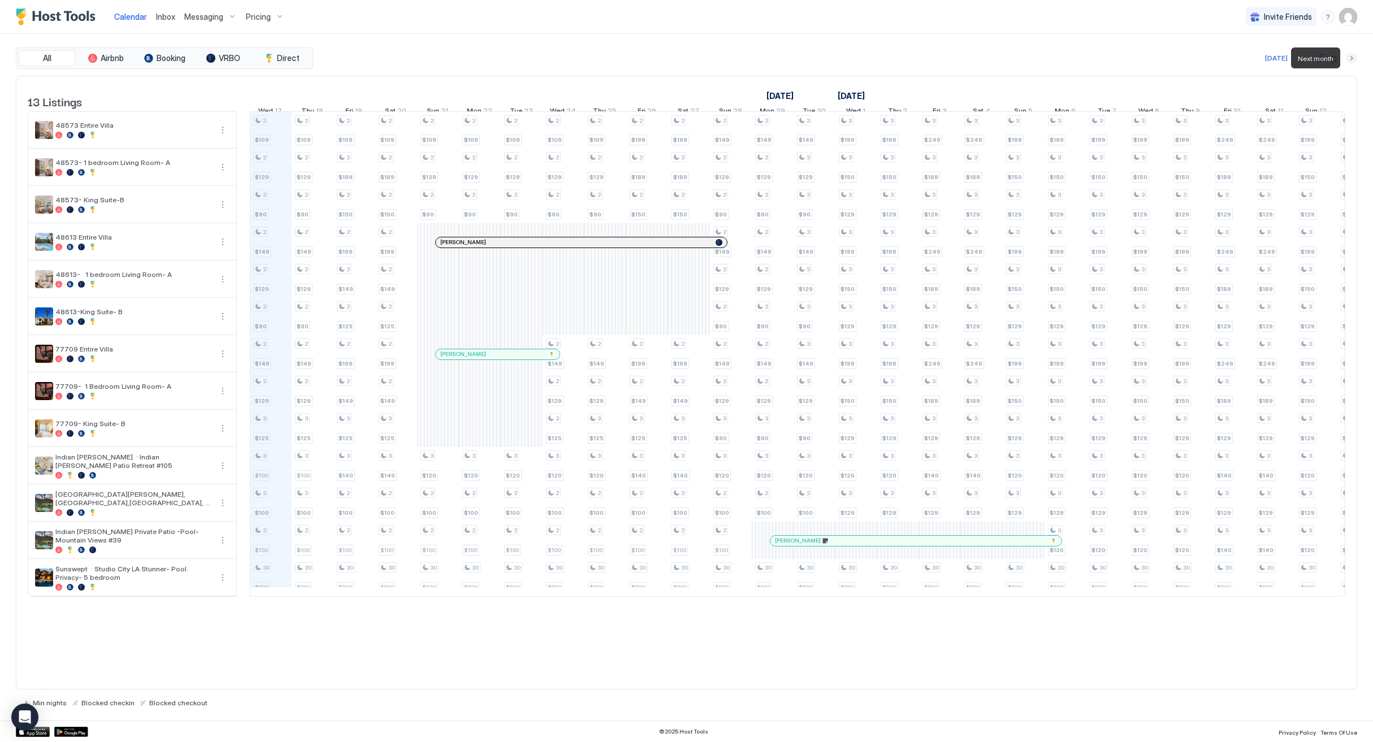
click at [1354, 59] on button "Next month" at bounding box center [1351, 58] width 11 height 11
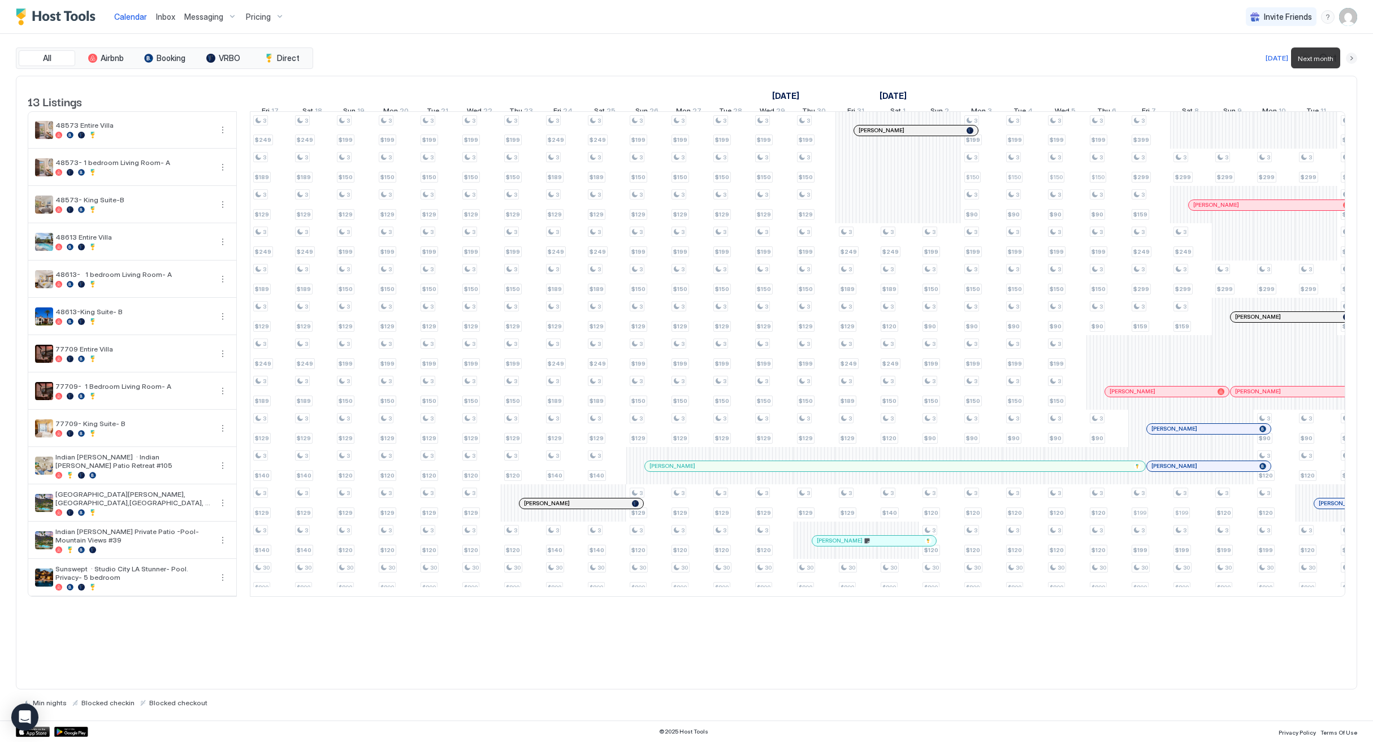
click at [1354, 59] on button "Next month" at bounding box center [1351, 58] width 11 height 11
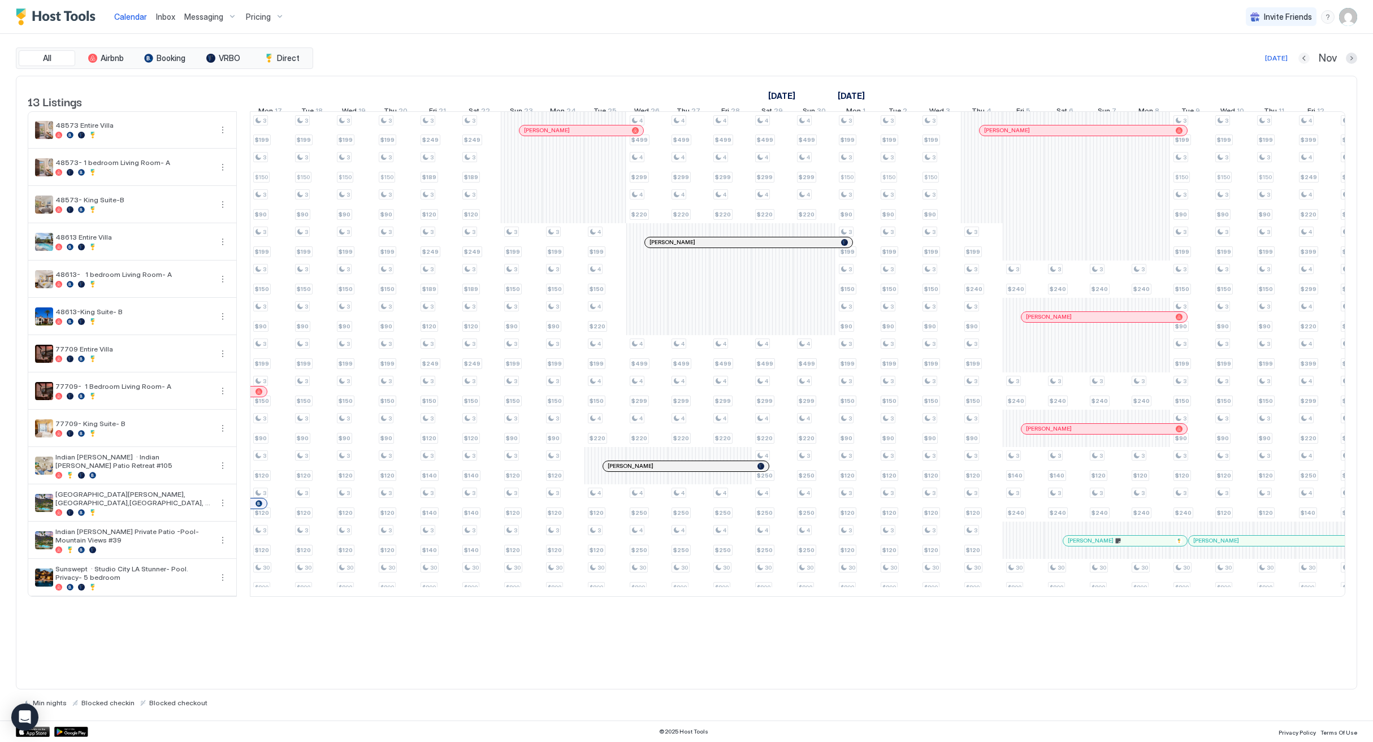
click at [1303, 60] on button "Previous month" at bounding box center [1303, 58] width 11 height 11
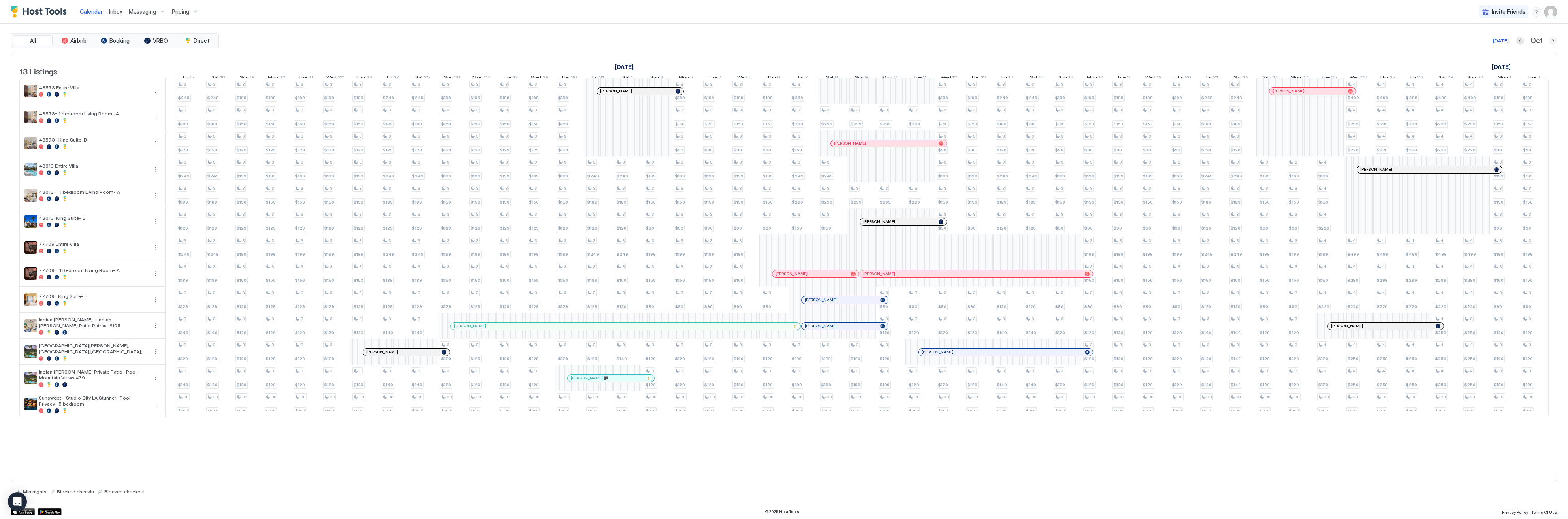
click at [959, 40] on button "Next month" at bounding box center [1553, 41] width 8 height 8
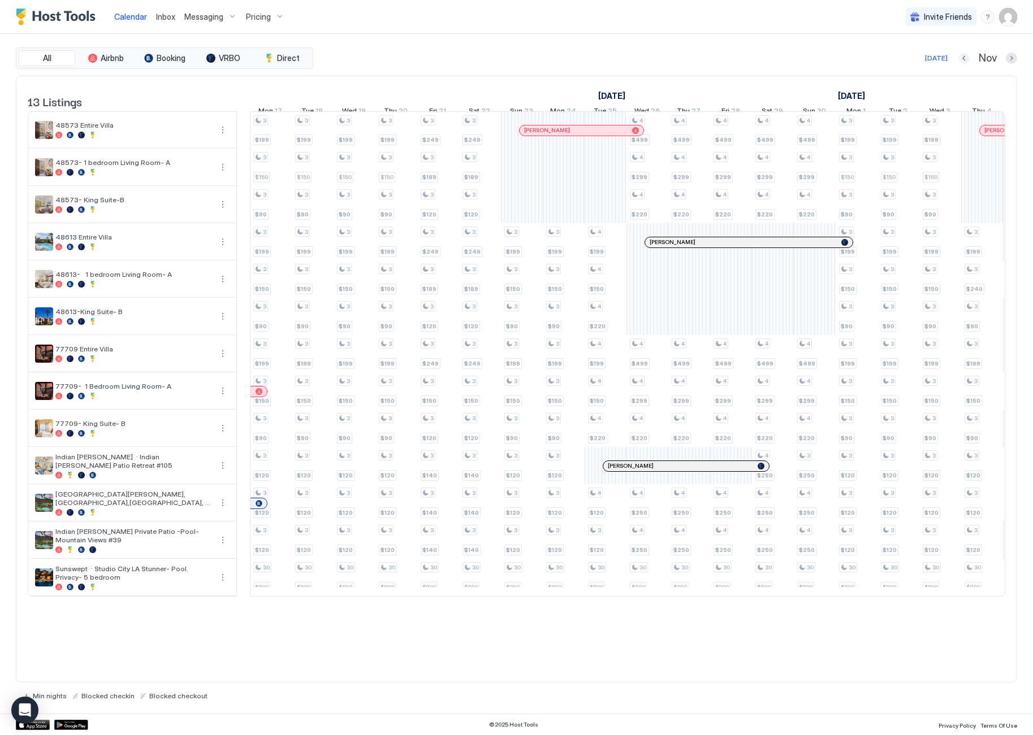
click at [963, 57] on button "Previous month" at bounding box center [963, 58] width 11 height 11
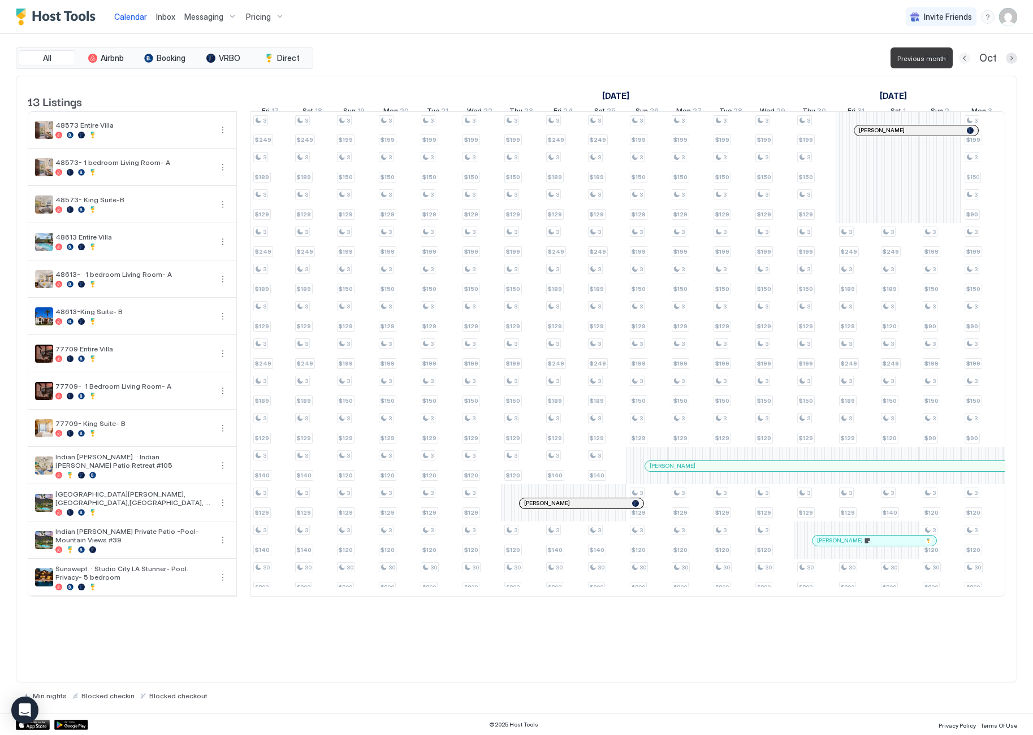
click at [963, 57] on button "Previous month" at bounding box center [964, 58] width 11 height 11
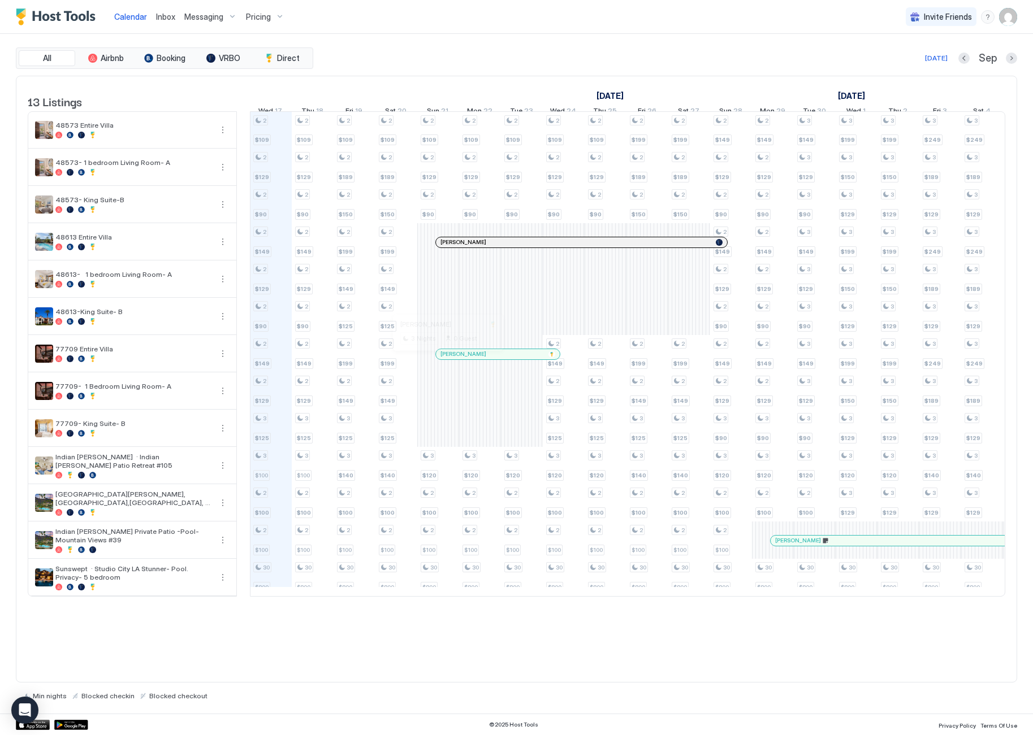
click at [446, 359] on div at bounding box center [445, 354] width 9 height 9
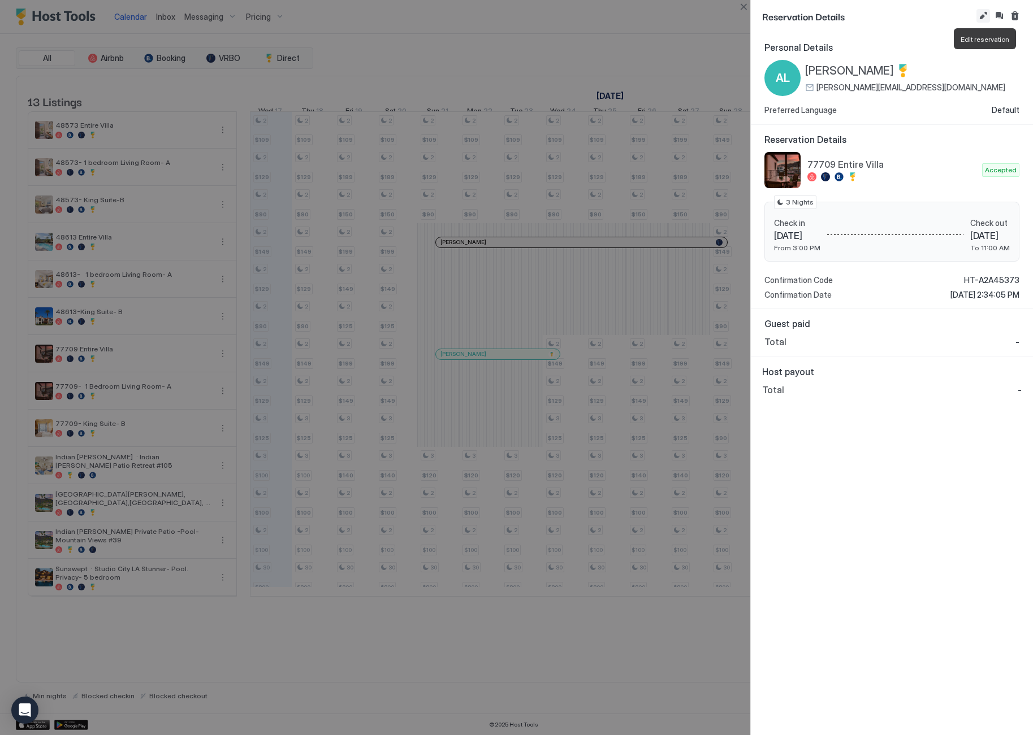
click at [985, 16] on button "Edit reservation" at bounding box center [983, 16] width 14 height 14
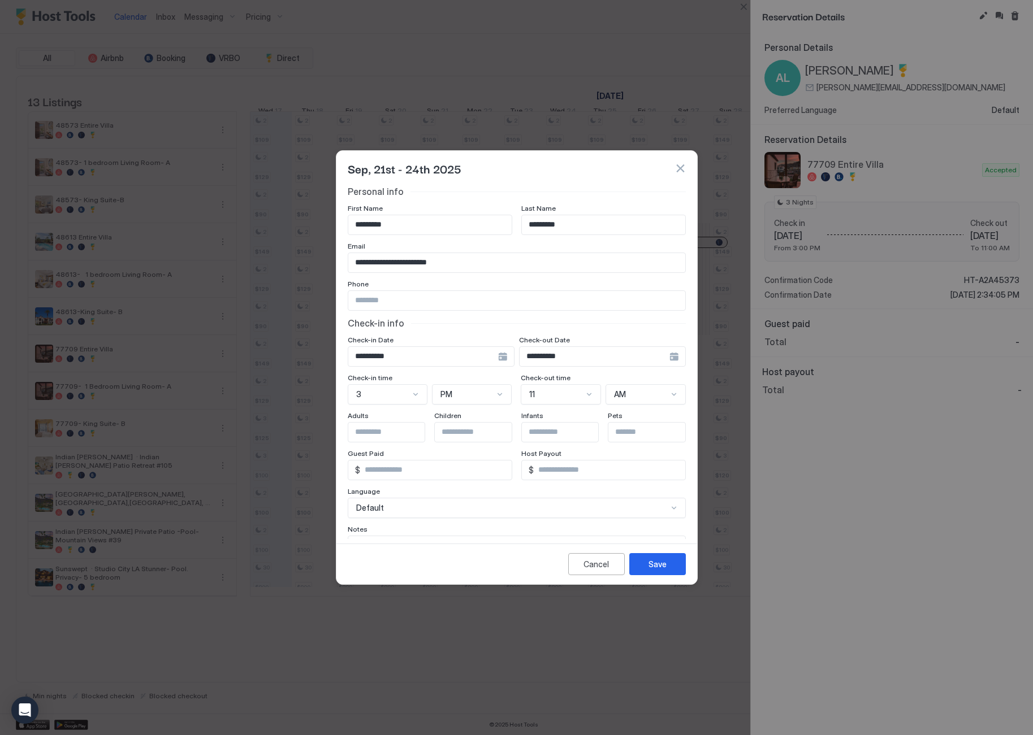
scroll to position [0, 0]
drag, startPoint x: 448, startPoint y: 260, endPoint x: 306, endPoint y: 248, distance: 143.0
click at [681, 169] on button "button" at bounding box center [679, 168] width 11 height 11
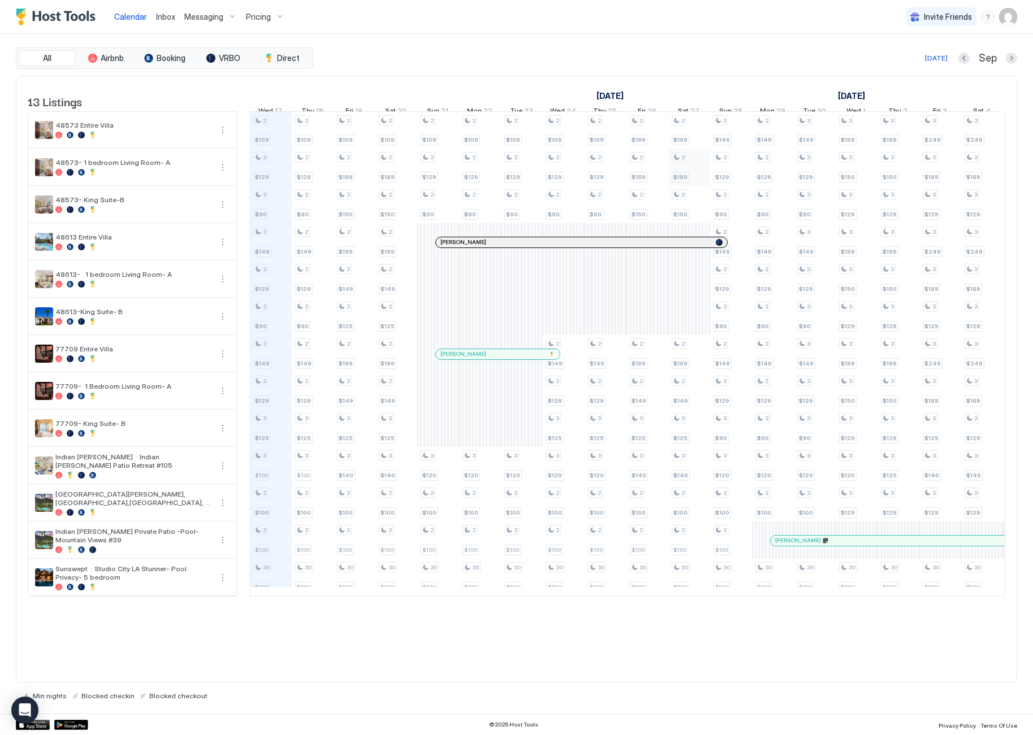
scroll to position [0, 650]
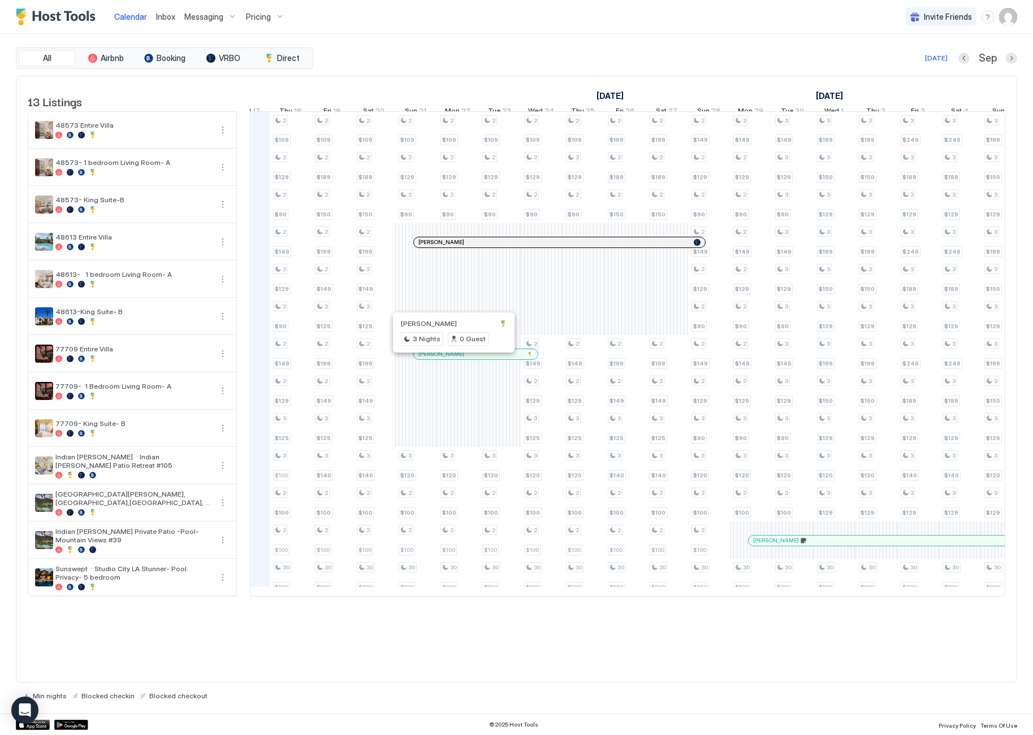
click at [452, 359] on div at bounding box center [451, 354] width 9 height 9
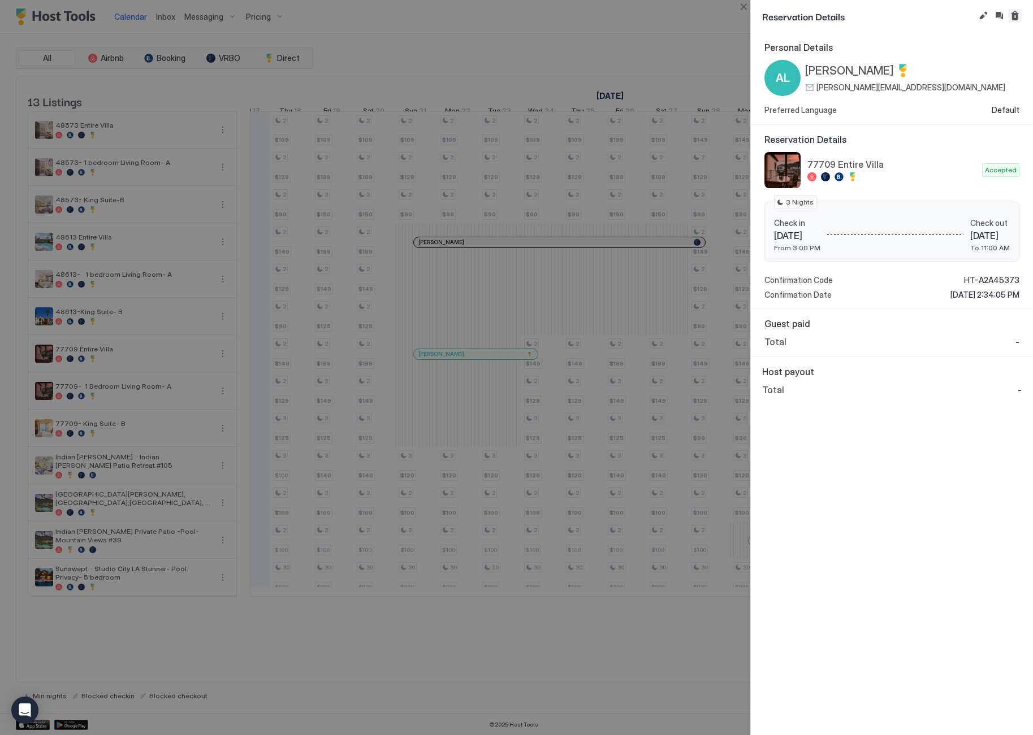
click at [1011, 13] on button "Cancel reservation" at bounding box center [1015, 16] width 14 height 14
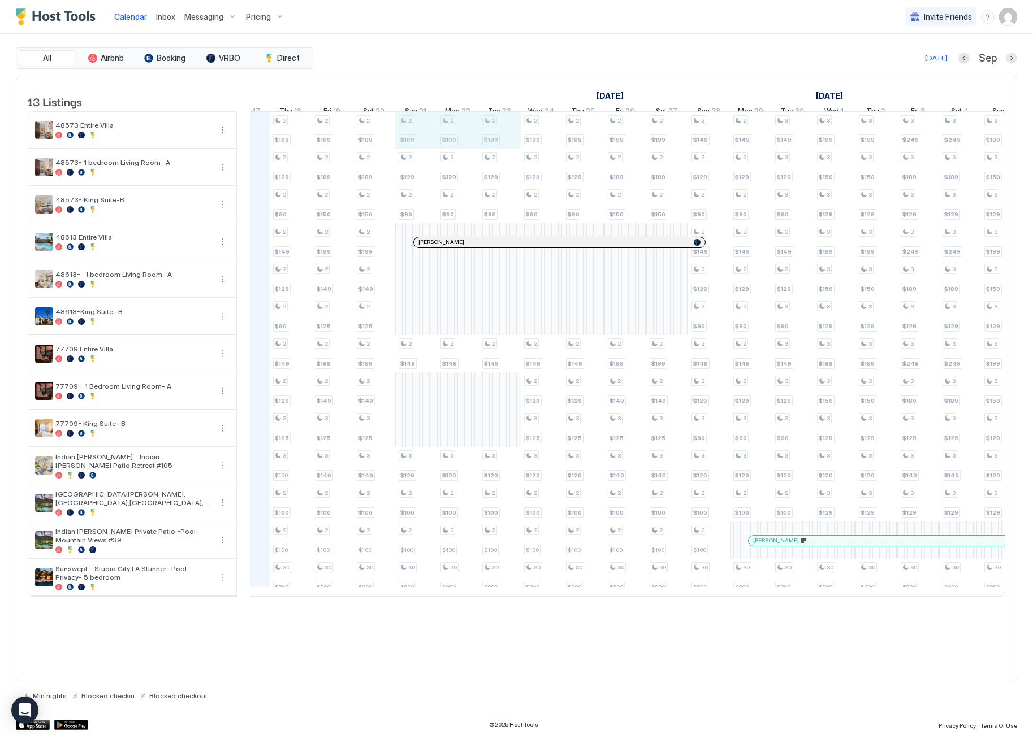
drag, startPoint x: 414, startPoint y: 144, endPoint x: 504, endPoint y: 146, distance: 89.9
click at [504, 146] on div "2 $109 2 $129 2 $90 2 $149 2 $129 2 $90 2 $149 2 $129 3 $125 3 $100 2 $100 2 $1…" at bounding box center [980, 354] width 2761 height 484
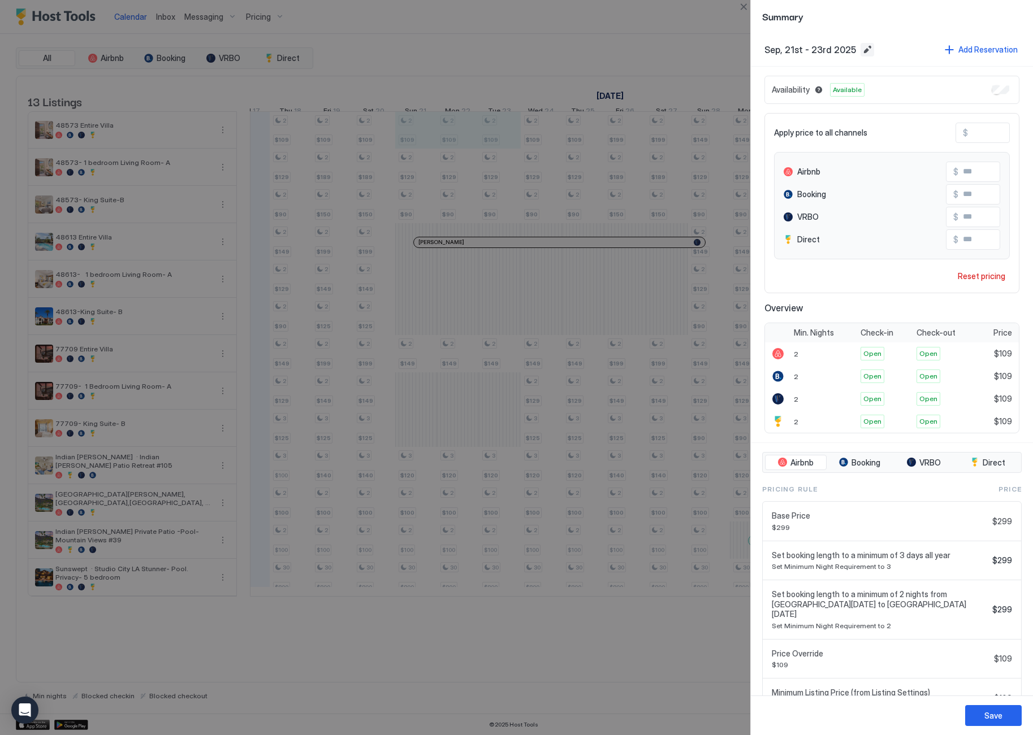
click at [860, 49] on button "Edit date range" at bounding box center [867, 50] width 14 height 14
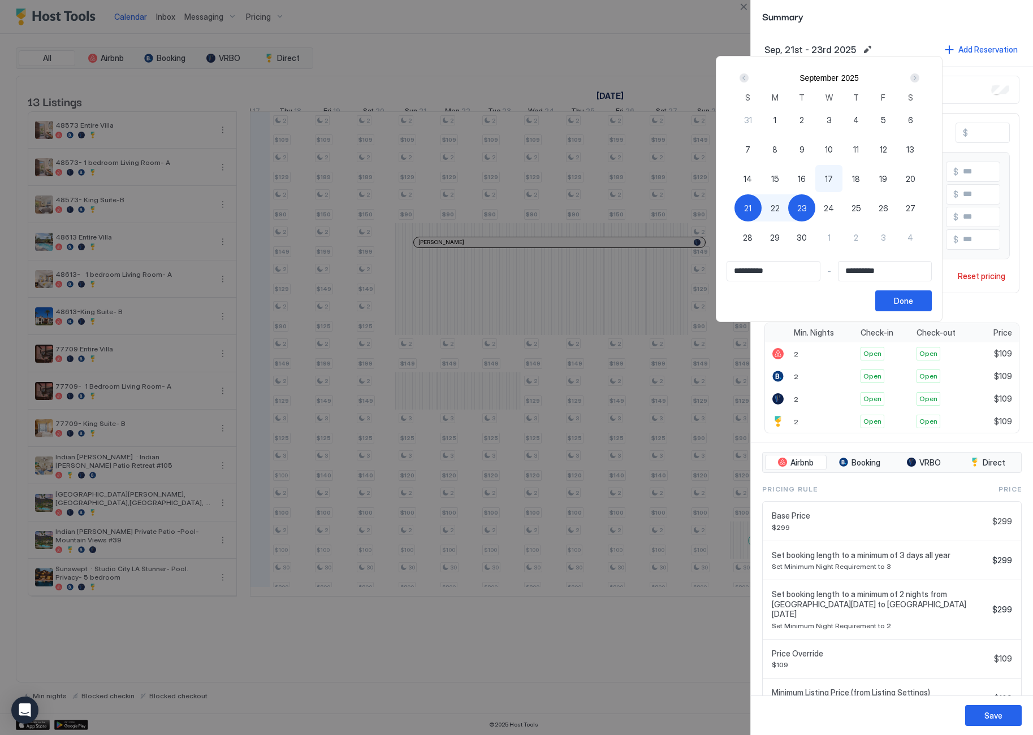
click at [751, 209] on span "21" at bounding box center [747, 208] width 7 height 12
click at [834, 208] on span "24" at bounding box center [829, 208] width 10 height 12
type input "**********"
click at [932, 293] on button "Done" at bounding box center [903, 301] width 57 height 21
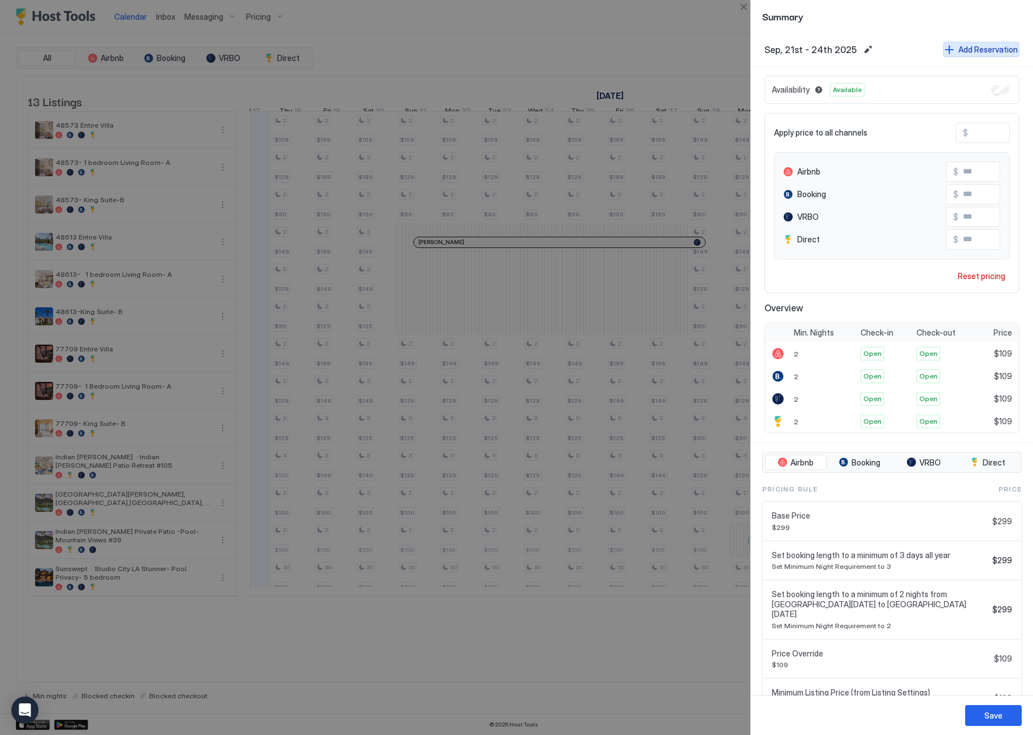
click at [969, 43] on button "Add Reservation" at bounding box center [981, 49] width 76 height 15
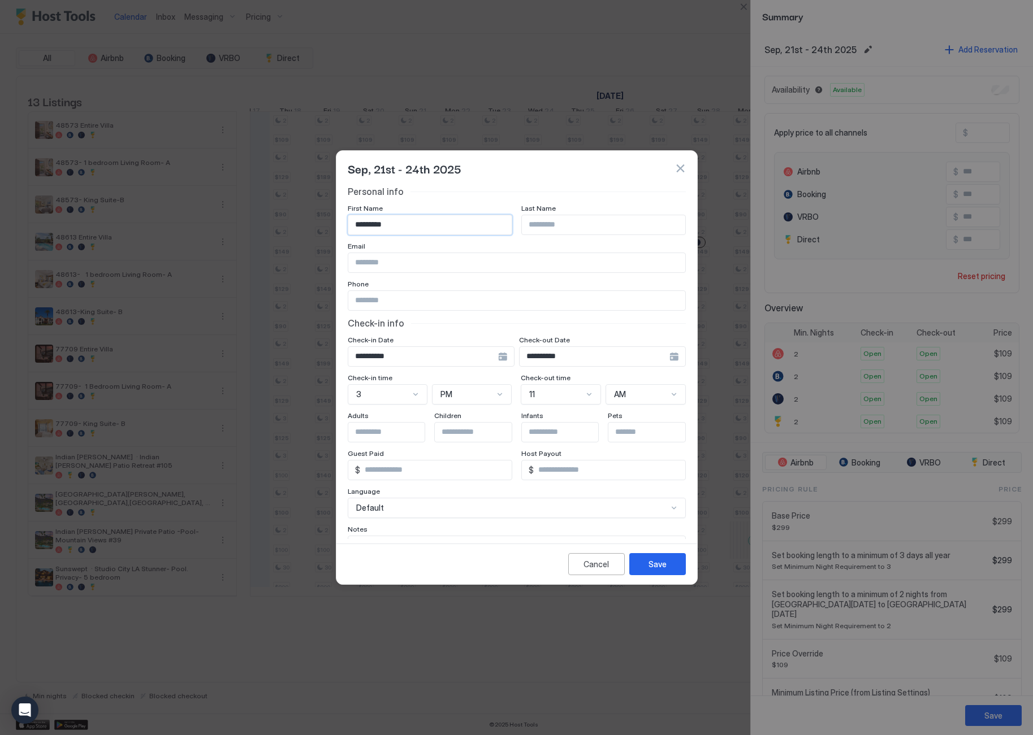
type input "*********"
click at [541, 223] on input "Input Field" at bounding box center [603, 224] width 163 height 19
type input "********"
paste input "**********"
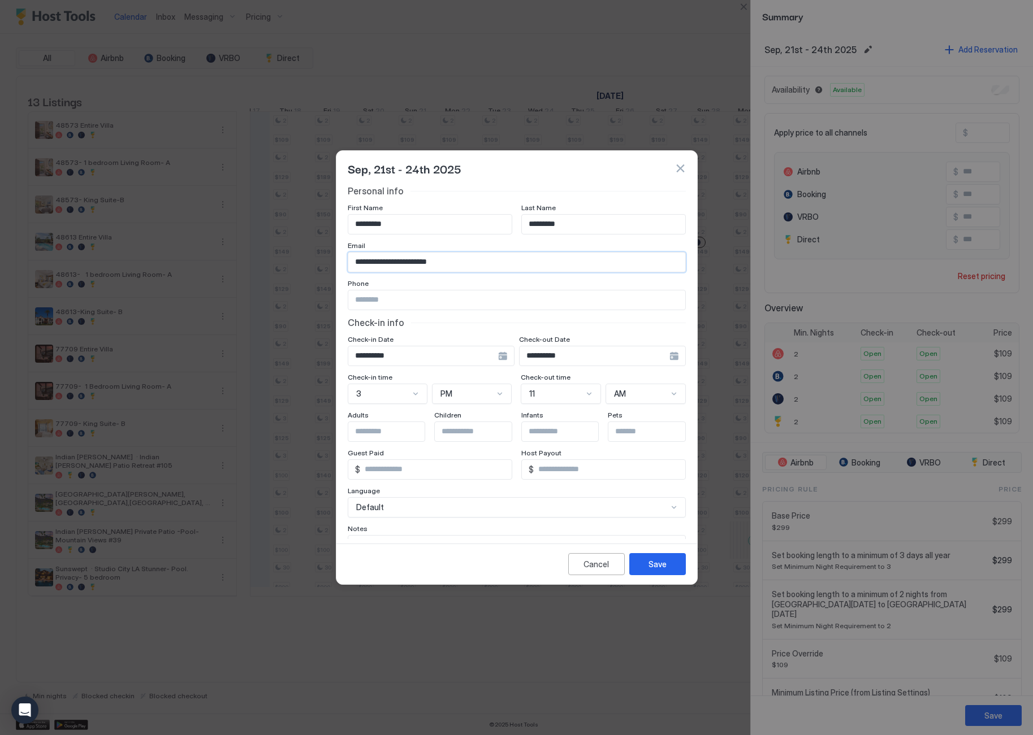
type input "**********"
click at [587, 188] on div "Personal info" at bounding box center [517, 190] width 338 height 11
click at [647, 564] on button "Save" at bounding box center [657, 564] width 57 height 22
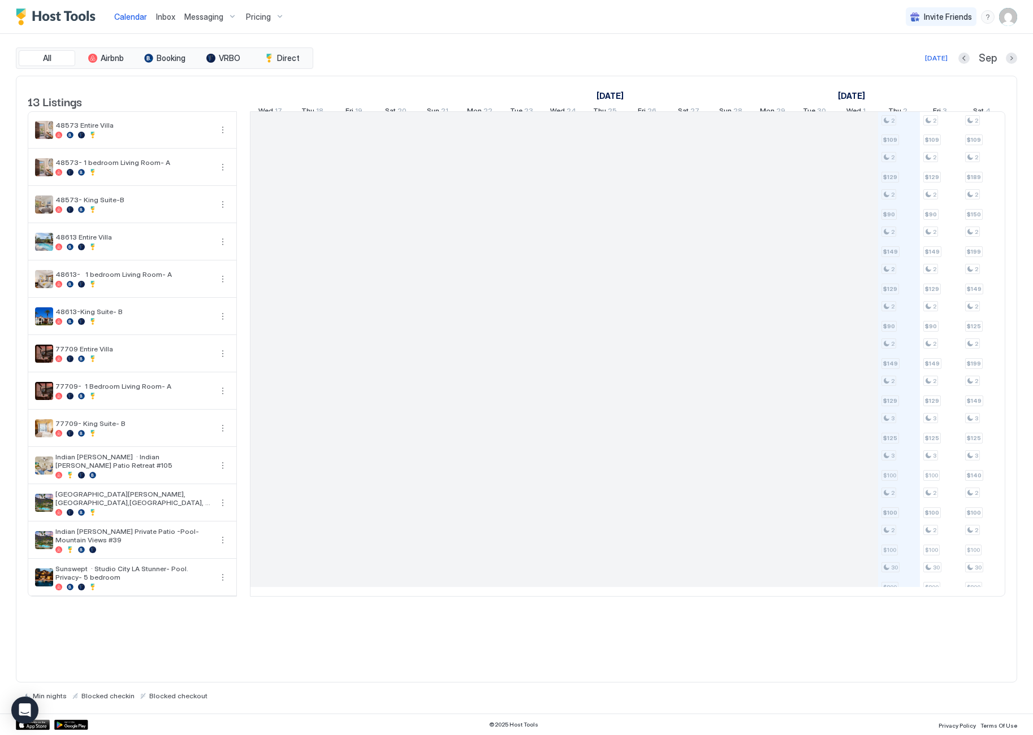
scroll to position [0, 628]
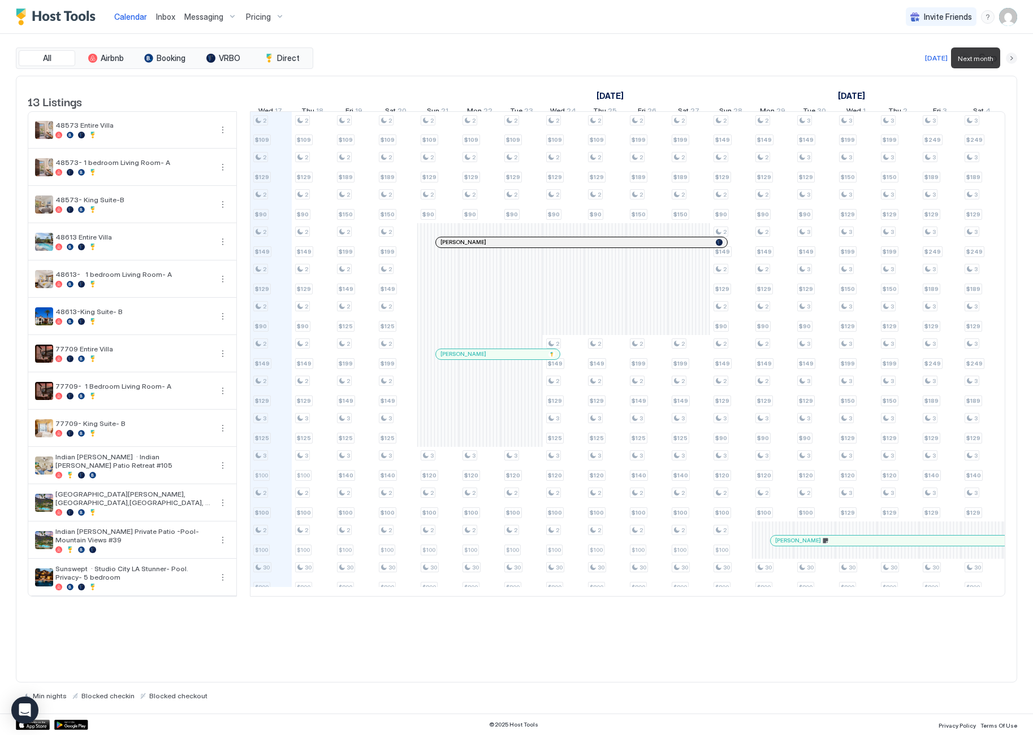
click at [1010, 56] on button "Next month" at bounding box center [1011, 58] width 11 height 11
